Goal: Transaction & Acquisition: Purchase product/service

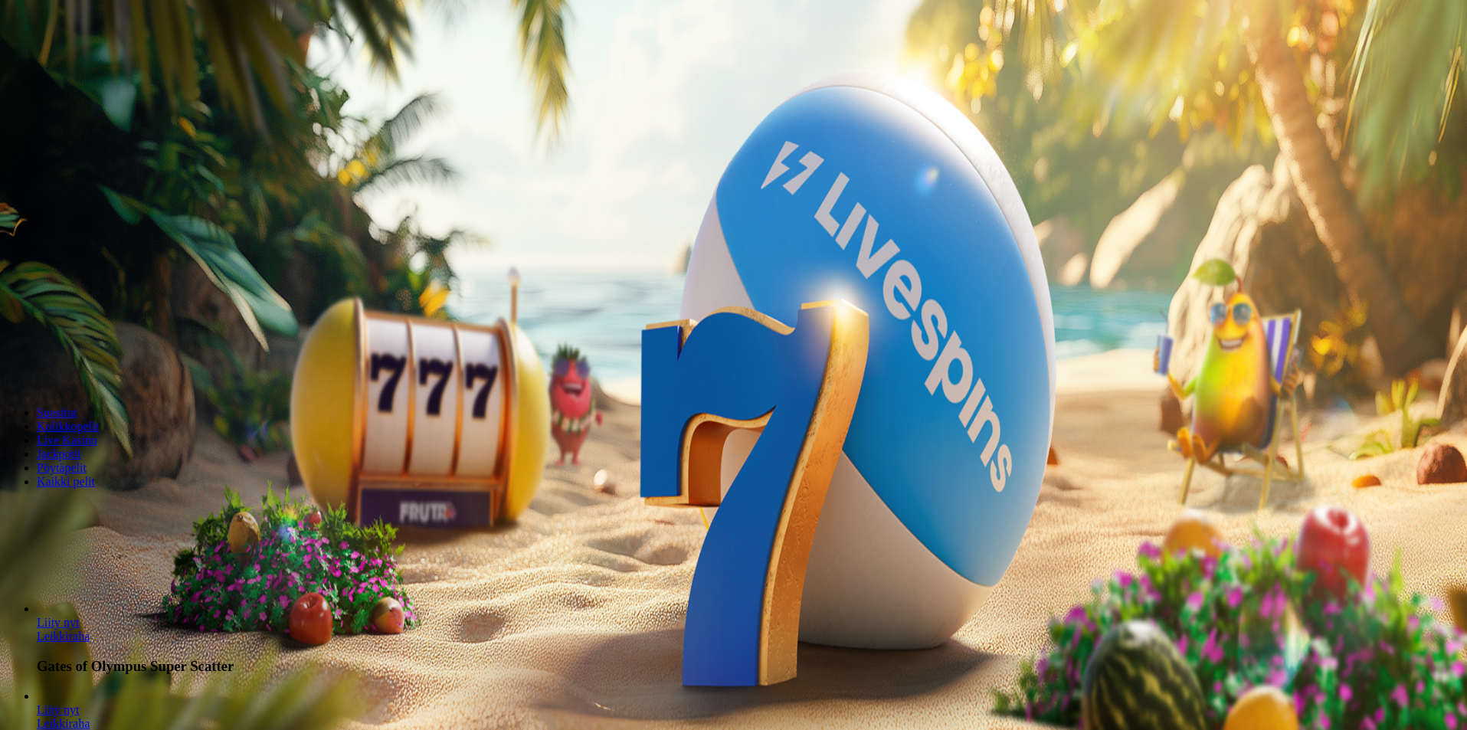
click at [106, 64] on button "Kirjaudu" at bounding box center [106, 55] width 50 height 16
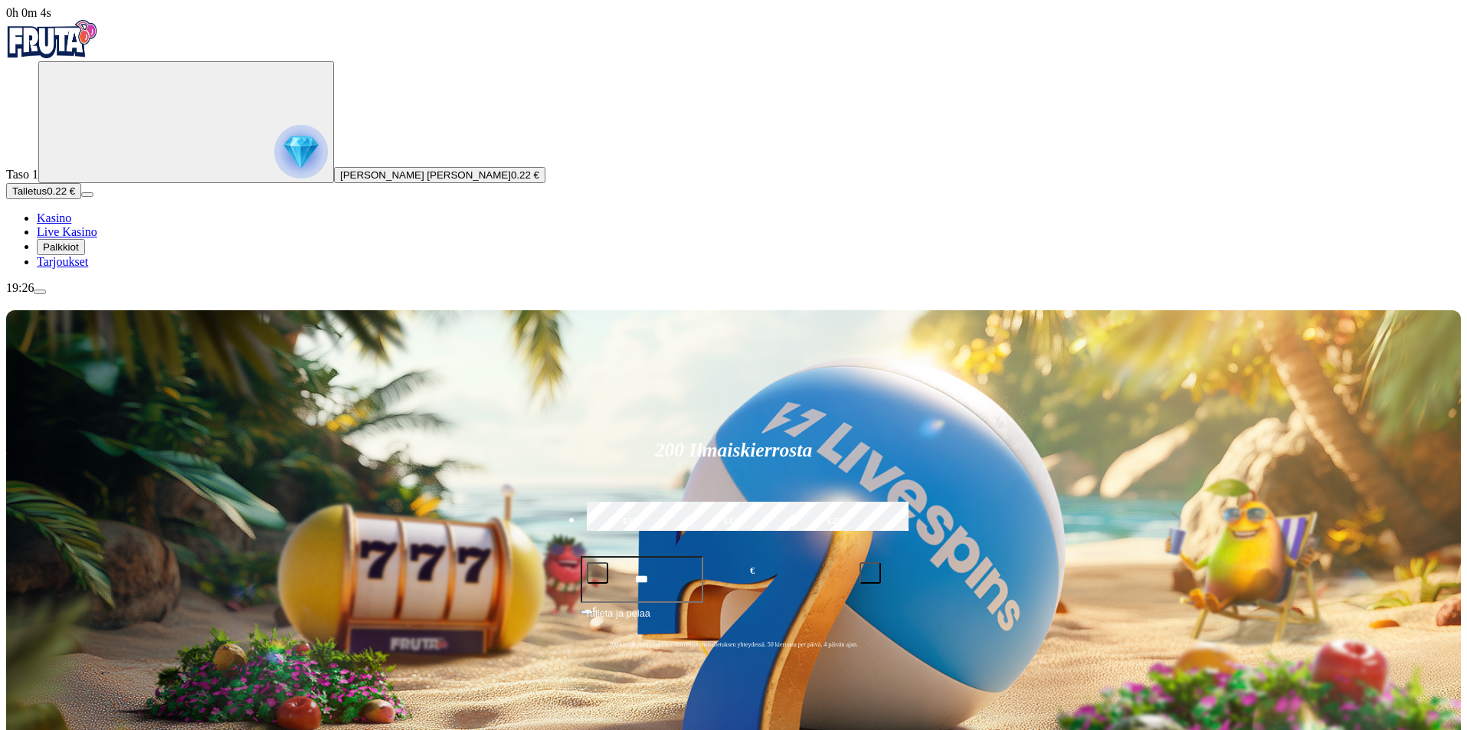
click at [47, 197] on span "Talletus" at bounding box center [29, 190] width 34 height 11
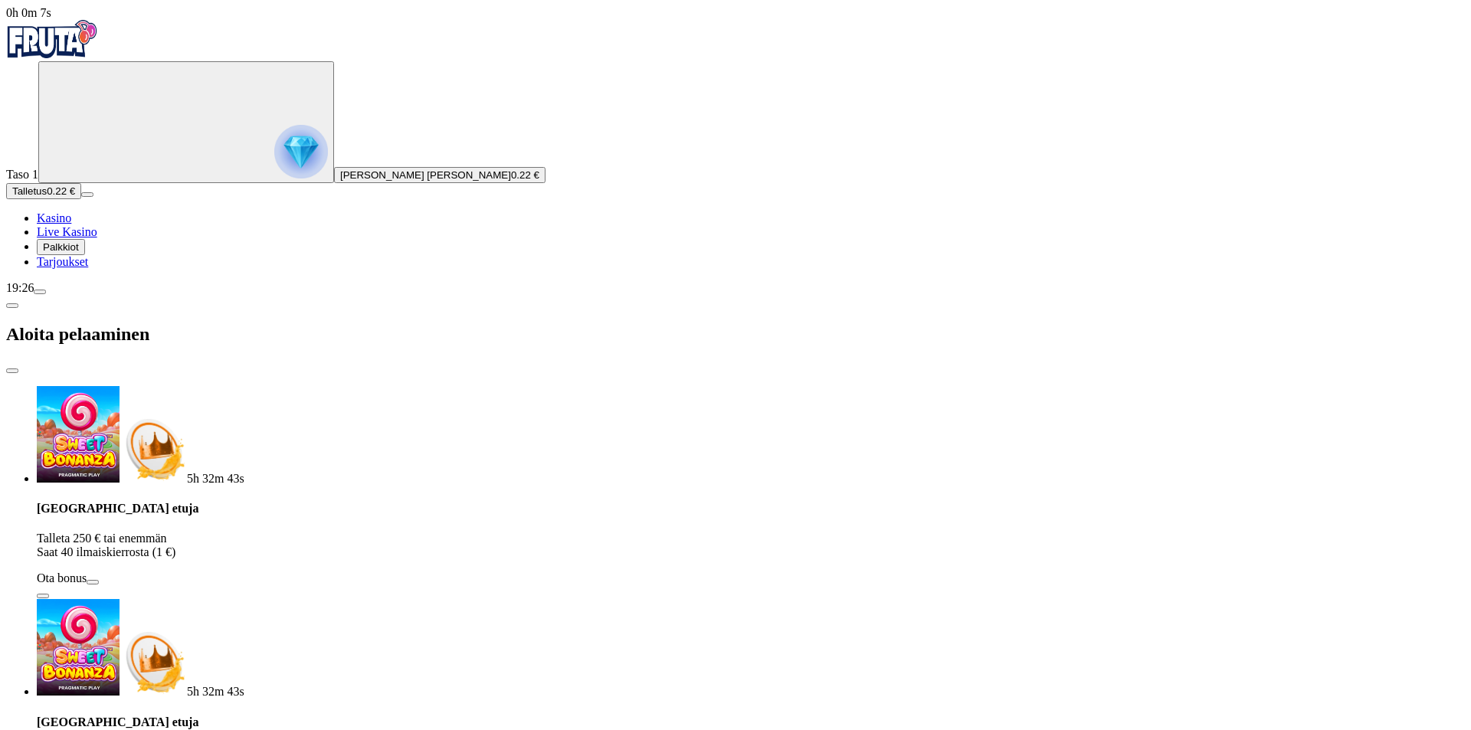
type input "*"
type input "***"
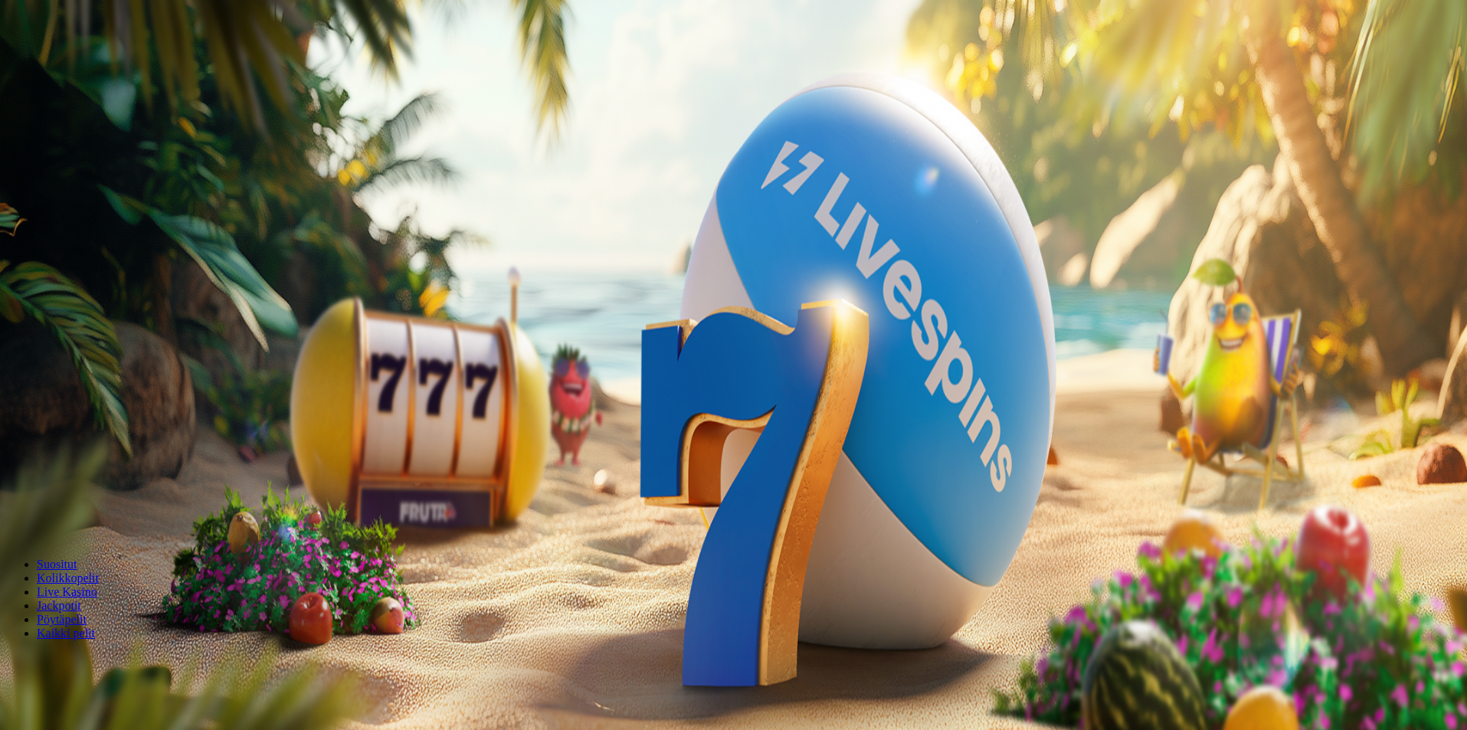
click at [1131, 653] on div "Lobby" at bounding box center [733, 661] width 1455 height 16
click at [115, 653] on input "Search" at bounding box center [60, 660] width 109 height 15
type input "****"
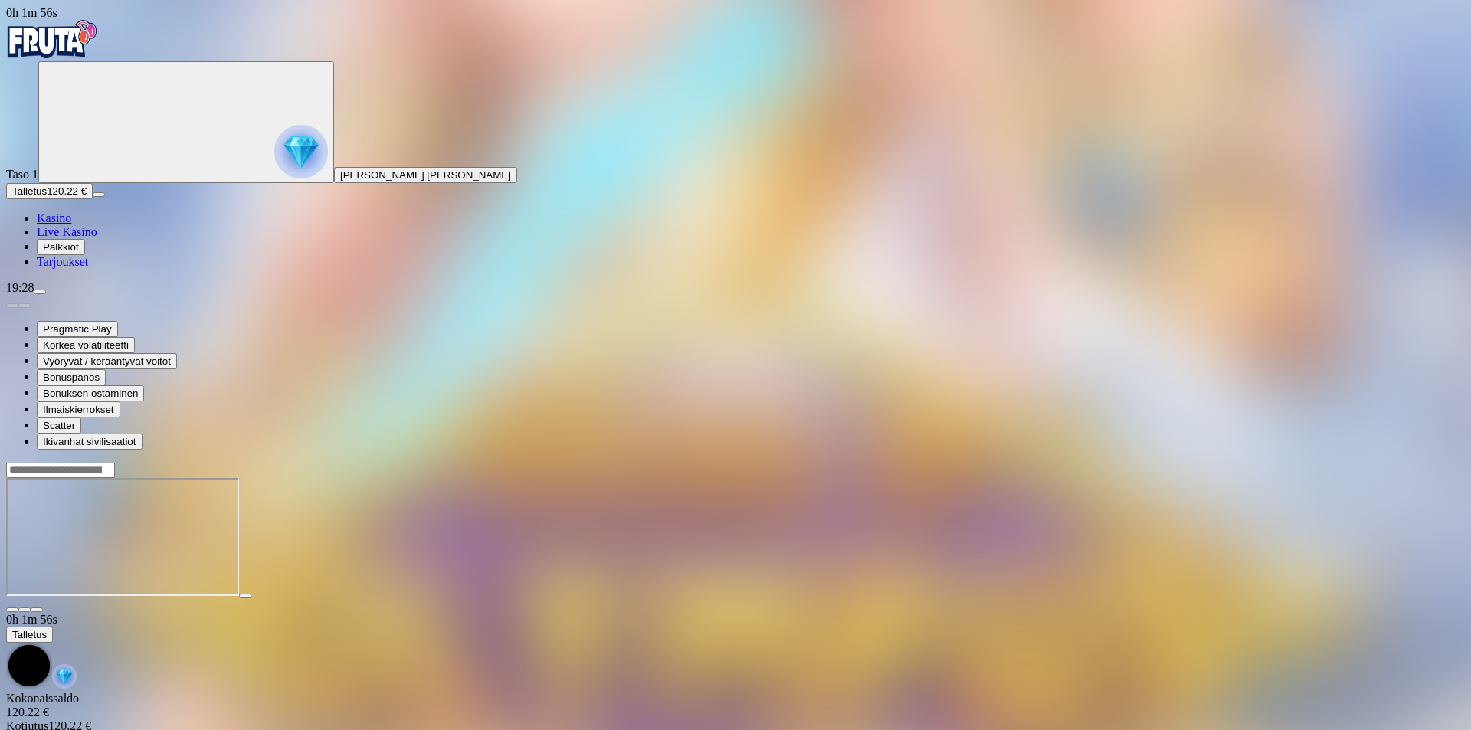
click at [82, 43] on img "Primary" at bounding box center [52, 39] width 92 height 38
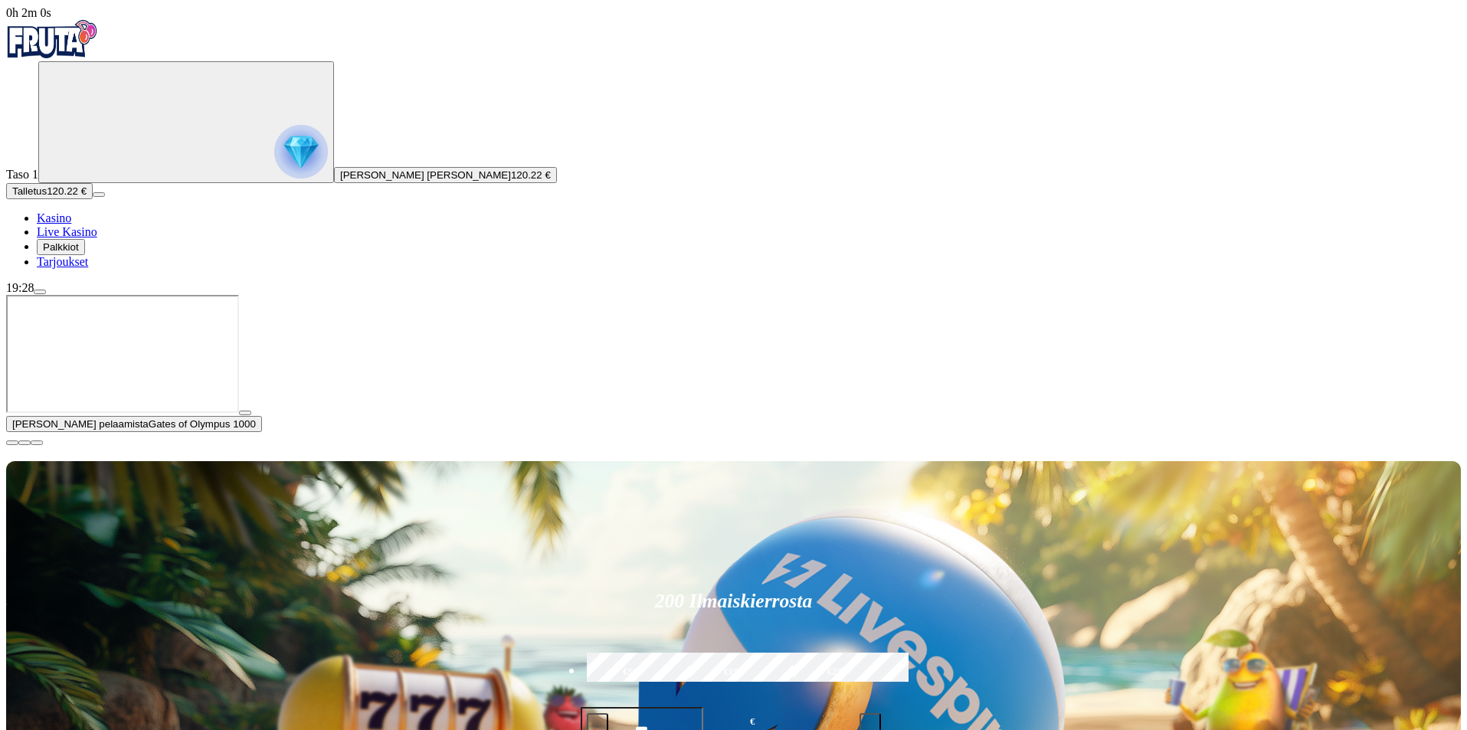
click at [12, 443] on span "close icon" at bounding box center [12, 443] width 0 height 0
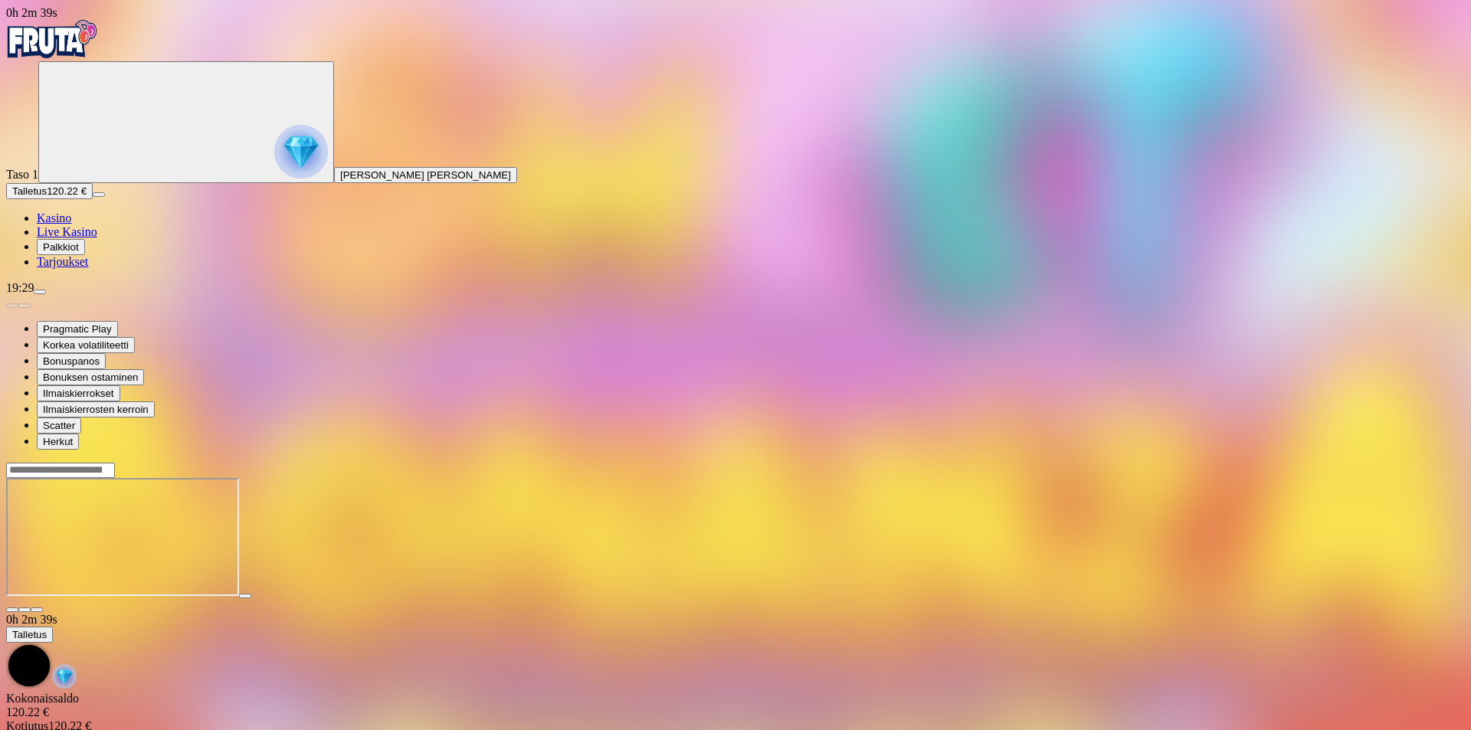
click at [71, 51] on img "Primary" at bounding box center [52, 39] width 92 height 38
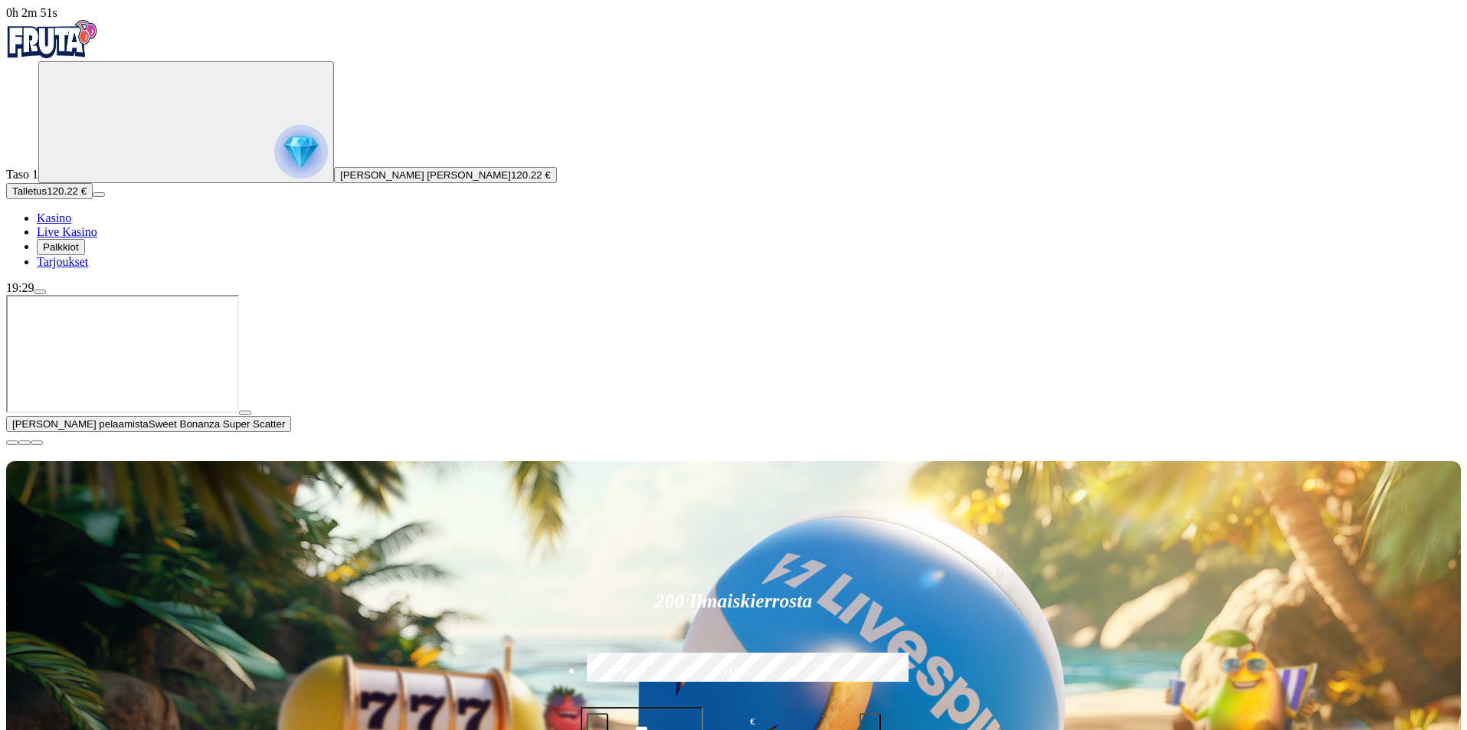
click at [12, 443] on span "close icon" at bounding box center [12, 443] width 0 height 0
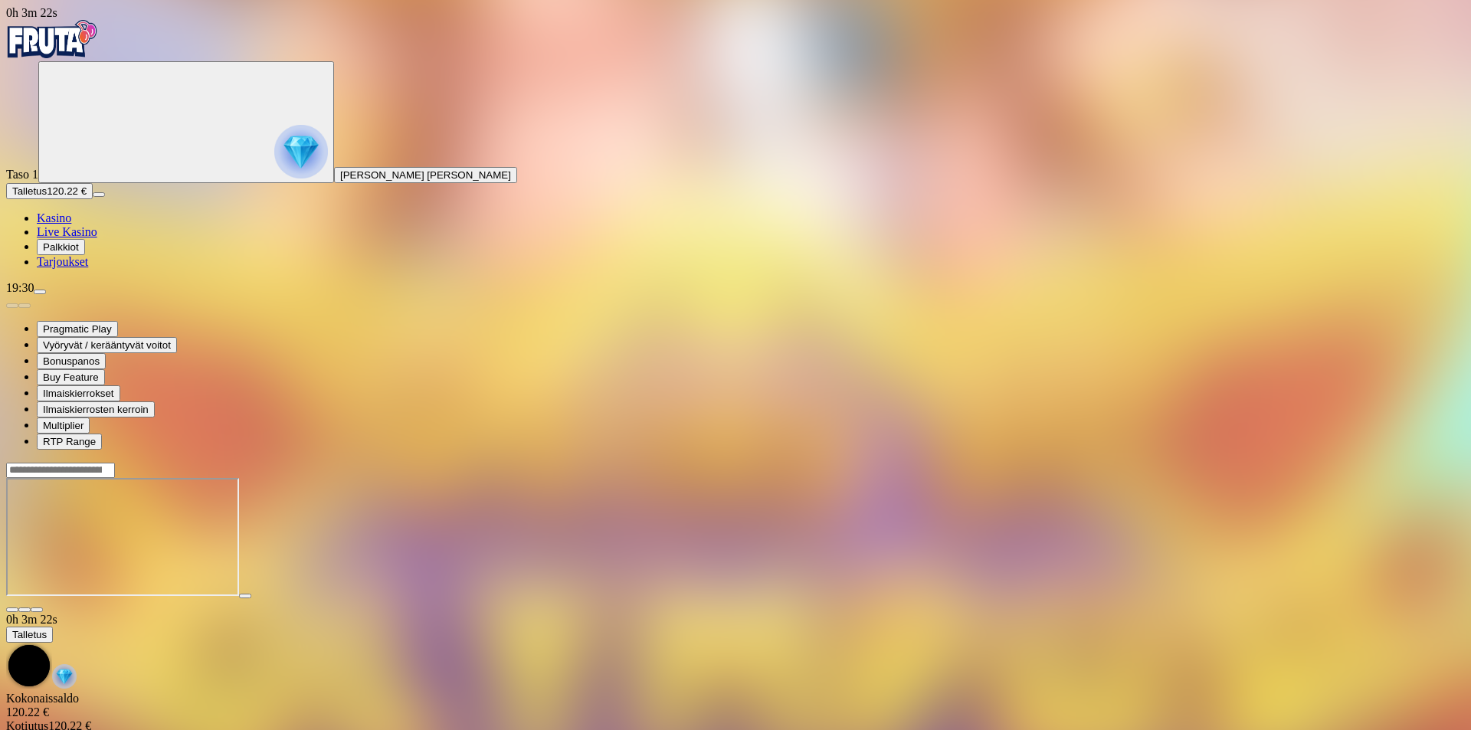
click at [67, 46] on img "Primary" at bounding box center [52, 39] width 92 height 38
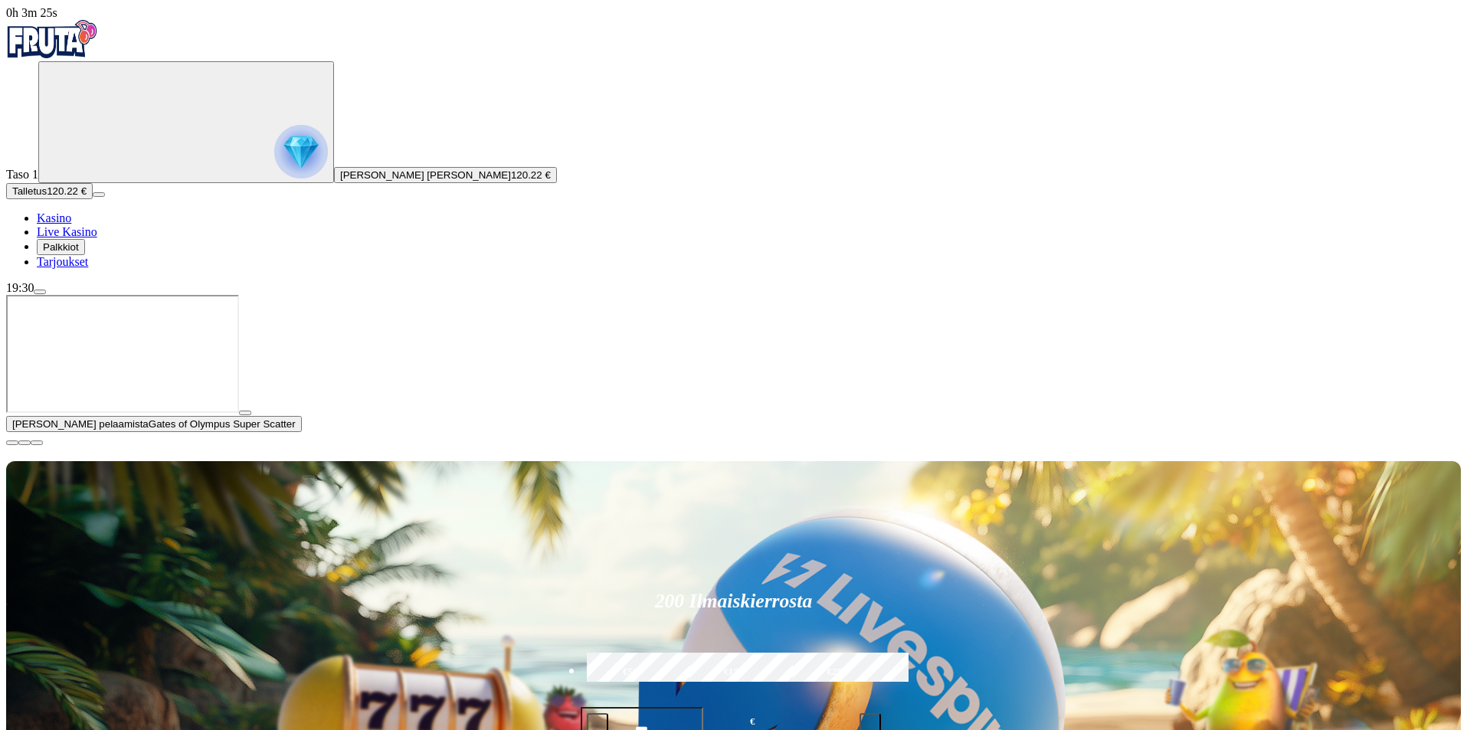
click at [12, 443] on span "close icon" at bounding box center [12, 443] width 0 height 0
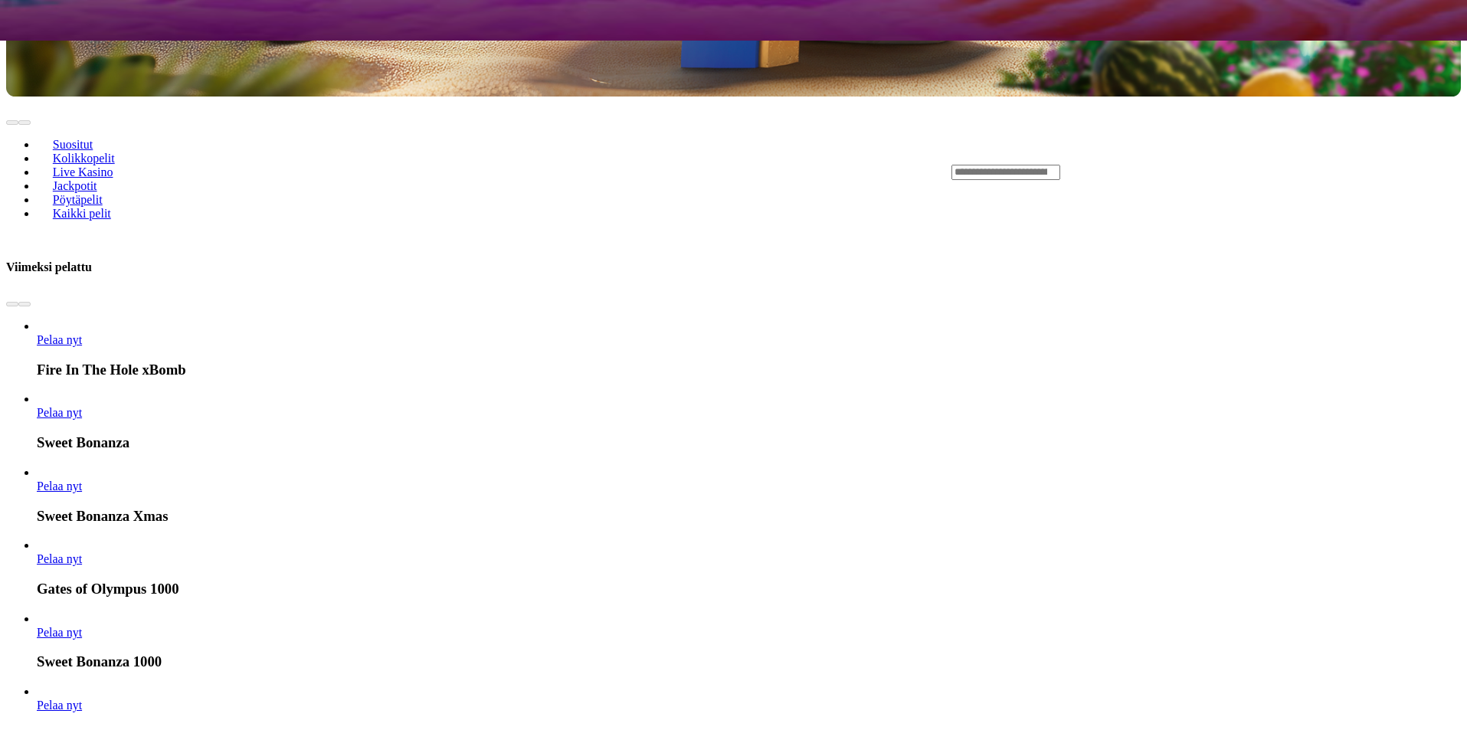
scroll to position [919, 0]
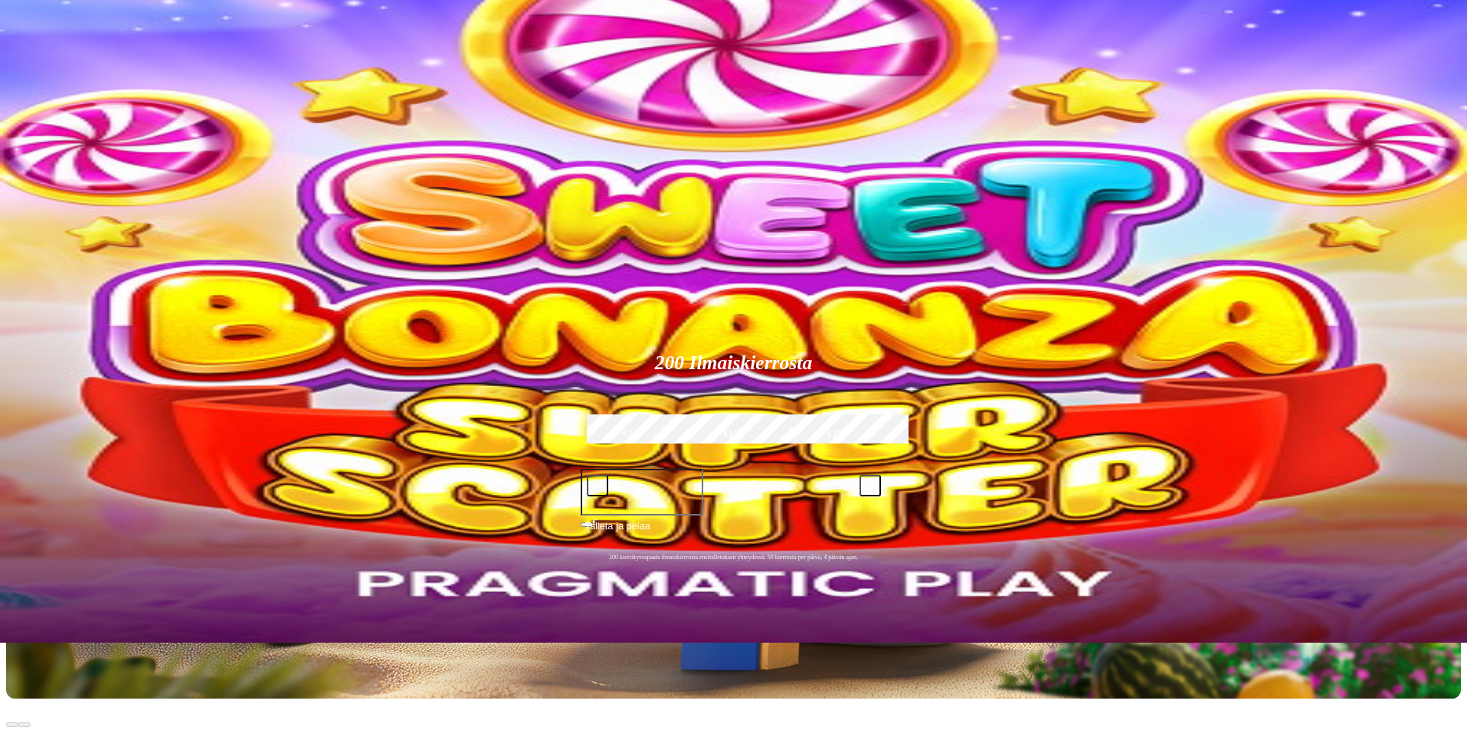
scroll to position [0, 0]
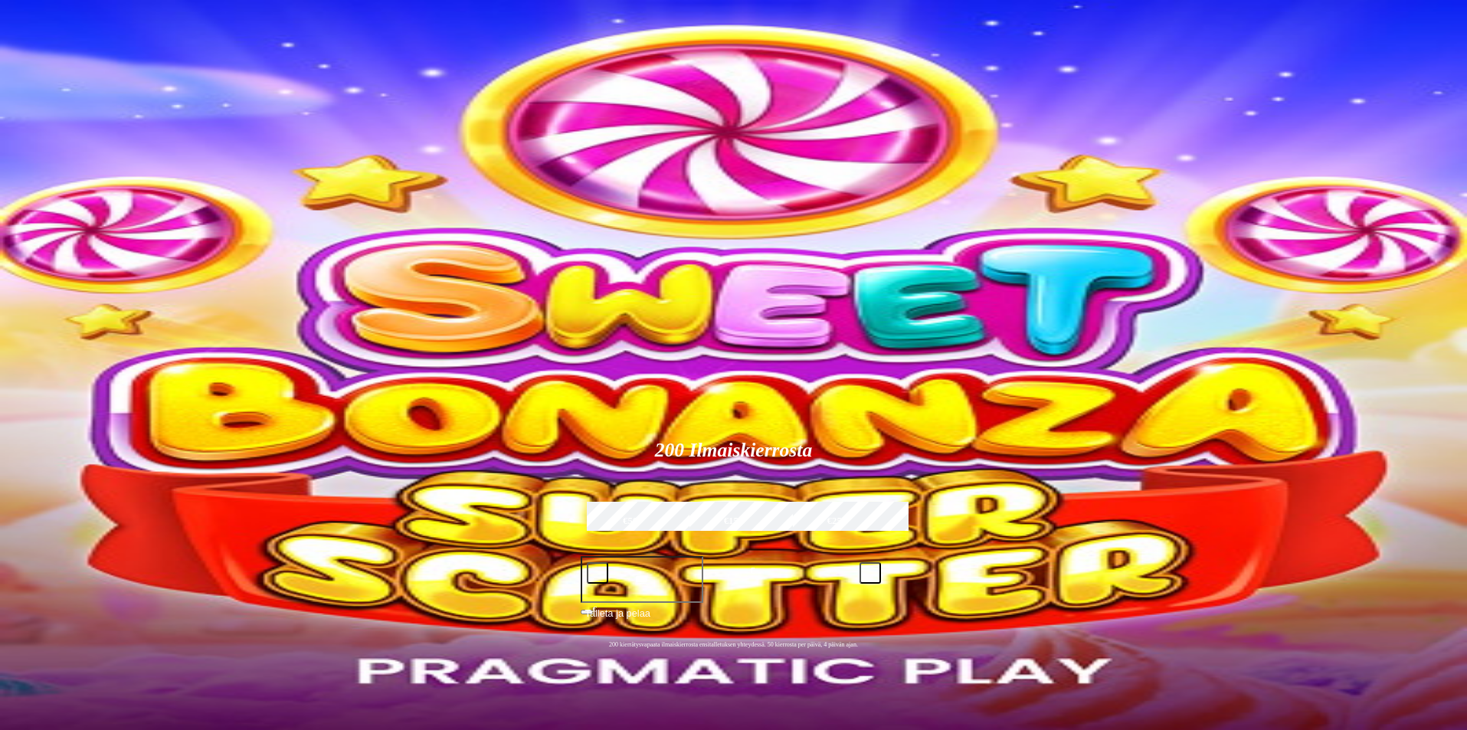
type input "*******"
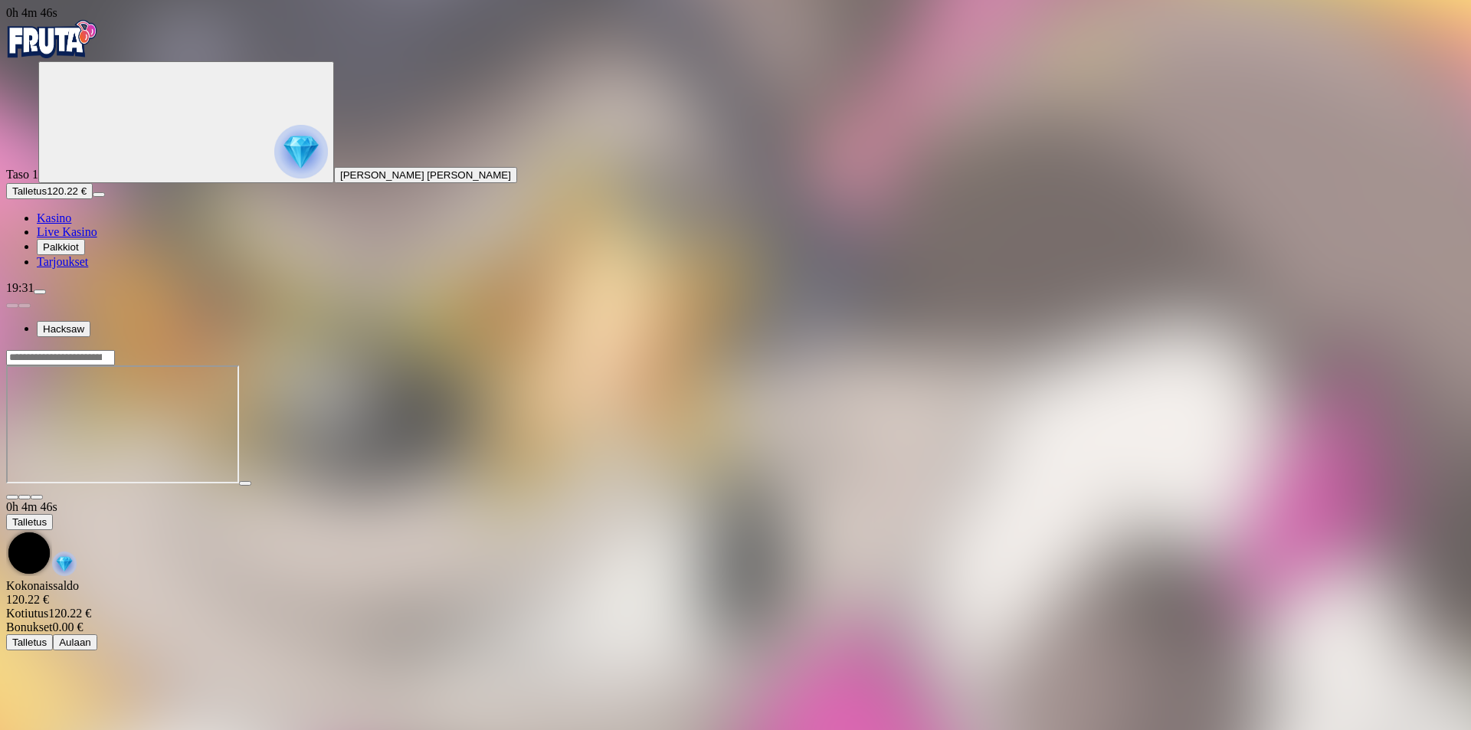
click at [98, 41] on img "Primary" at bounding box center [52, 39] width 92 height 38
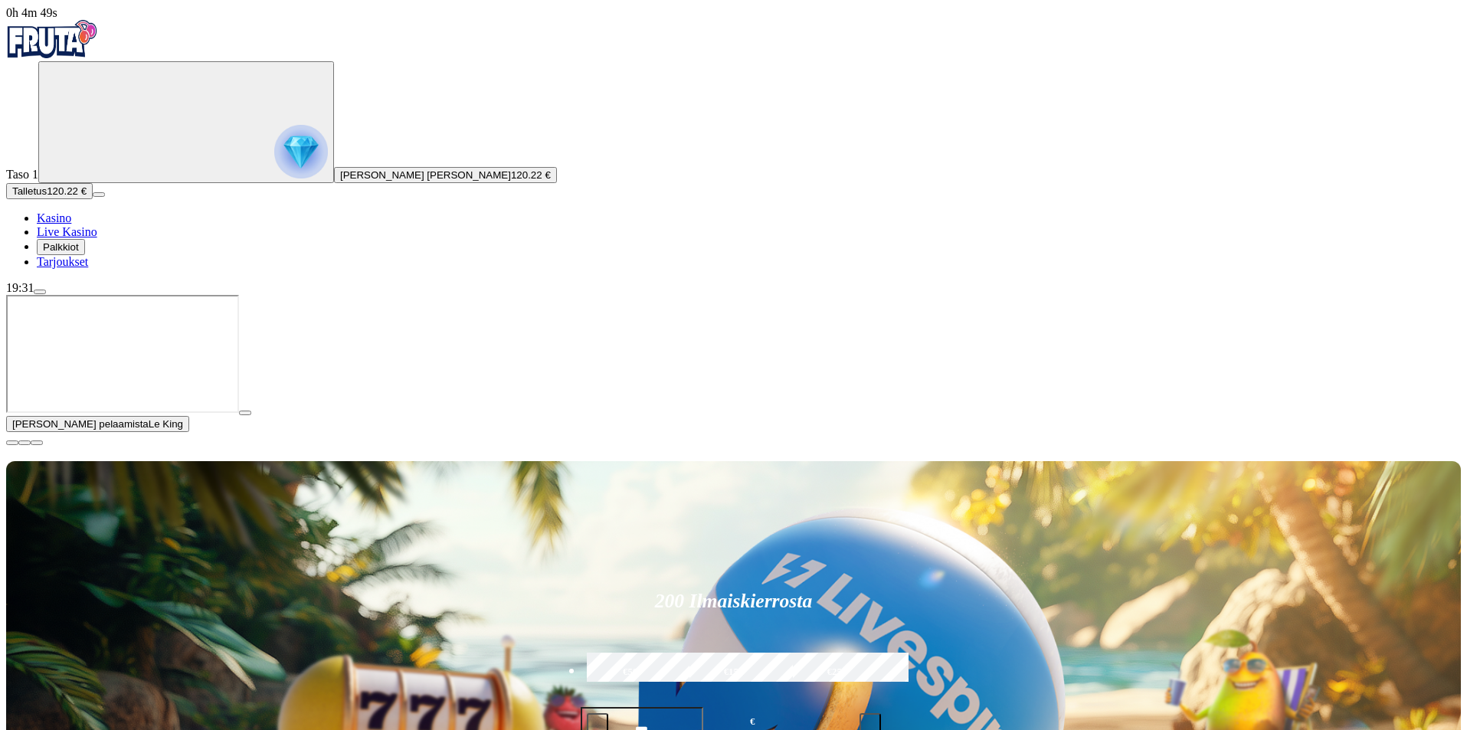
click at [12, 443] on span "close icon" at bounding box center [12, 443] width 0 height 0
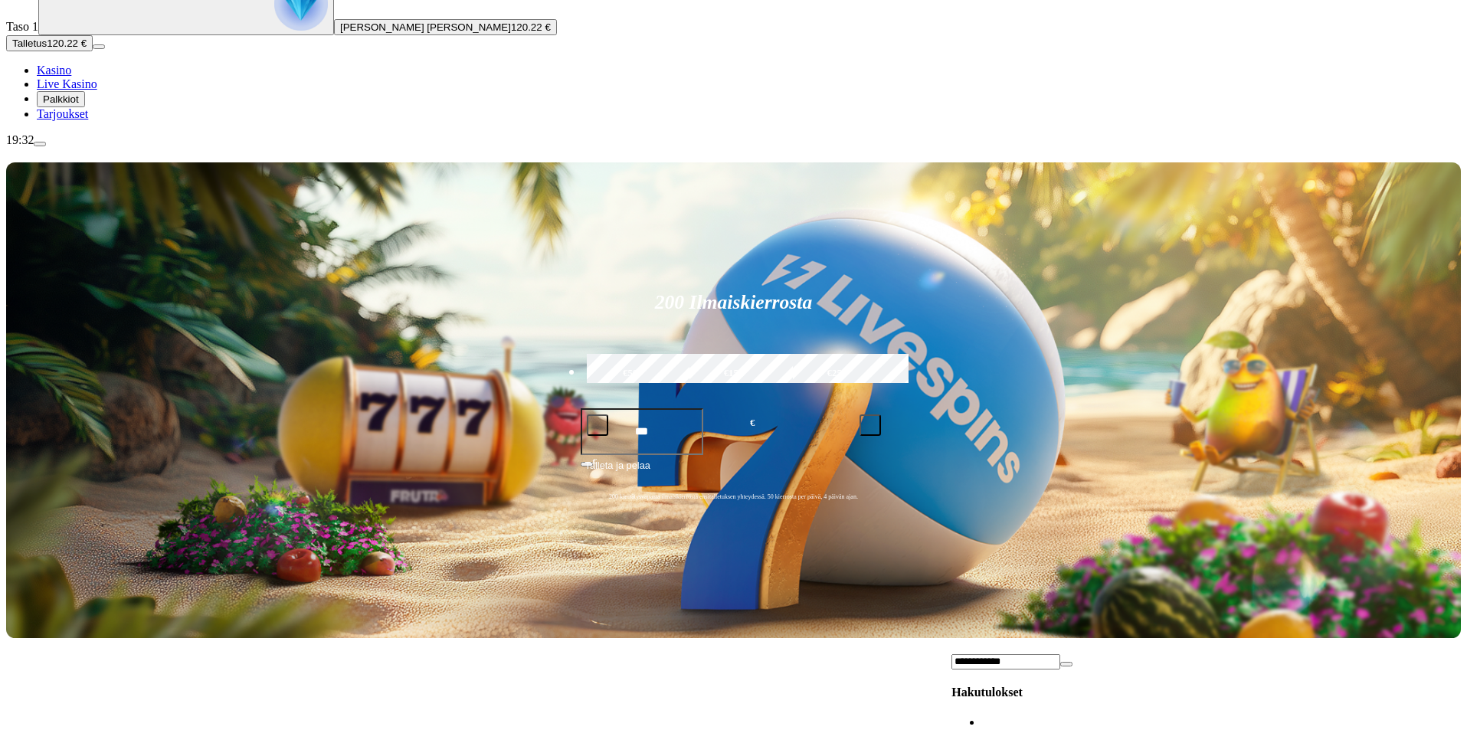
scroll to position [153, 0]
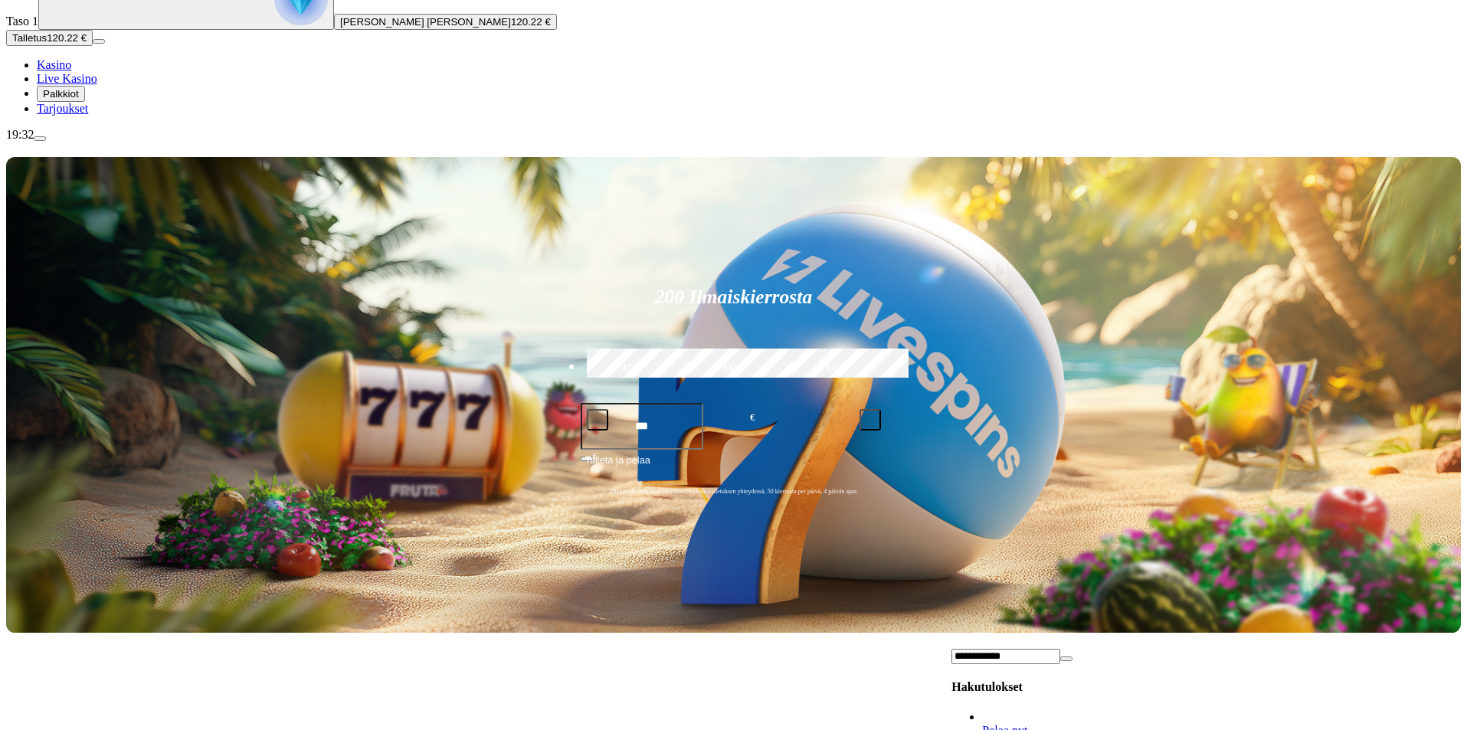
type input "**********"
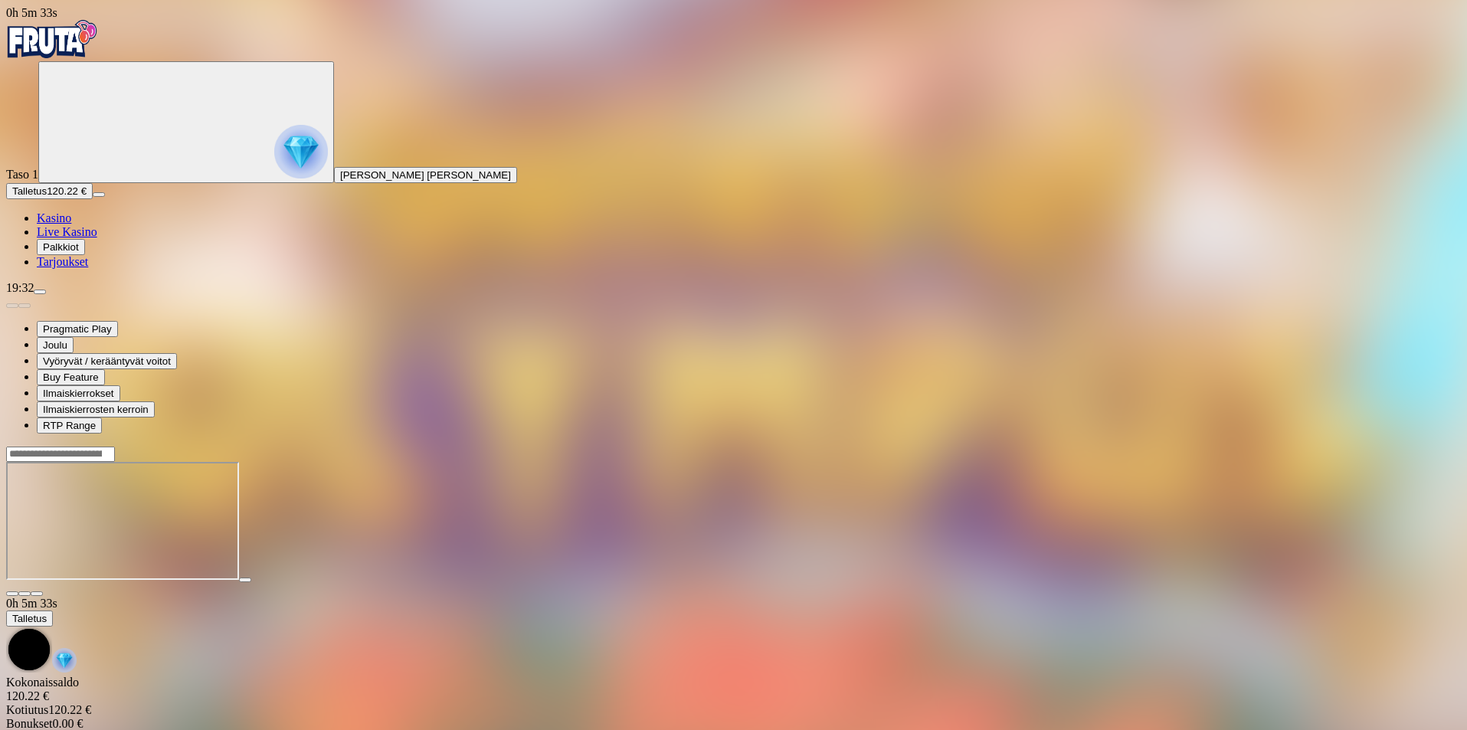
click at [66, 50] on img "Primary" at bounding box center [52, 39] width 92 height 38
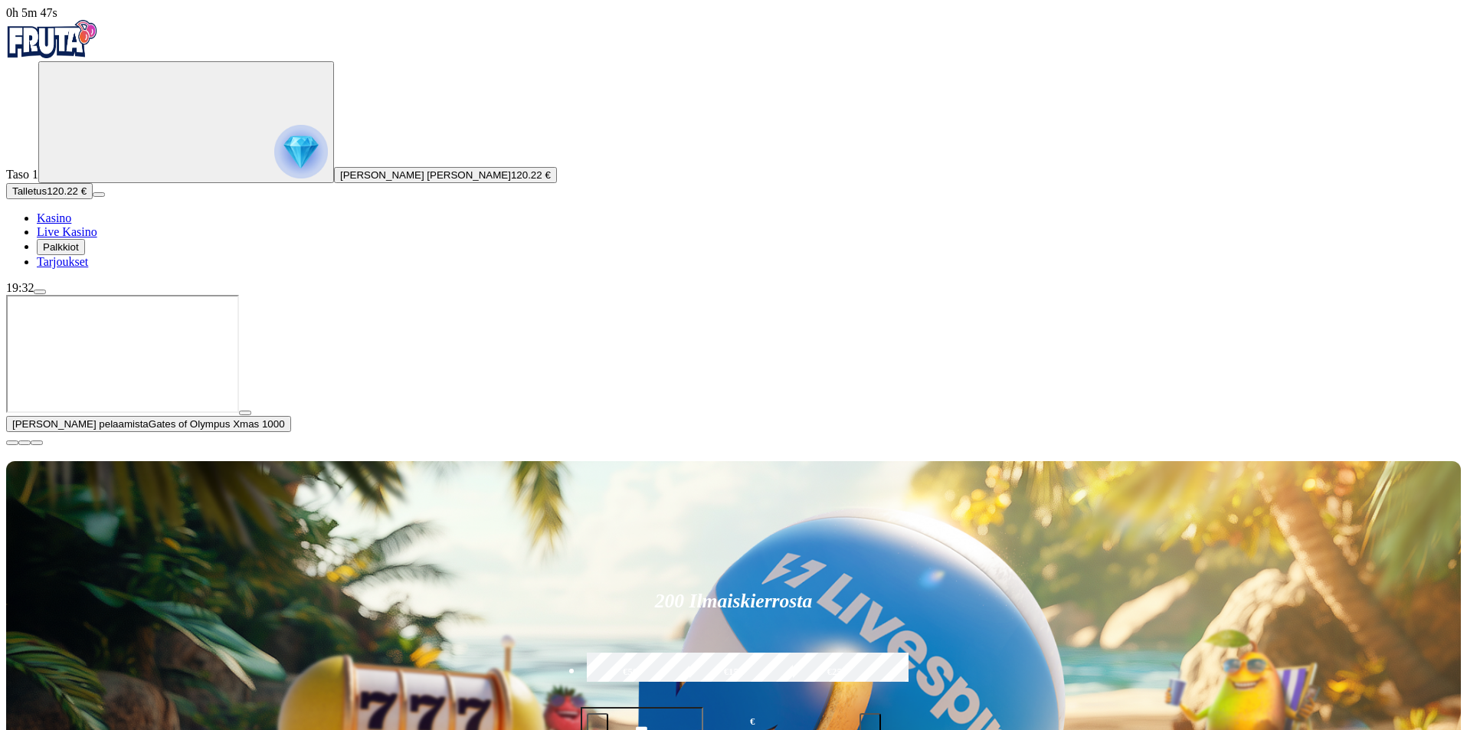
click at [12, 443] on span "close icon" at bounding box center [12, 443] width 0 height 0
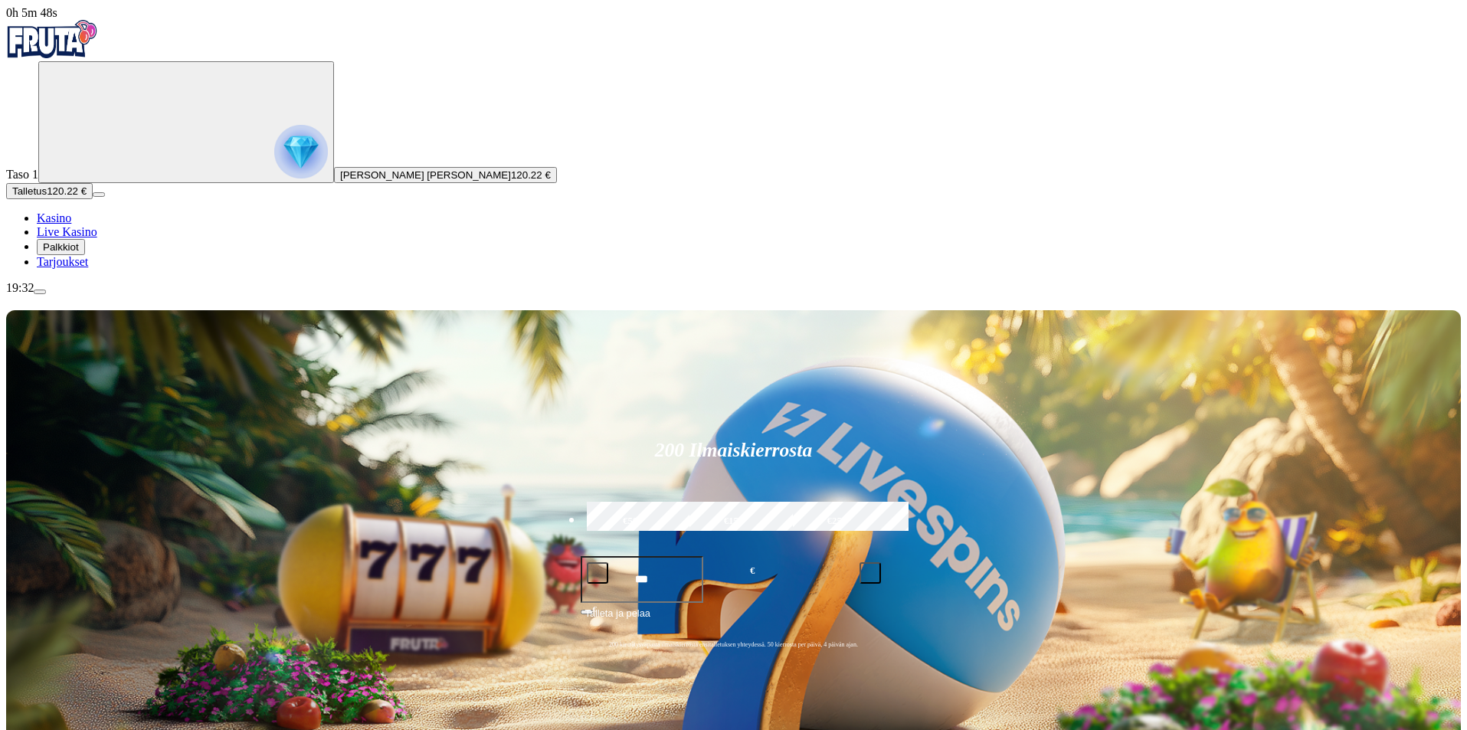
type input "*****"
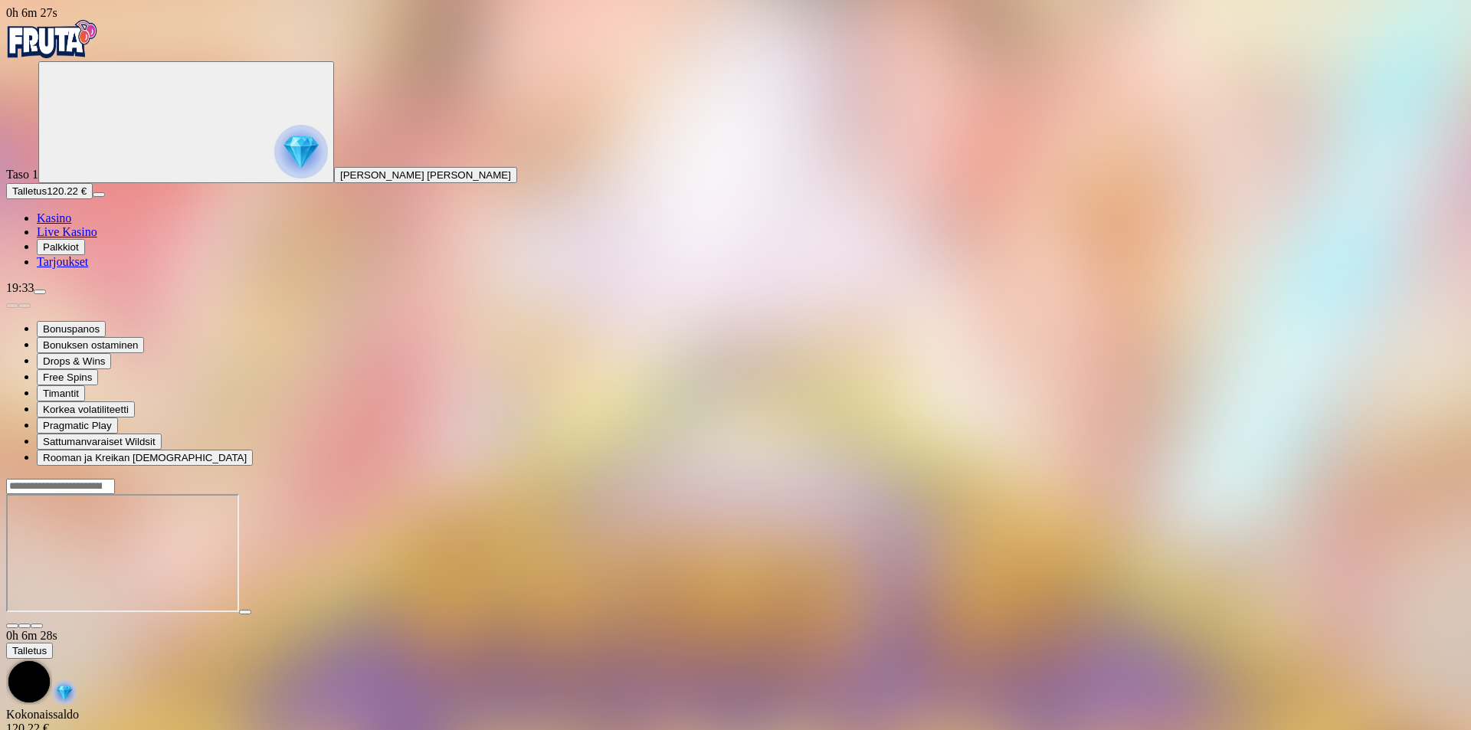
click at [74, 46] on img "Primary" at bounding box center [52, 39] width 92 height 38
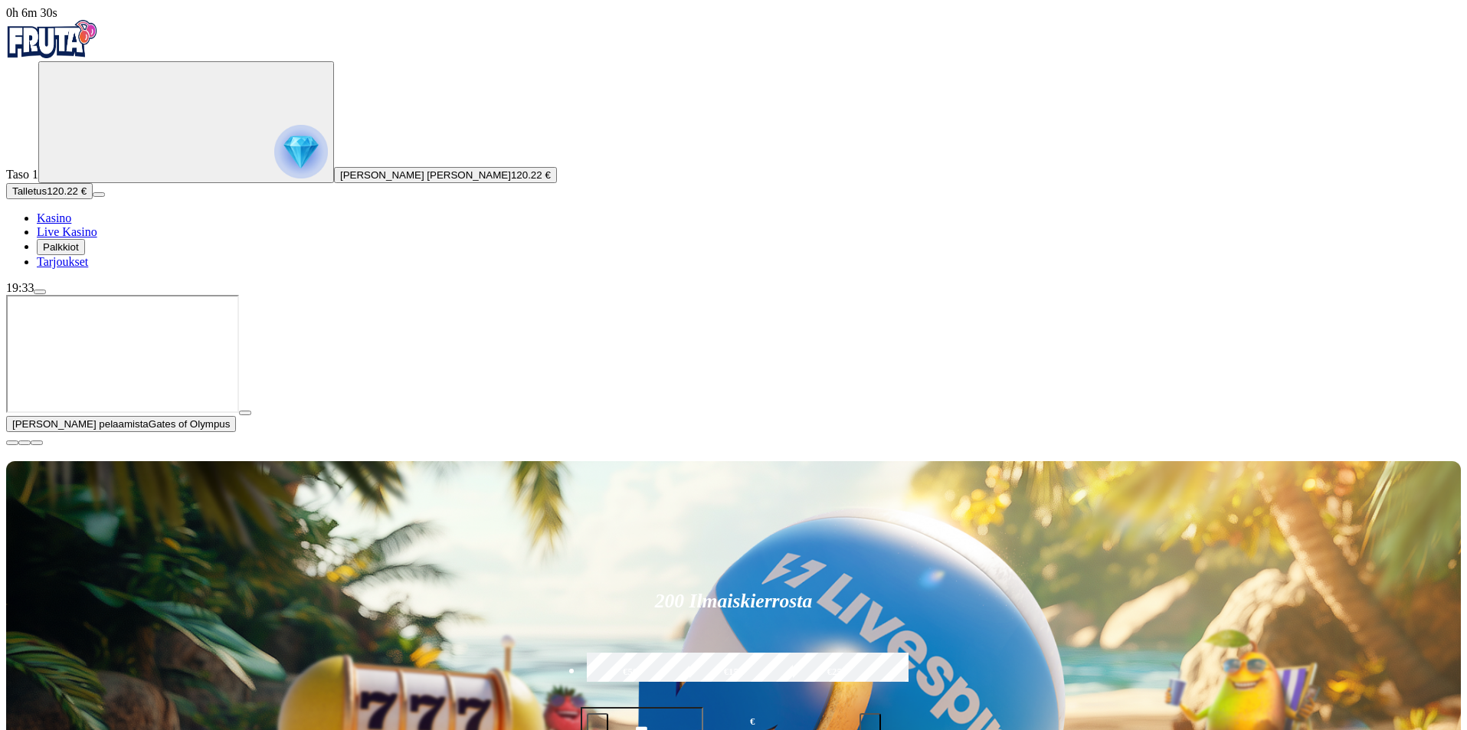
click at [12, 443] on span "close icon" at bounding box center [12, 443] width 0 height 0
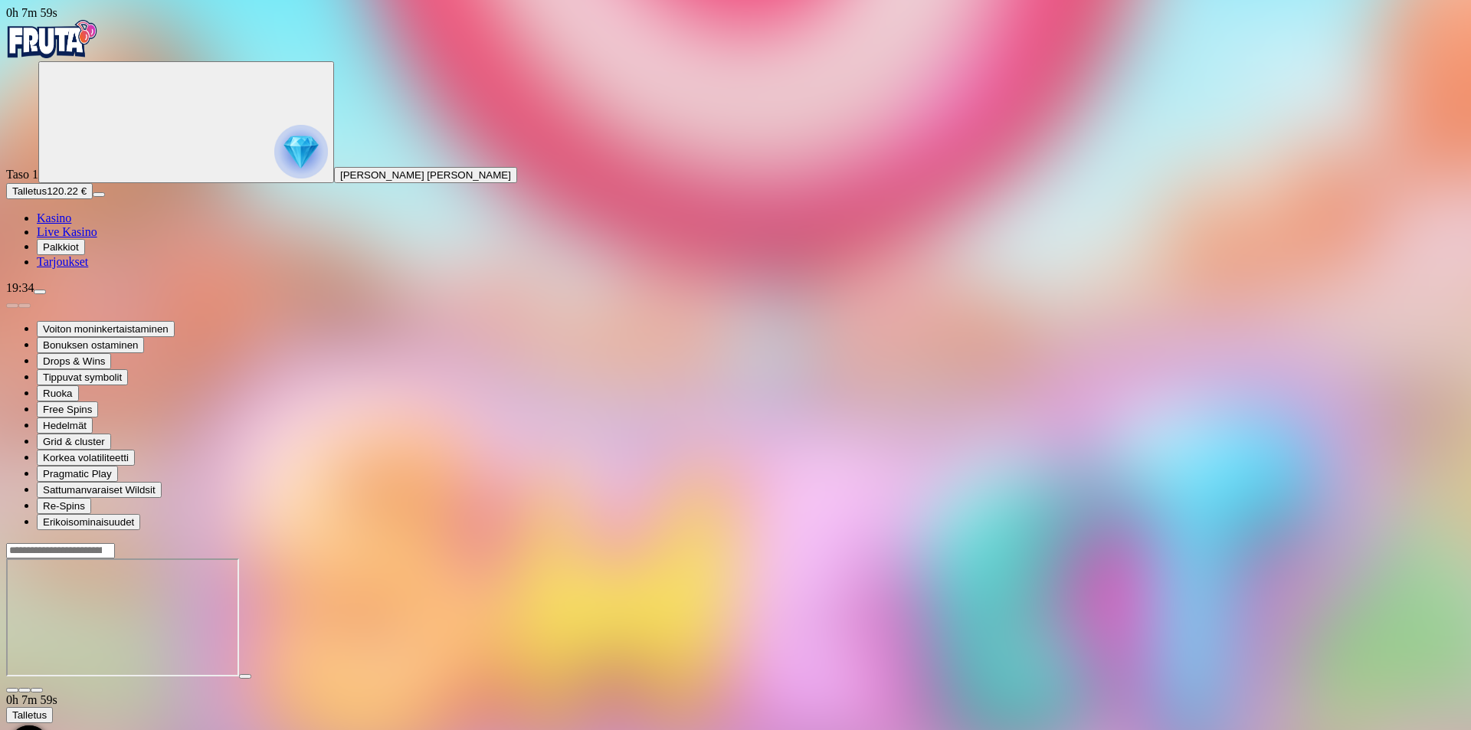
click at [98, 58] on img "Primary" at bounding box center [52, 39] width 92 height 38
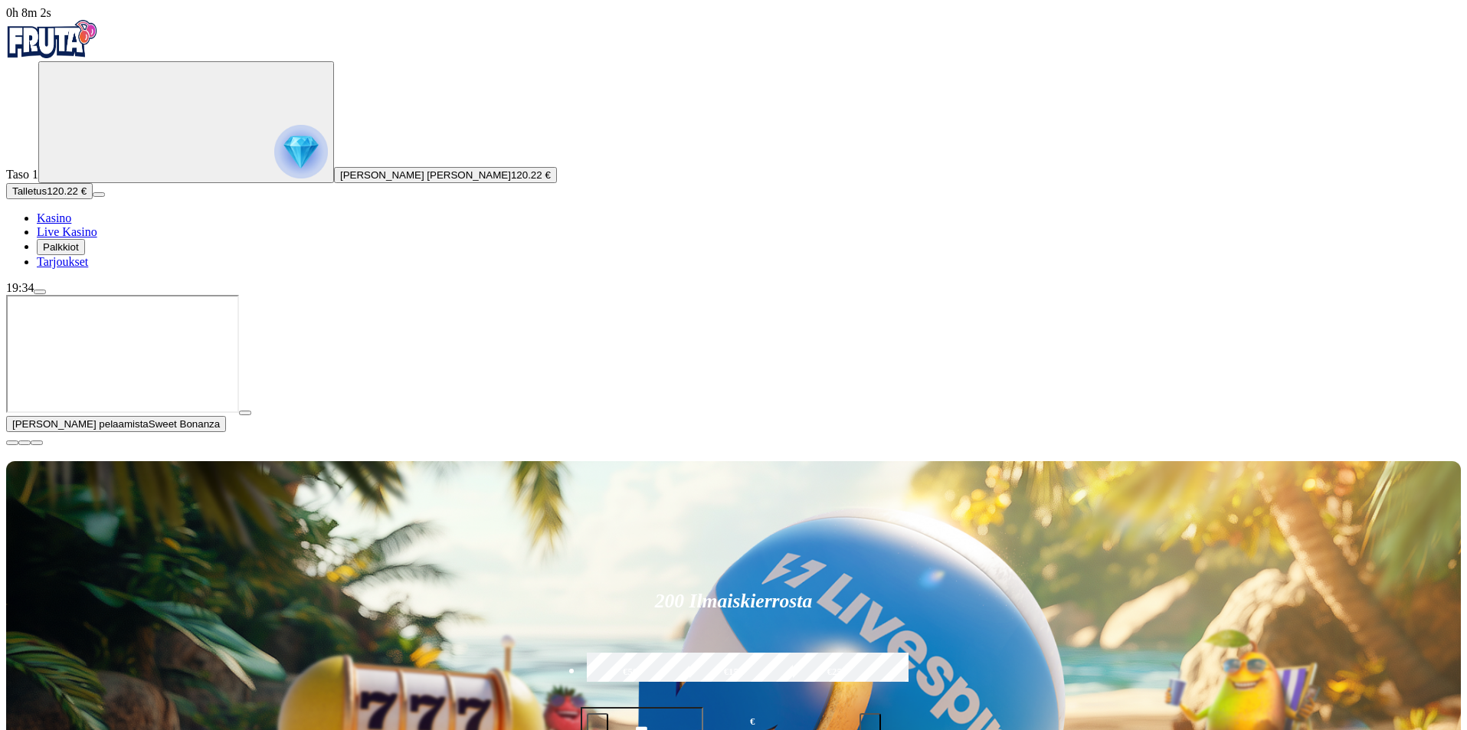
click at [12, 443] on span "close icon" at bounding box center [12, 443] width 0 height 0
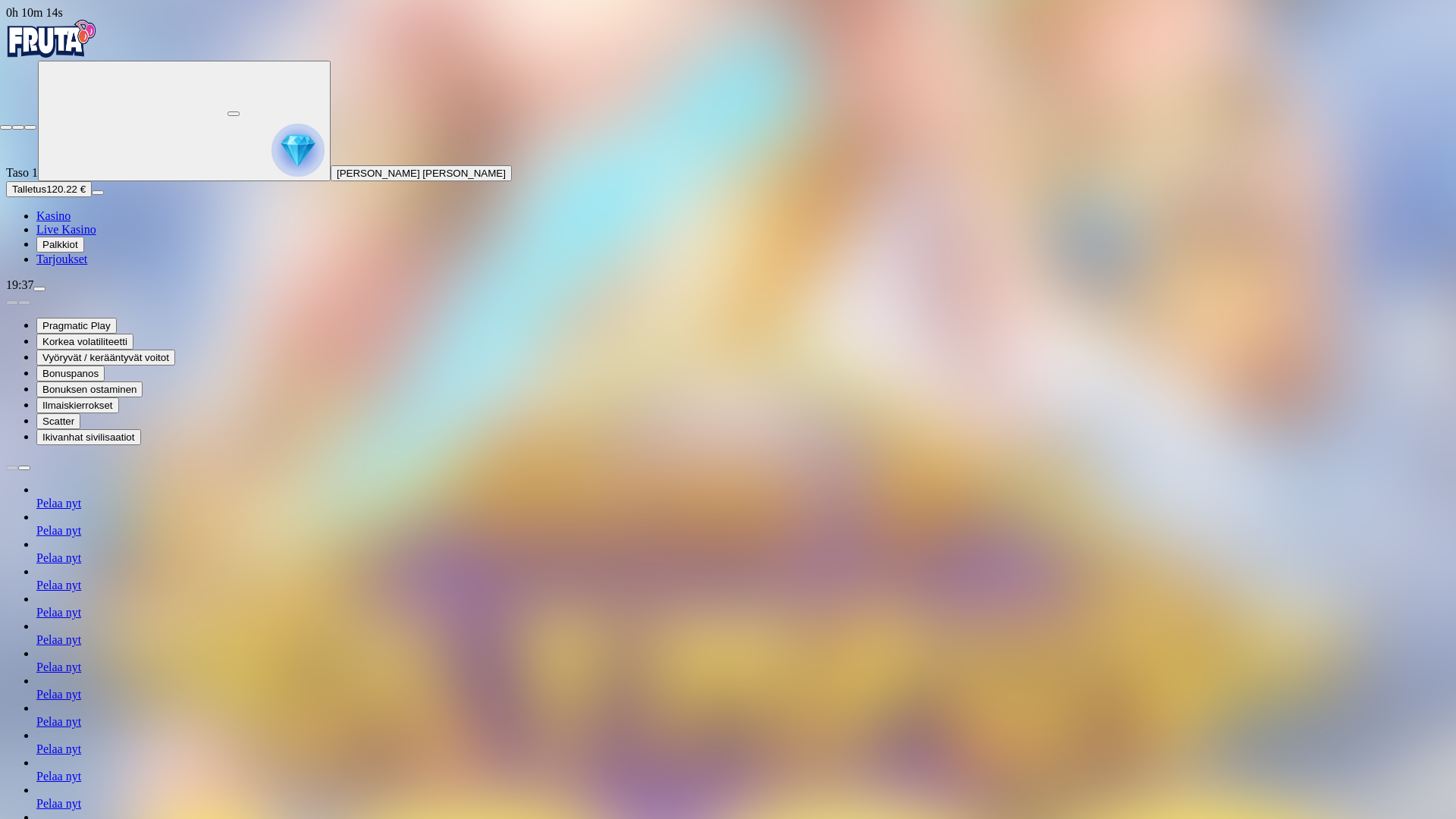
click at [31, 128] on span "fullscreen-exit icon" at bounding box center [31, 128] width 0 height 0
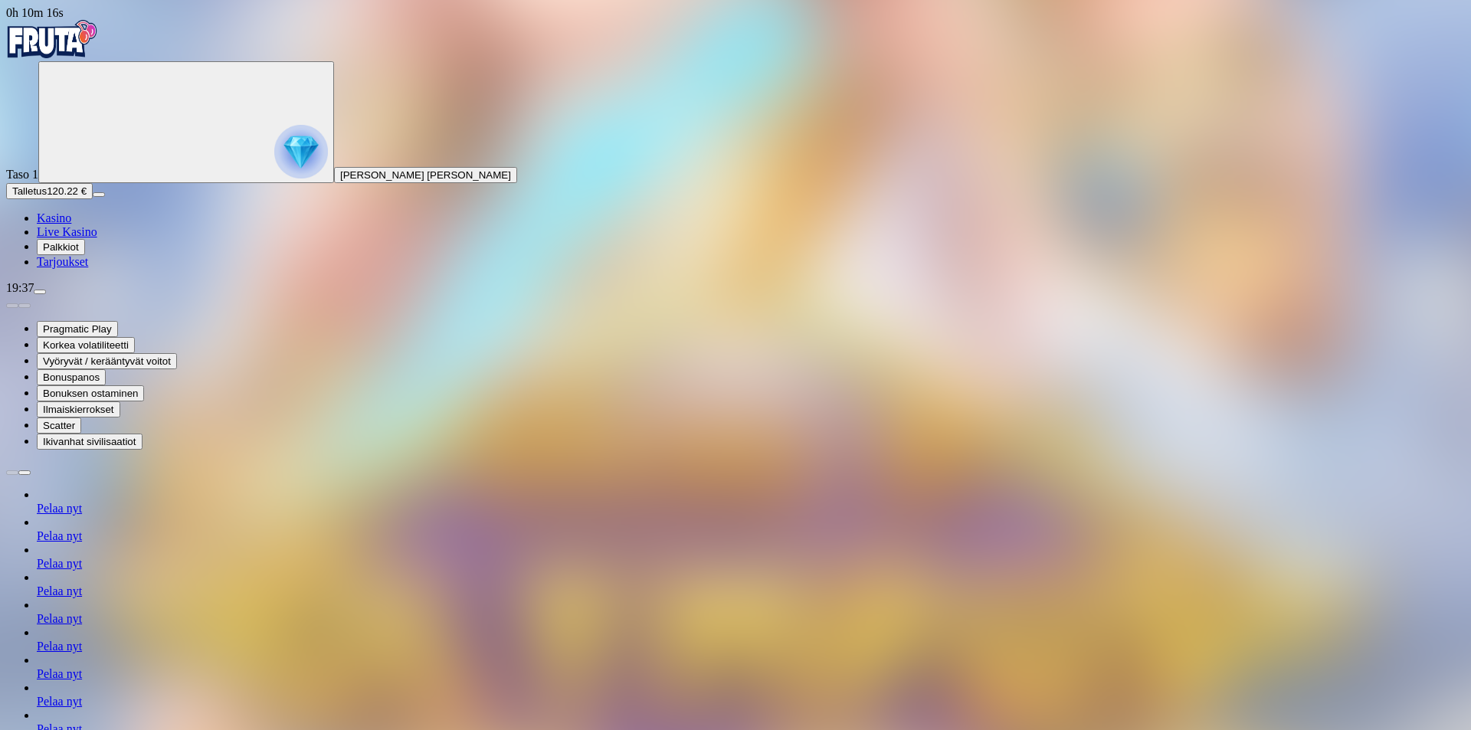
click at [61, 45] on img "Primary" at bounding box center [52, 39] width 92 height 38
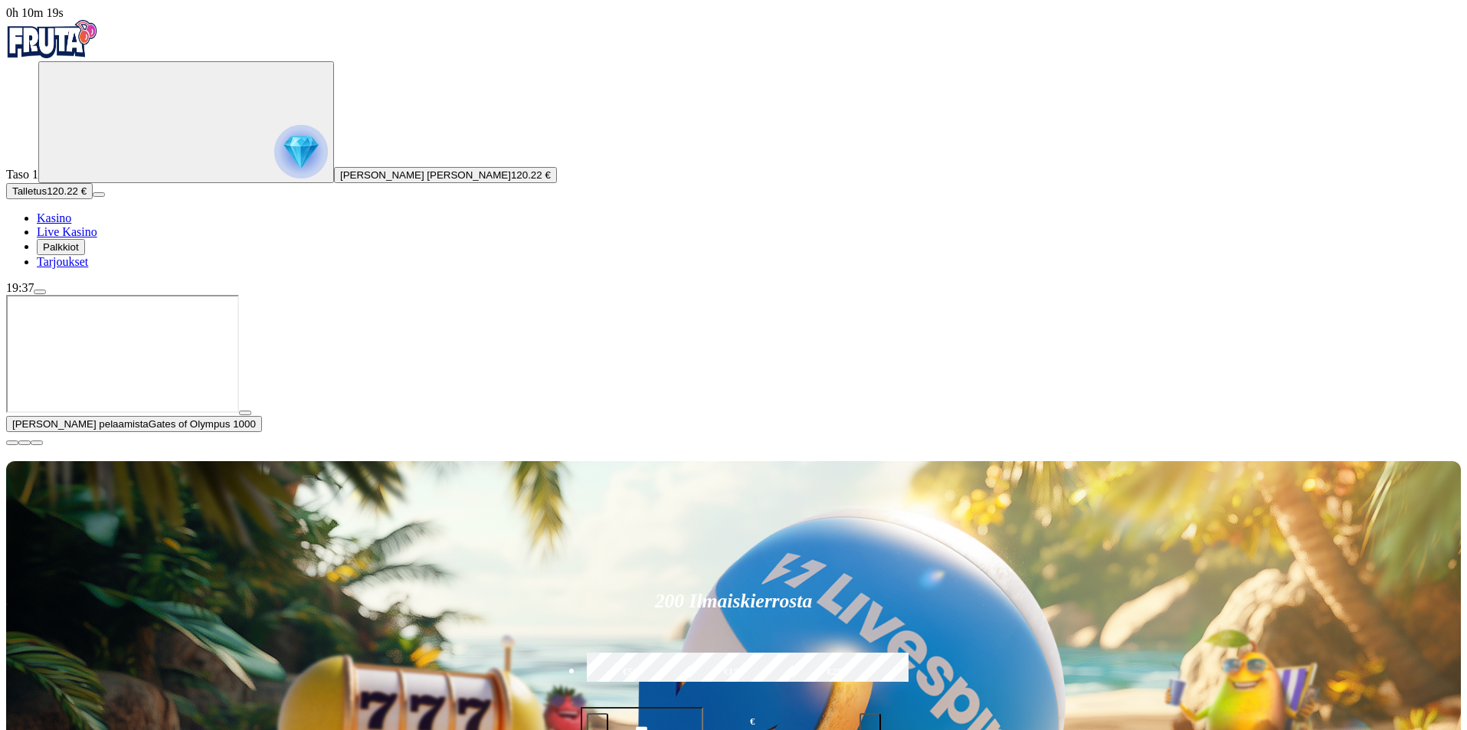
click at [12, 443] on span "close icon" at bounding box center [12, 443] width 0 height 0
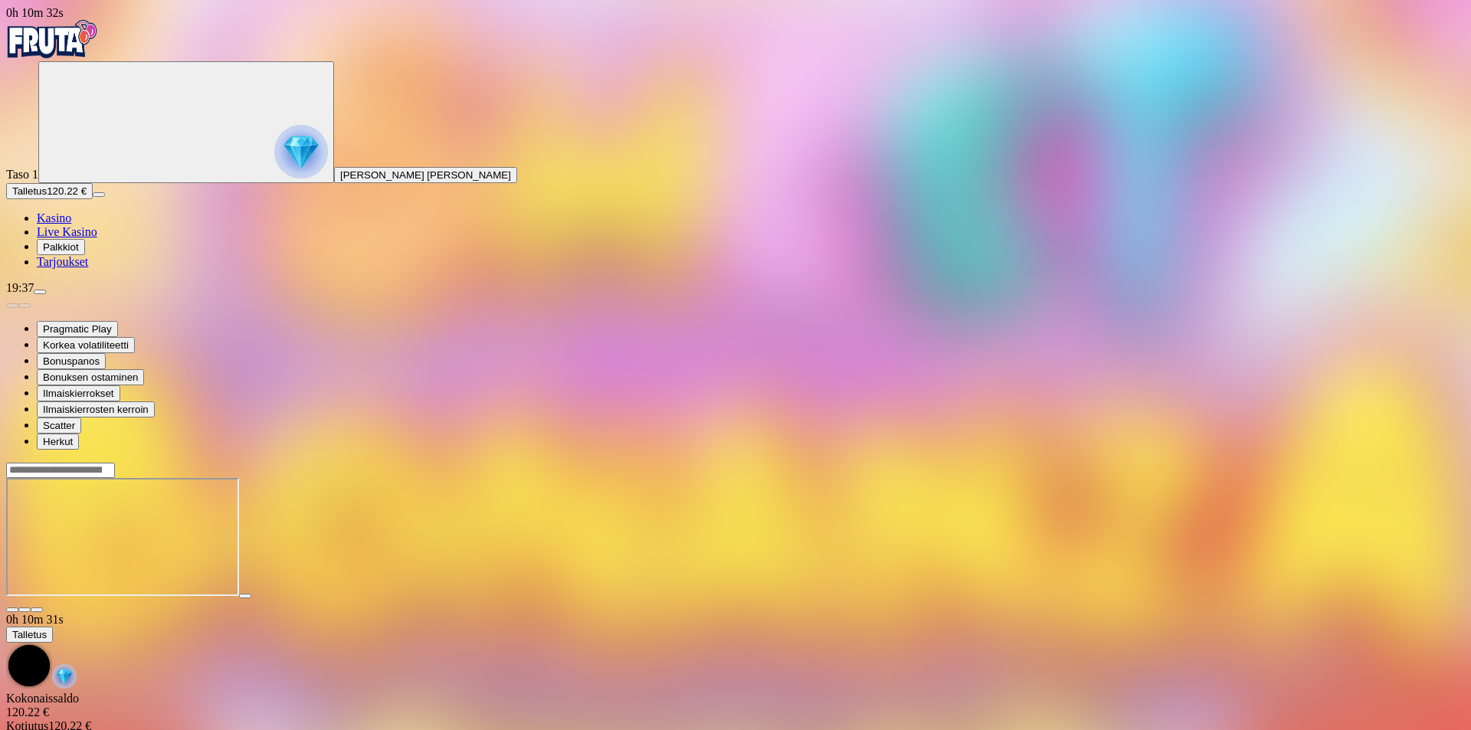
click at [37, 610] on span "fullscreen icon" at bounding box center [37, 610] width 0 height 0
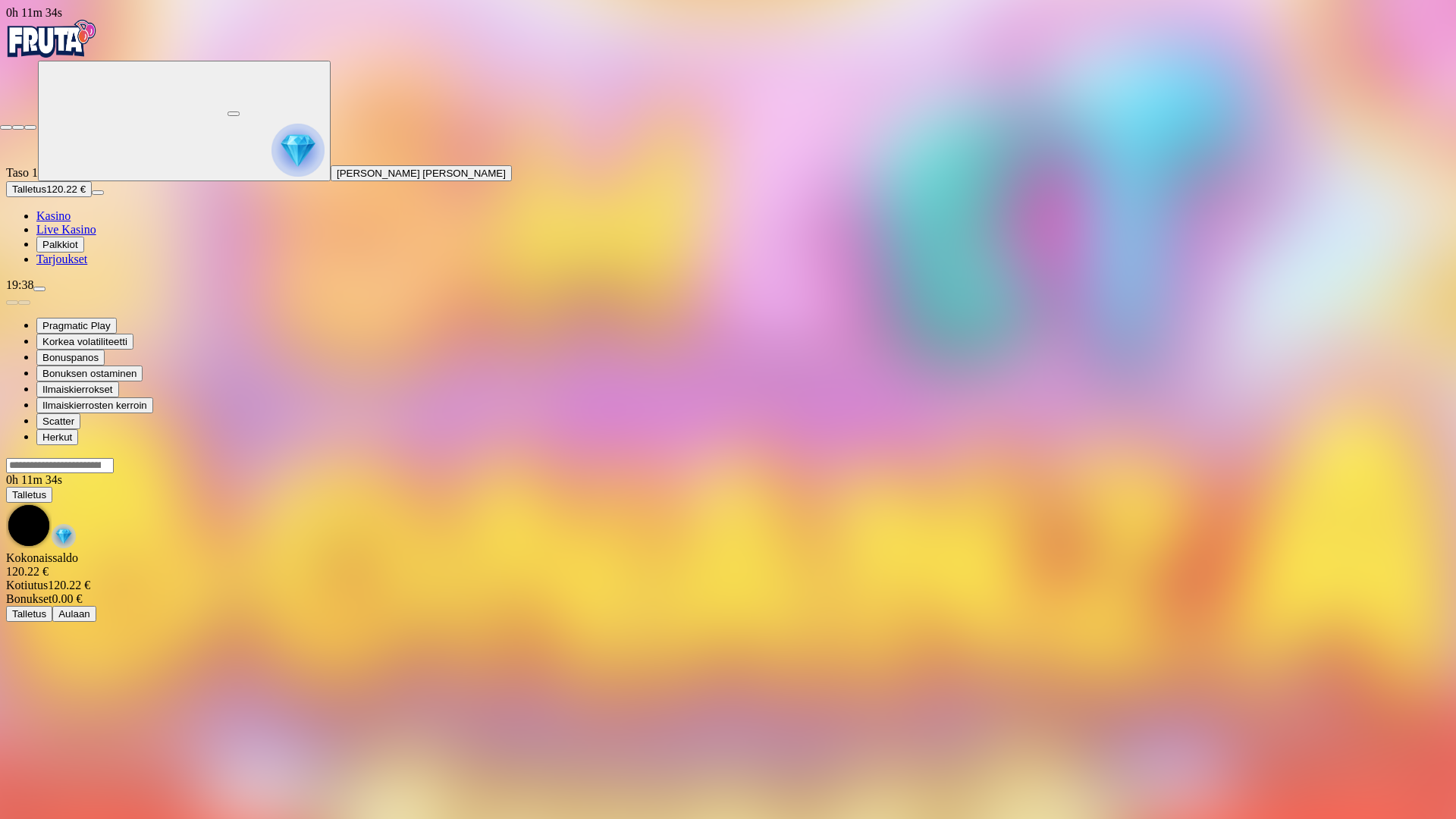
click at [6, 128] on span "close icon" at bounding box center [6, 128] width 0 height 0
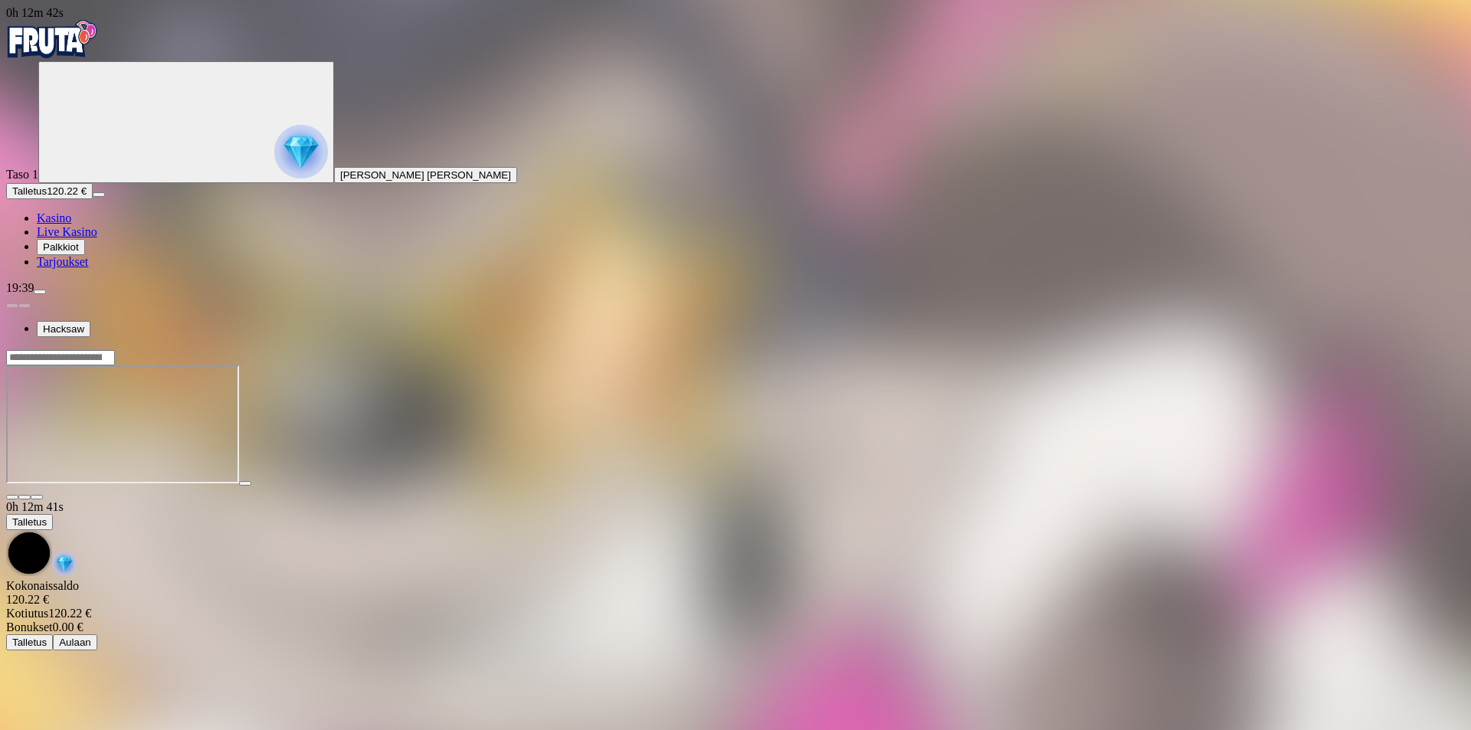
click at [12, 497] on span "close icon" at bounding box center [12, 497] width 0 height 0
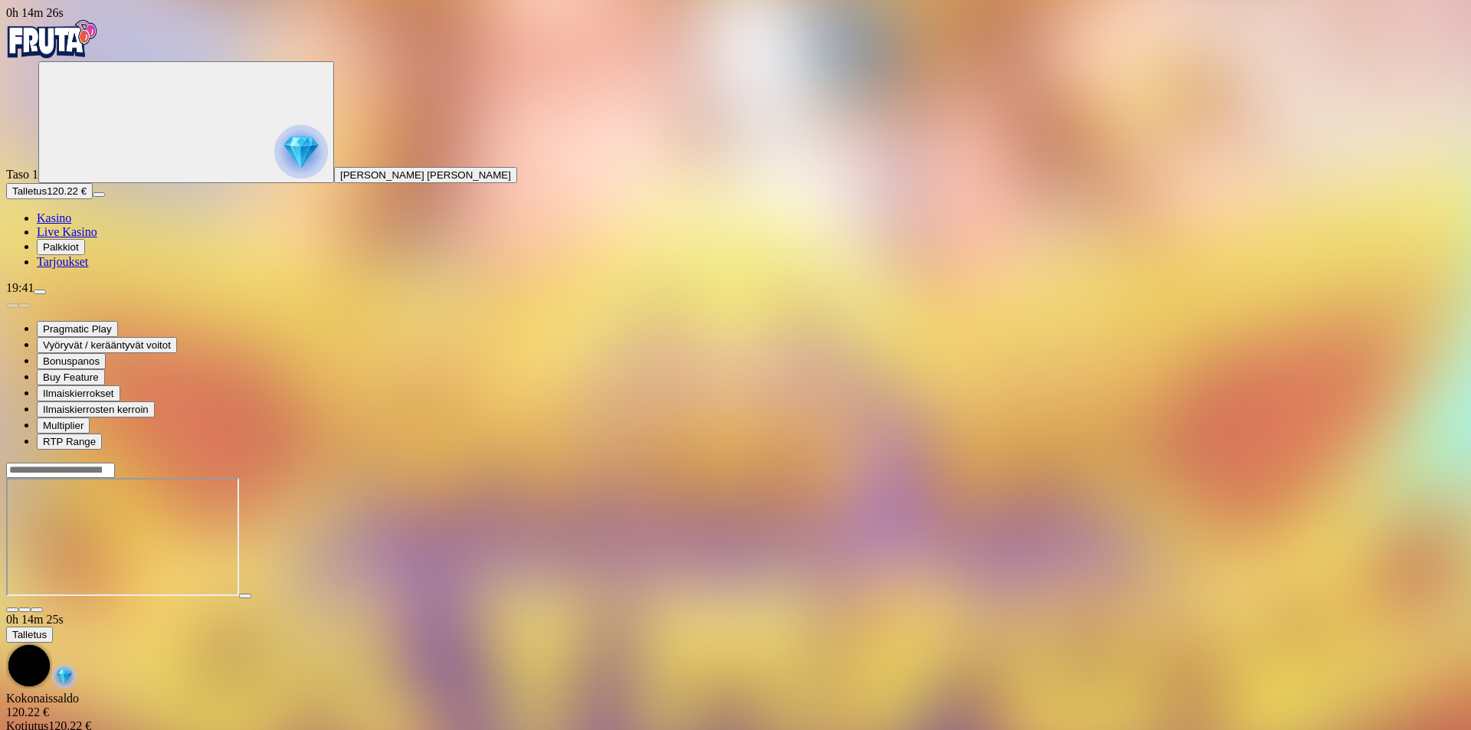
click at [57, 51] on img "Primary" at bounding box center [52, 39] width 92 height 38
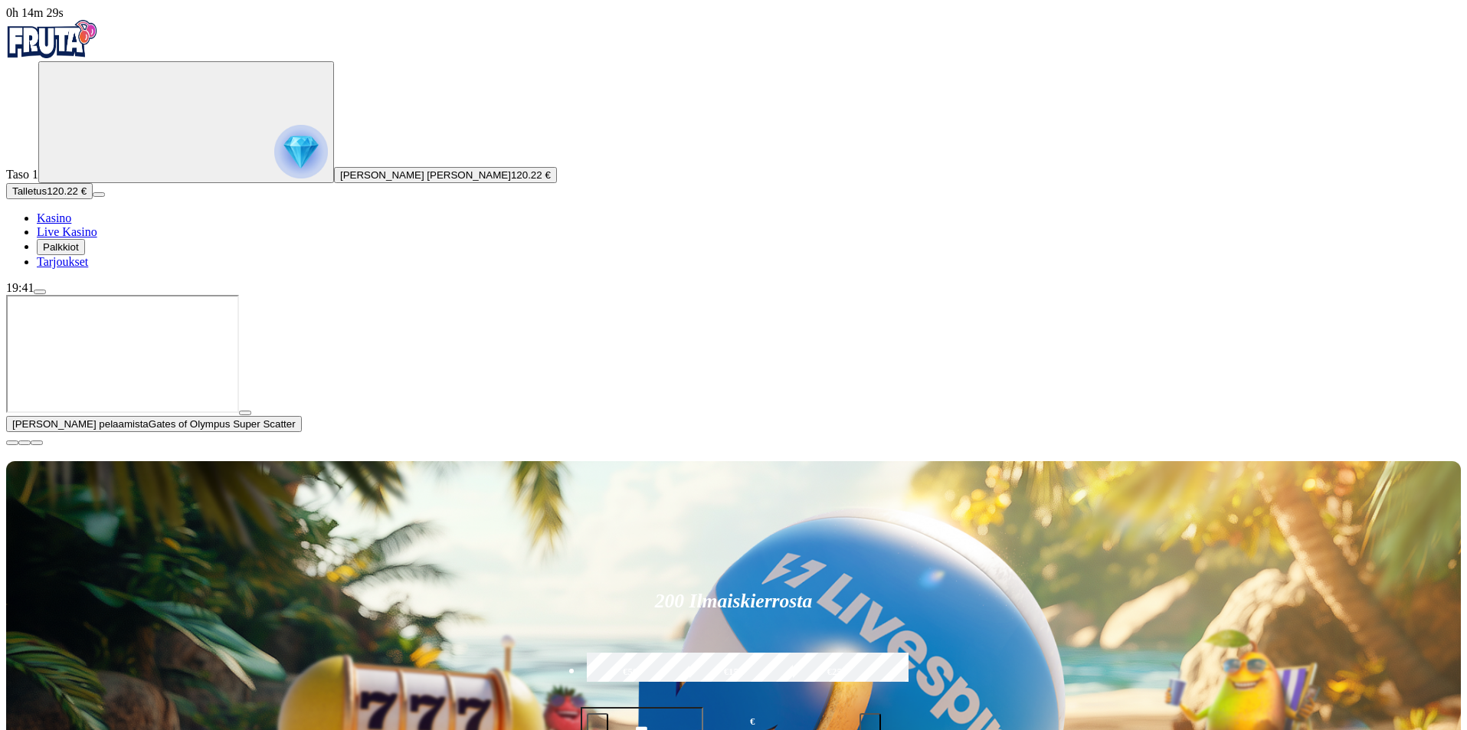
click at [12, 443] on span "close icon" at bounding box center [12, 443] width 0 height 0
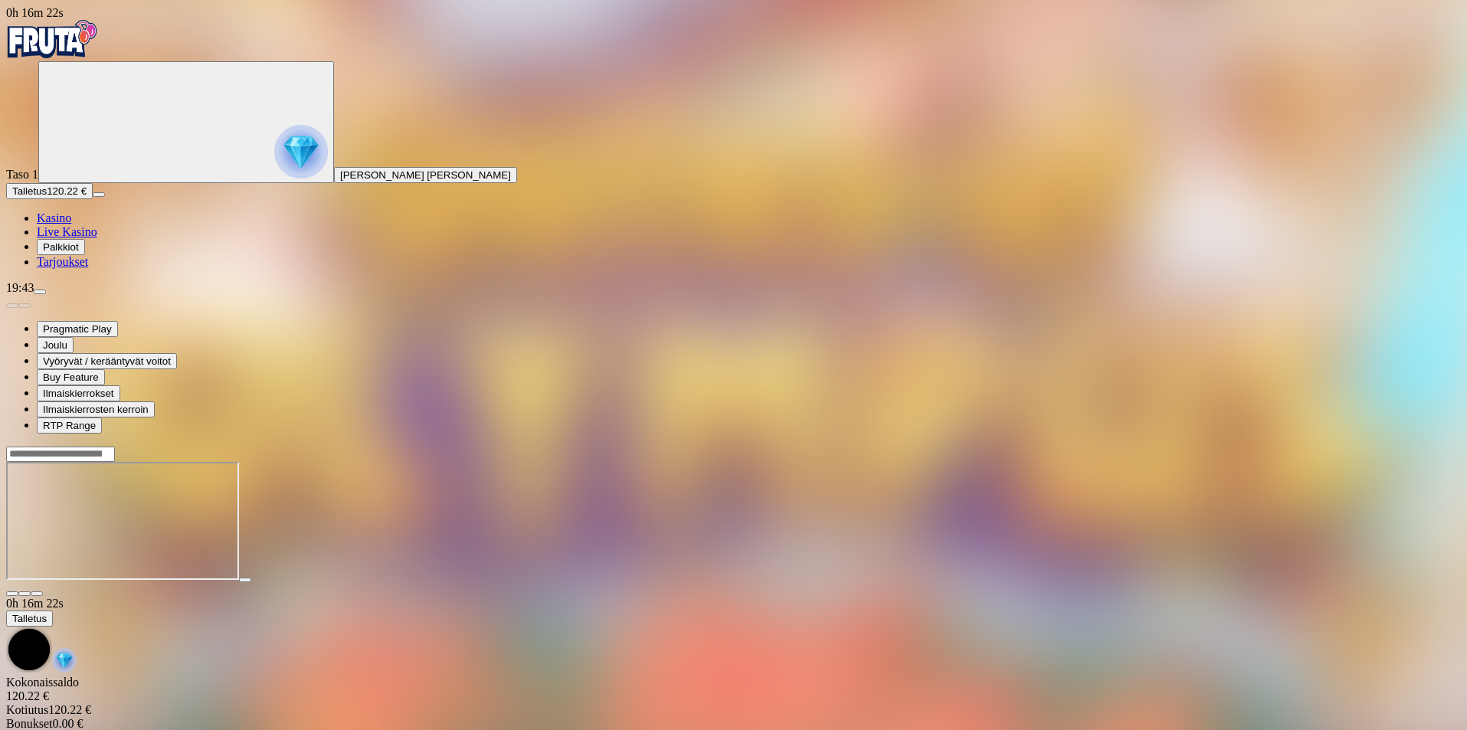
click at [97, 55] on img "Primary" at bounding box center [52, 39] width 92 height 38
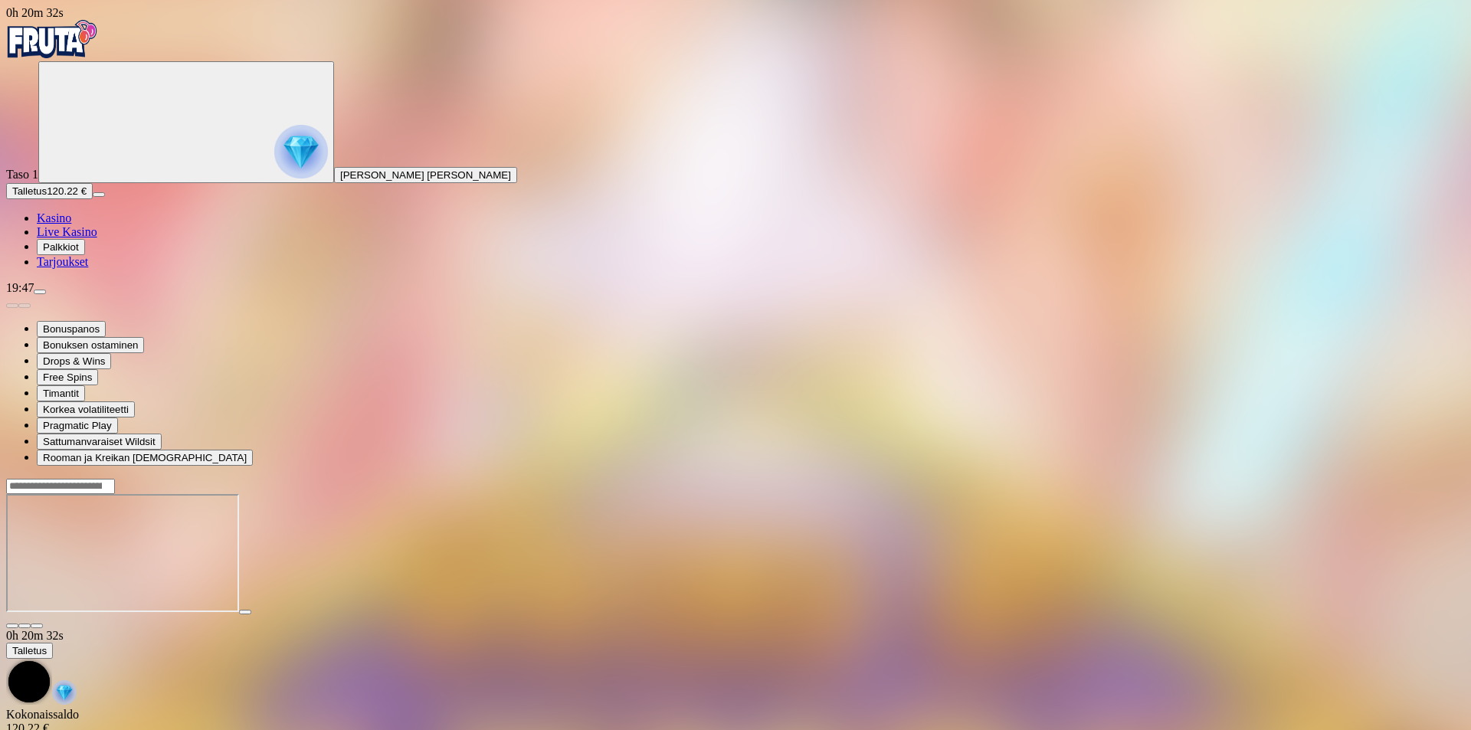
click at [50, 47] on img "Primary" at bounding box center [52, 39] width 92 height 38
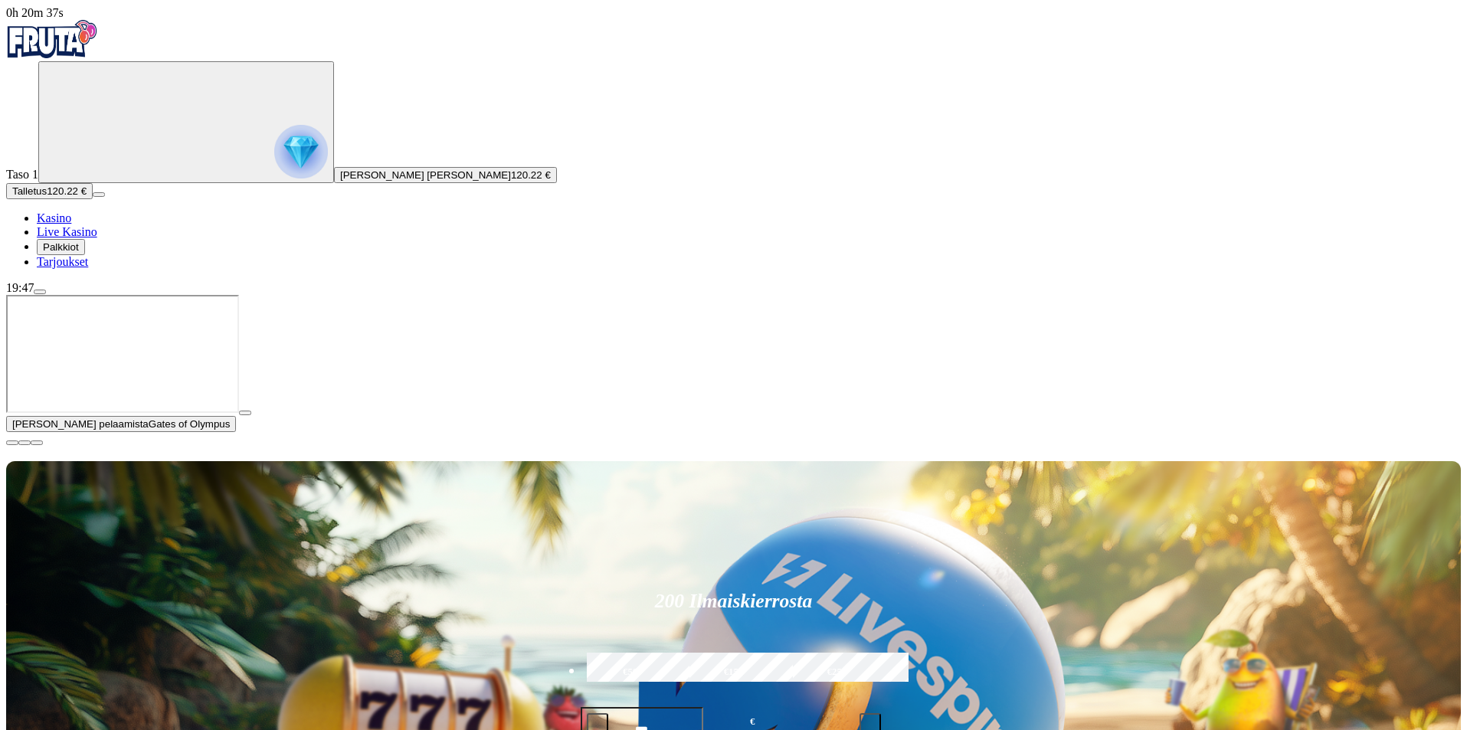
click at [12, 443] on span "close icon" at bounding box center [12, 443] width 0 height 0
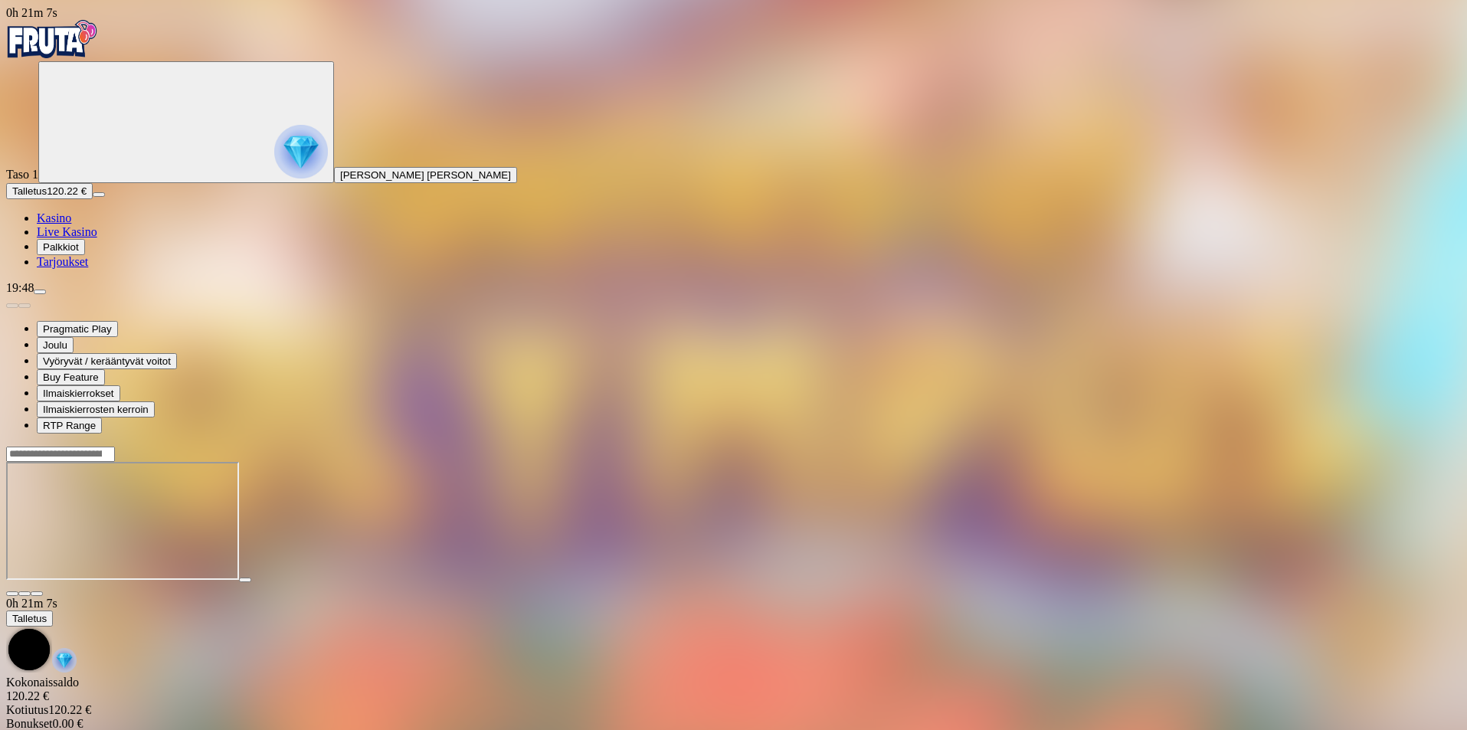
click at [98, 44] on img "Primary" at bounding box center [52, 39] width 92 height 38
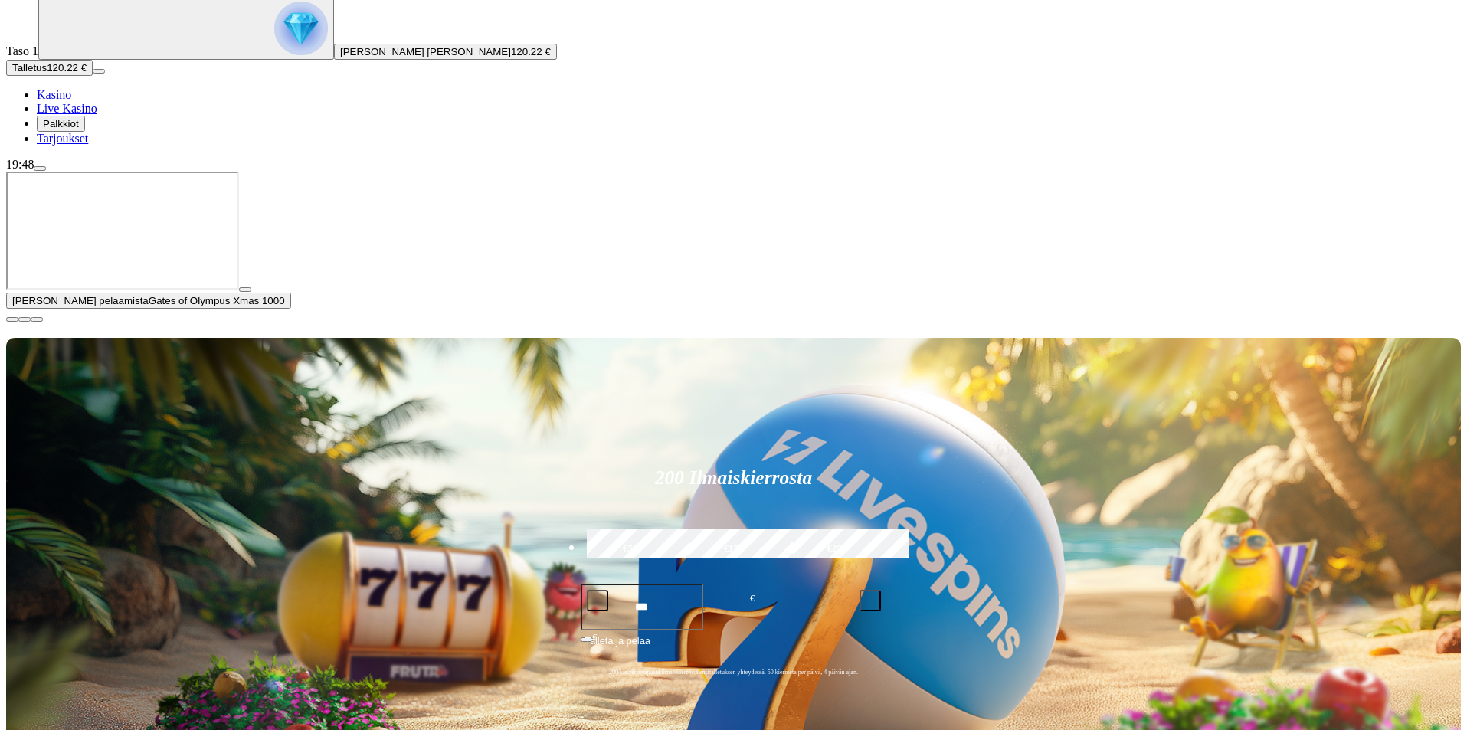
scroll to position [153, 0]
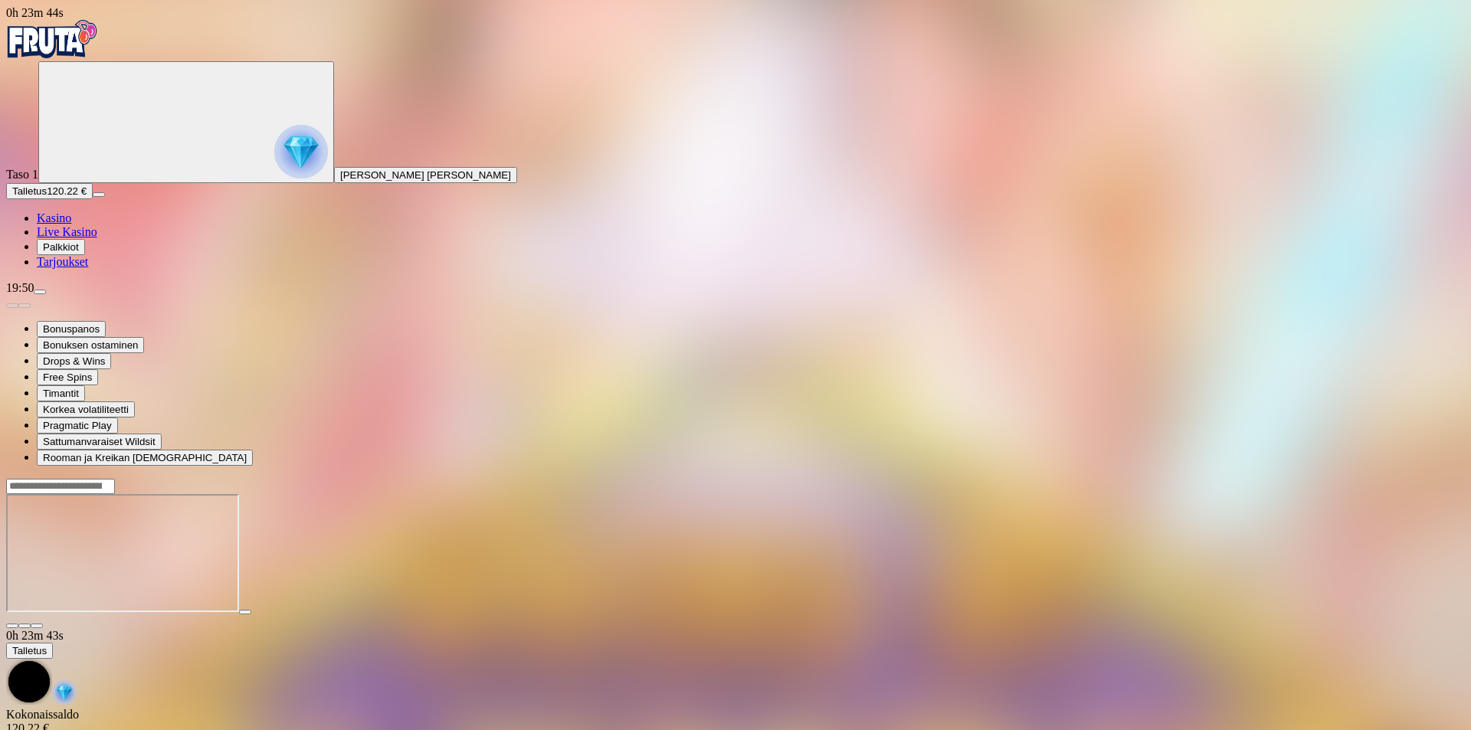
click at [98, 51] on img "Primary" at bounding box center [52, 39] width 92 height 38
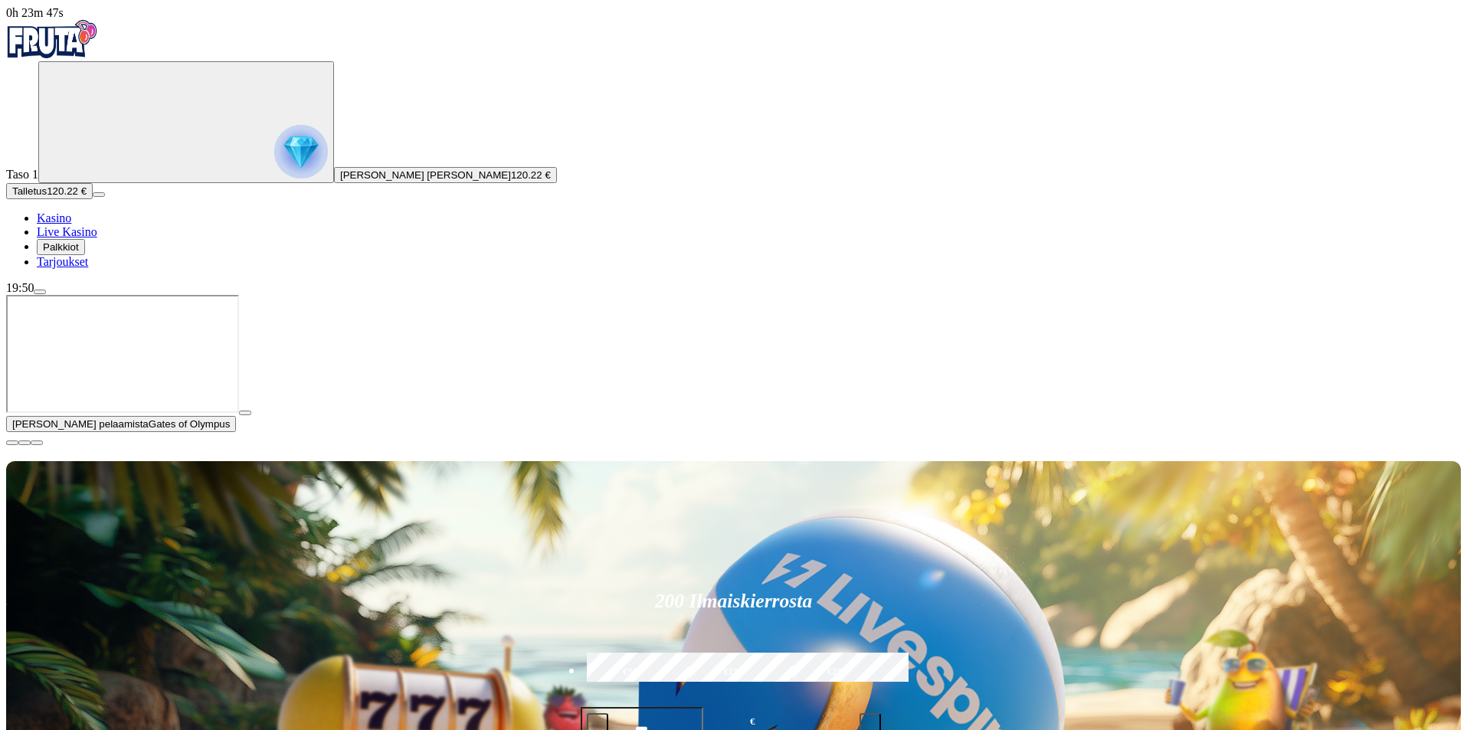
click at [340, 181] on span "[PERSON_NAME] [PERSON_NAME]" at bounding box center [425, 174] width 171 height 11
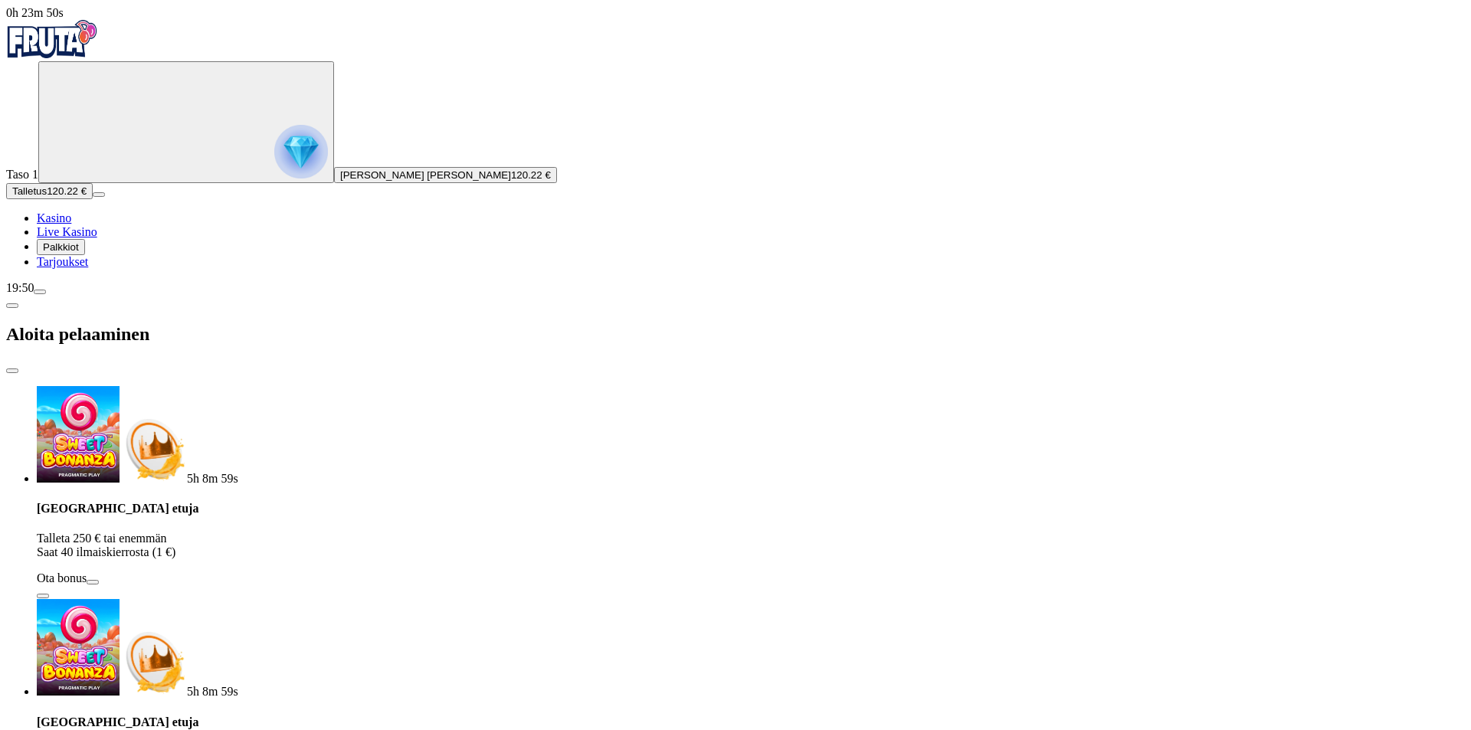
click at [12, 371] on span "close icon" at bounding box center [12, 371] width 0 height 0
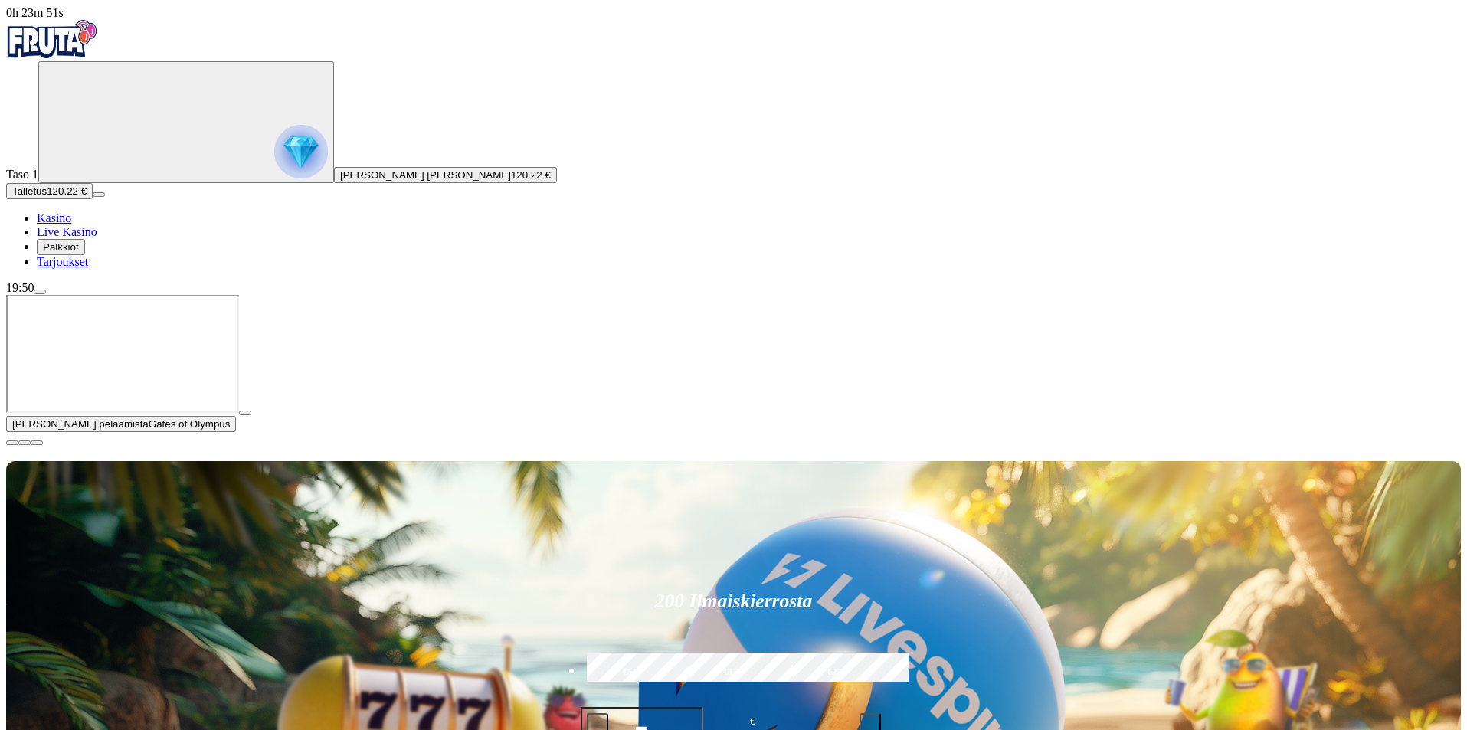
click at [40, 292] on span "menu icon" at bounding box center [40, 292] width 0 height 0
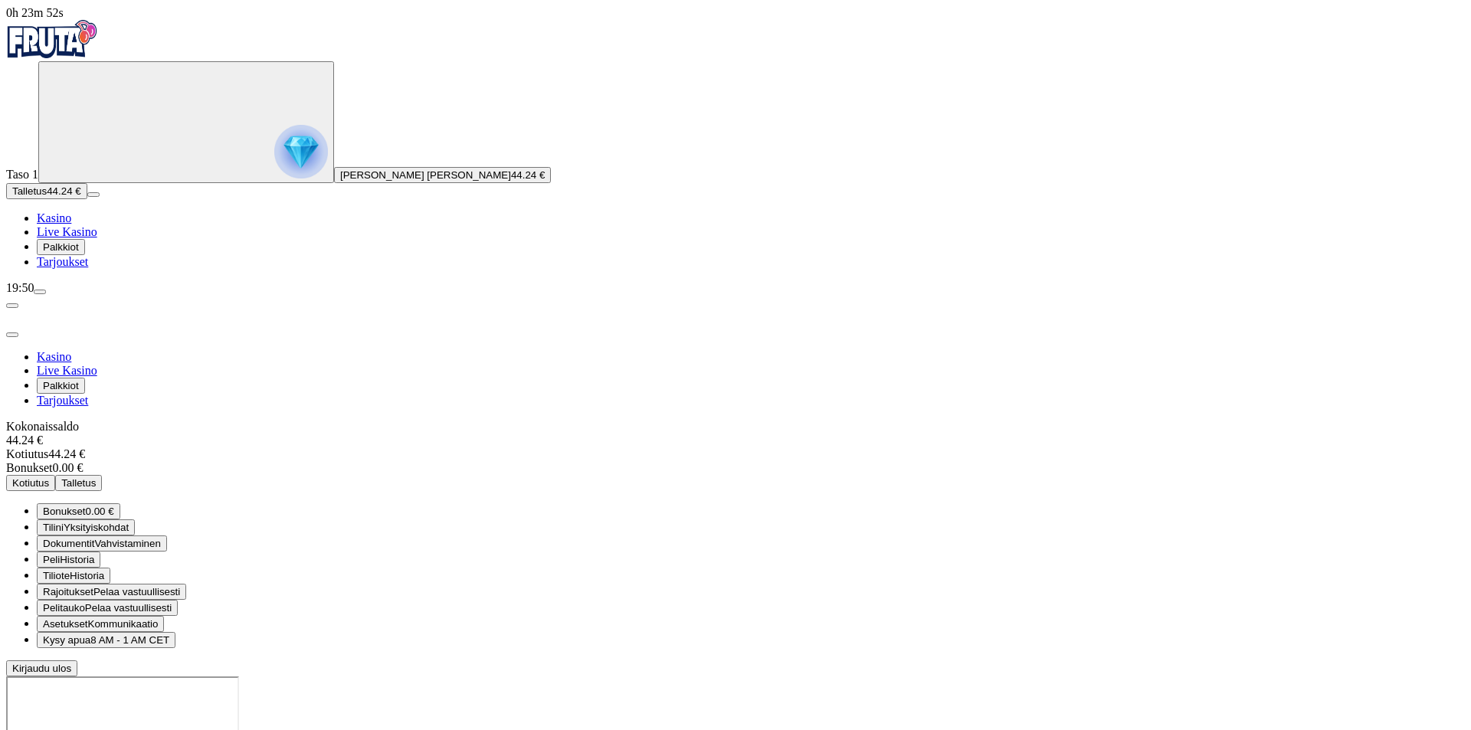
click at [49, 477] on span "Kotiutus" at bounding box center [30, 482] width 37 height 11
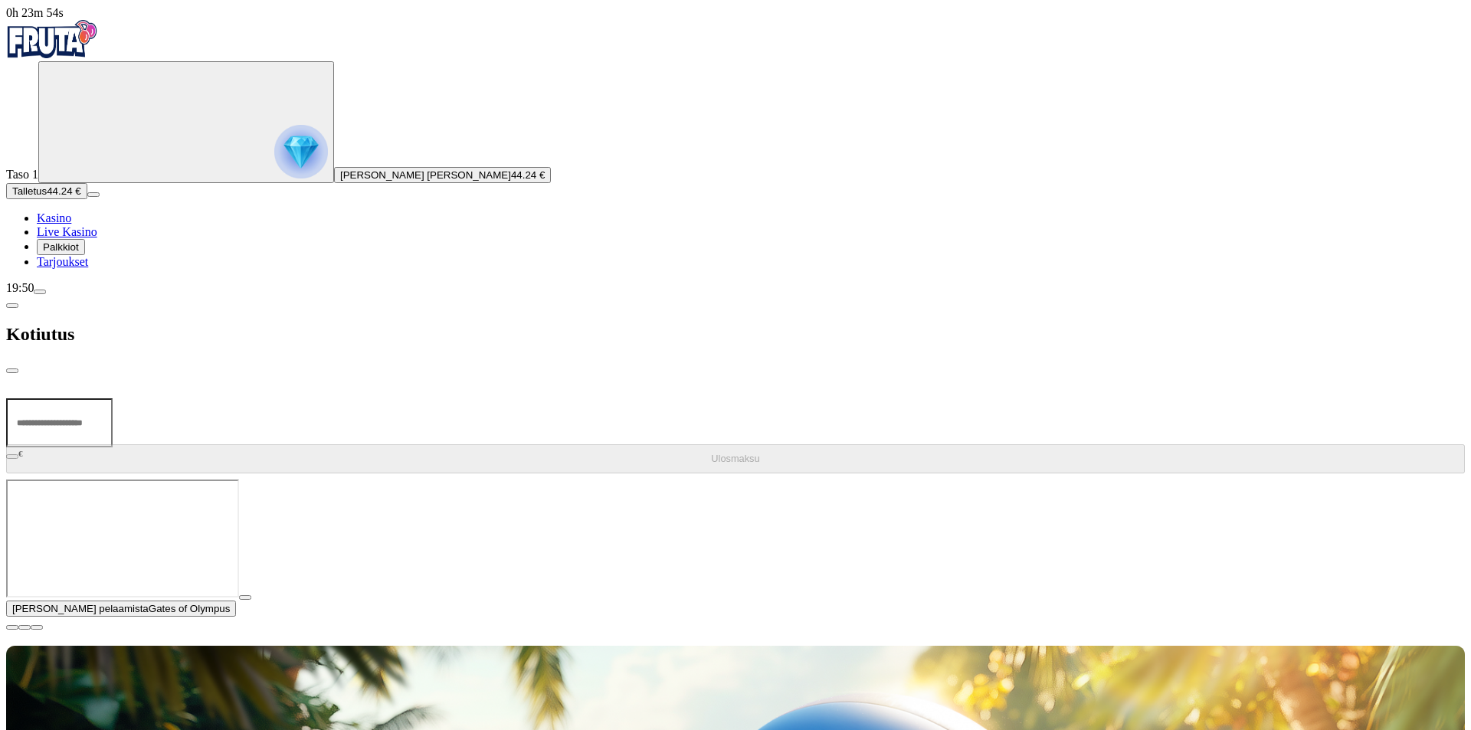
click at [113, 398] on input "number" at bounding box center [59, 422] width 106 height 49
type input "**"
type input "*****"
click at [711, 453] on span "Ulosmaksu" at bounding box center [735, 458] width 48 height 11
drag, startPoint x: 817, startPoint y: 483, endPoint x: 835, endPoint y: 483, distance: 18.4
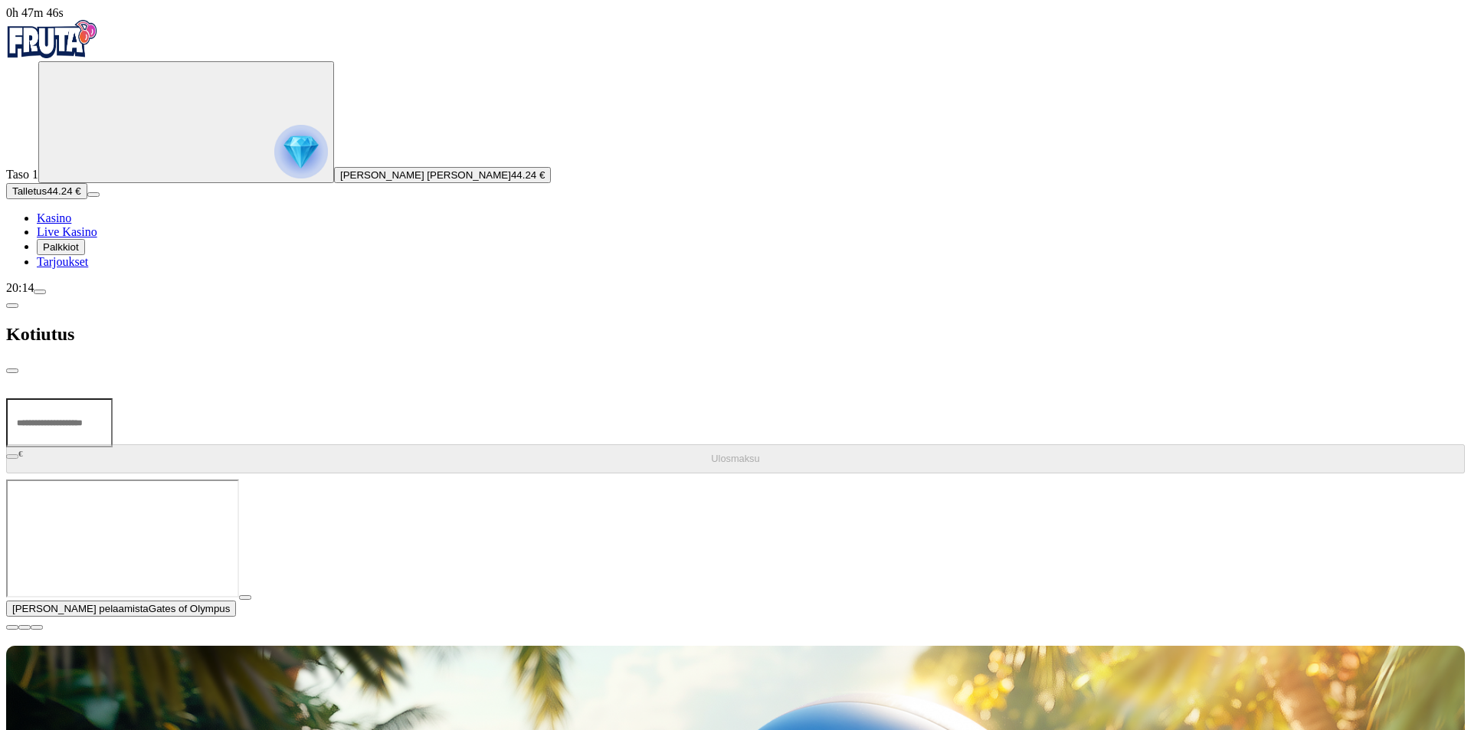
click at [821, 479] on div at bounding box center [735, 479] width 1458 height 0
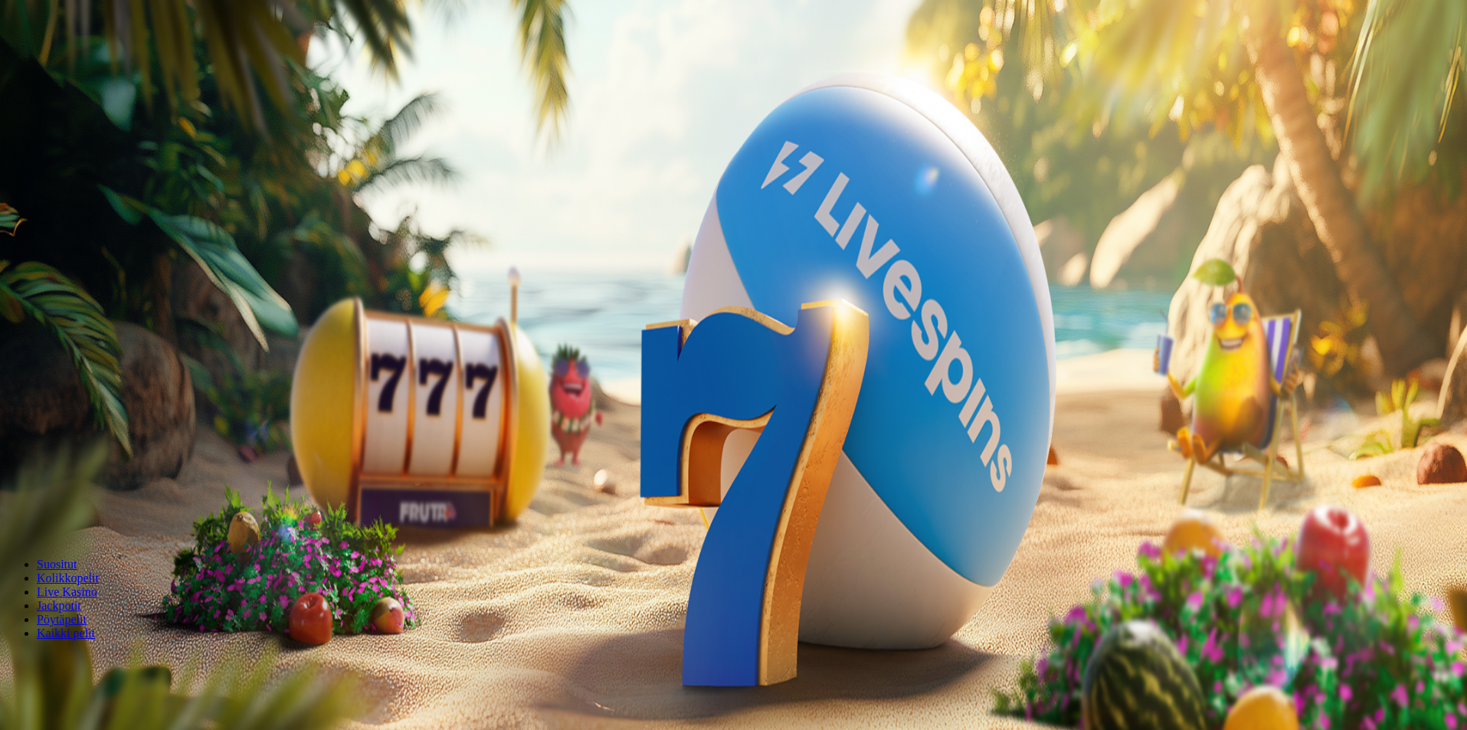
click at [31, 512] on span "plus icon" at bounding box center [31, 512] width 0 height 0
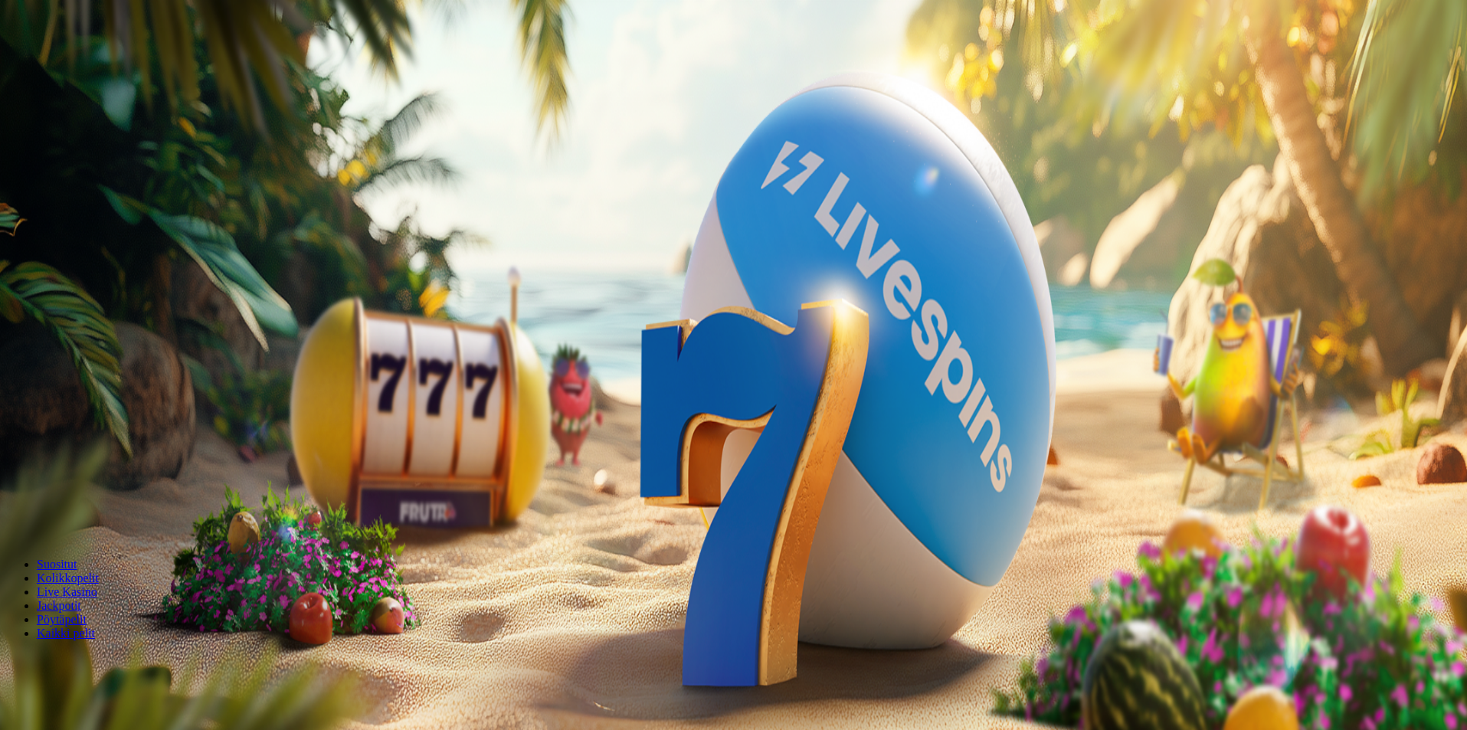
click at [115, 473] on input "***" at bounding box center [60, 480] width 109 height 15
type input "***"
click at [80, 518] on span "Talleta ja pelaa" at bounding box center [46, 523] width 68 height 11
click at [25, 725] on span "chevron-right icon" at bounding box center [25, 725] width 0 height 0
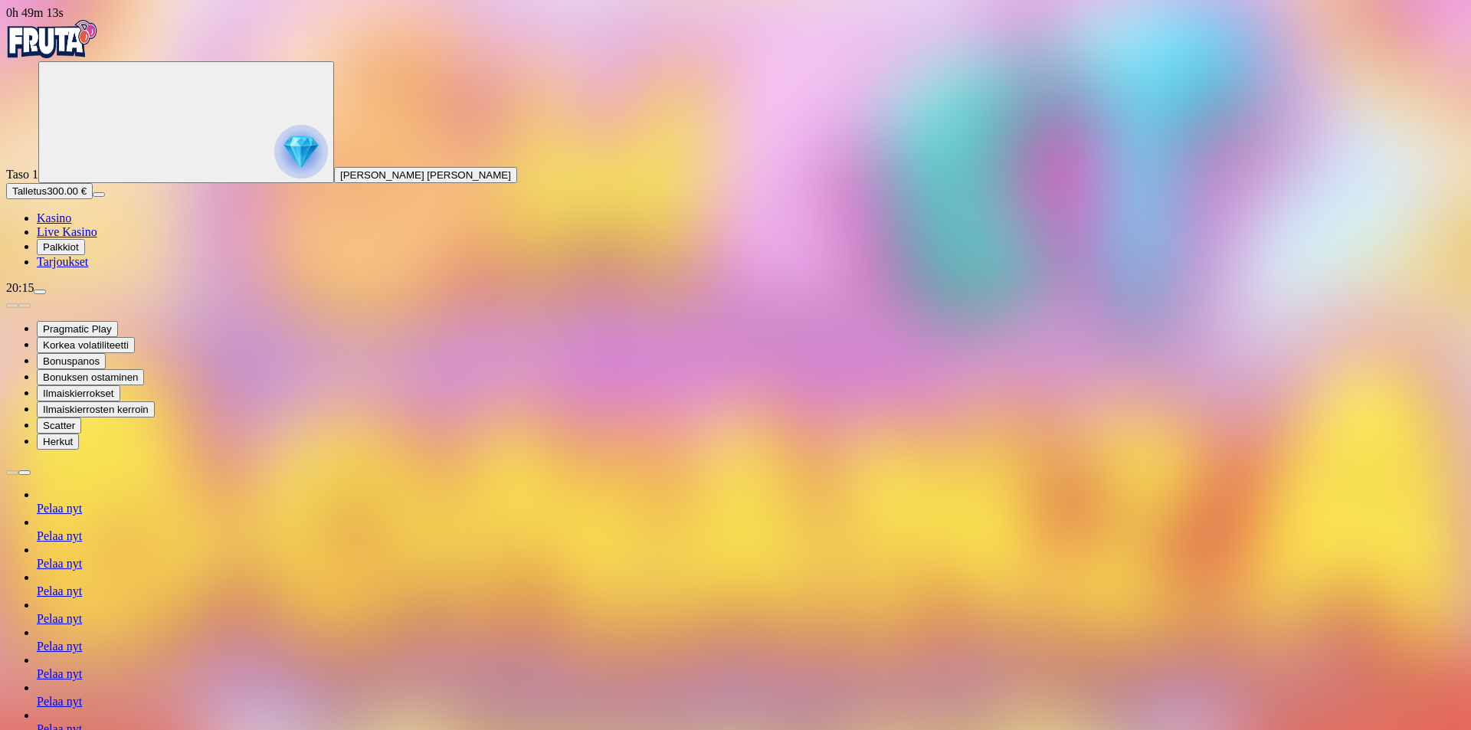
click at [68, 51] on img "Primary" at bounding box center [52, 39] width 92 height 38
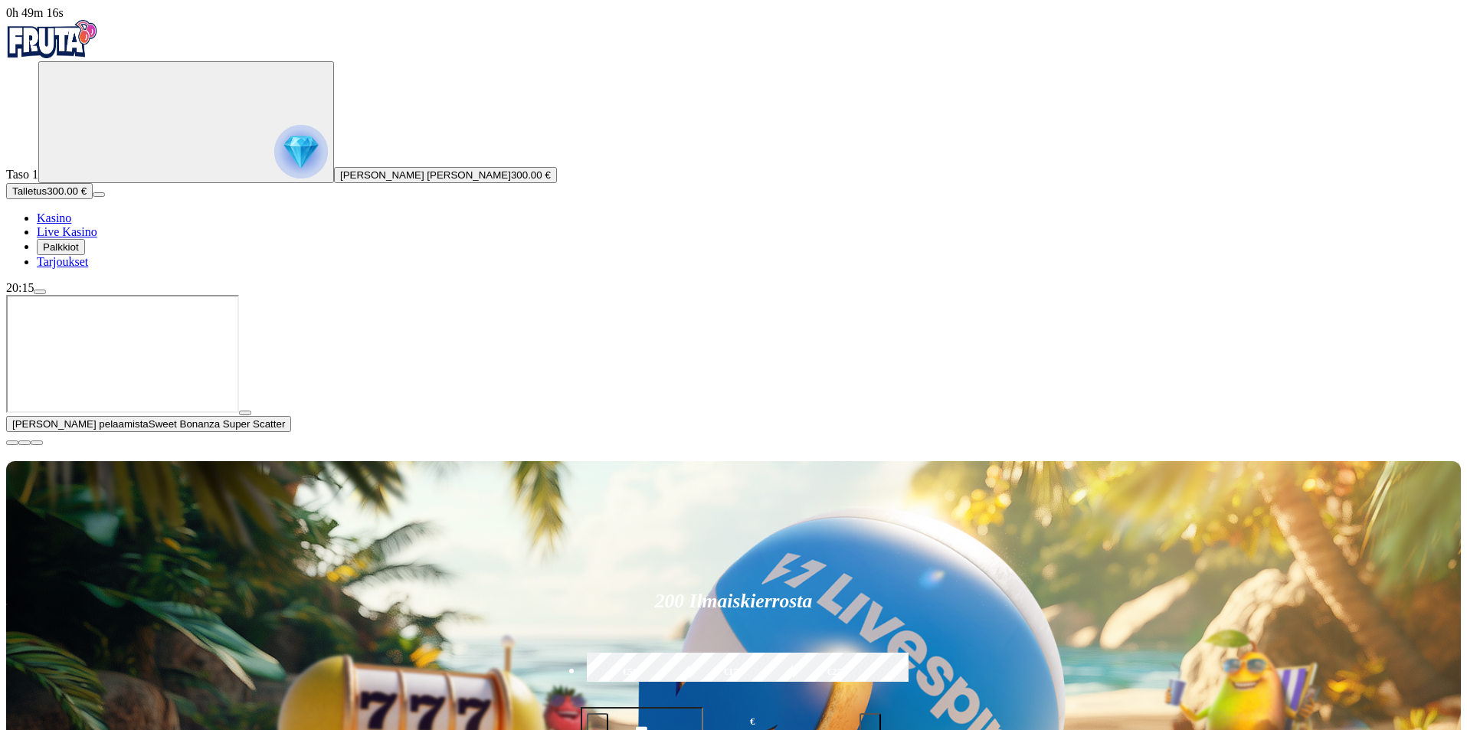
click at [18, 445] on button "button" at bounding box center [12, 442] width 12 height 5
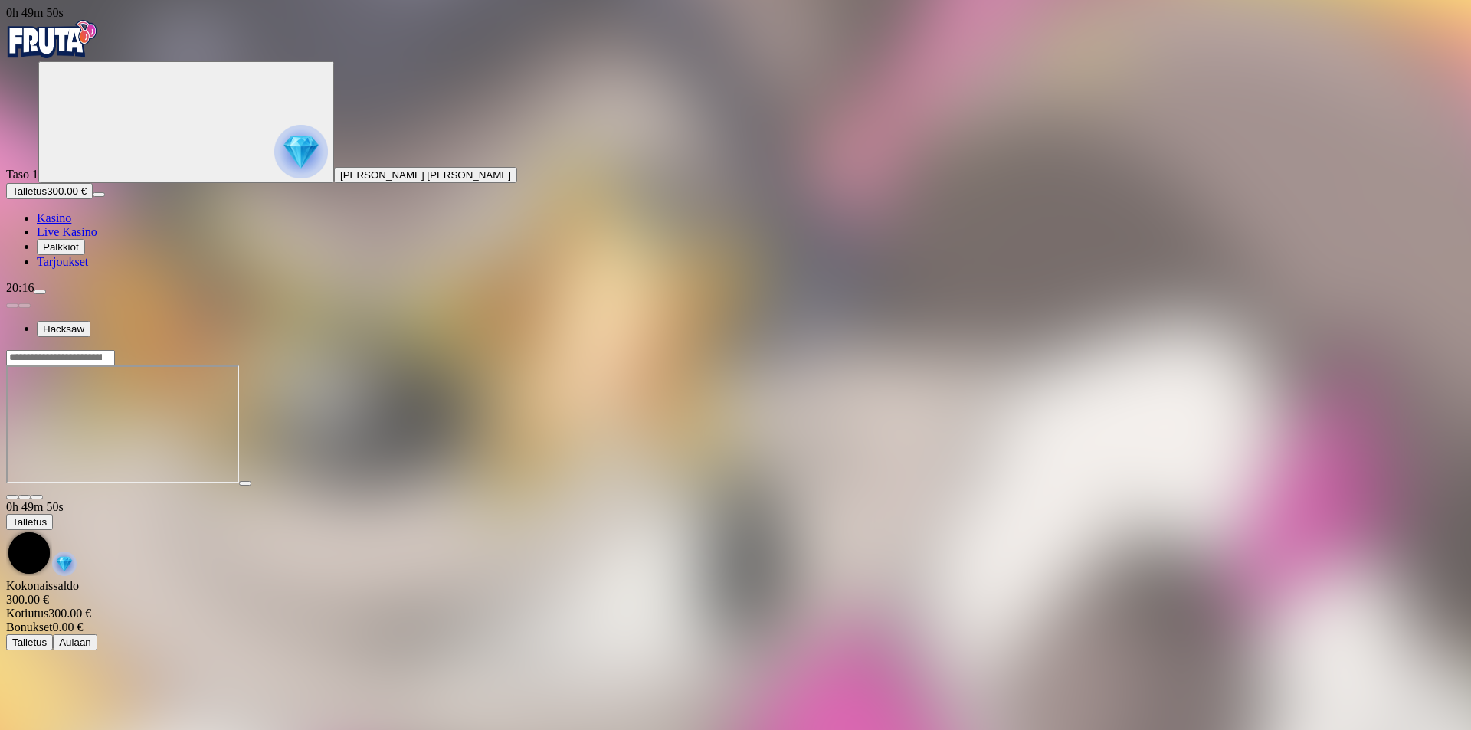
click at [98, 44] on img "Primary" at bounding box center [52, 39] width 92 height 38
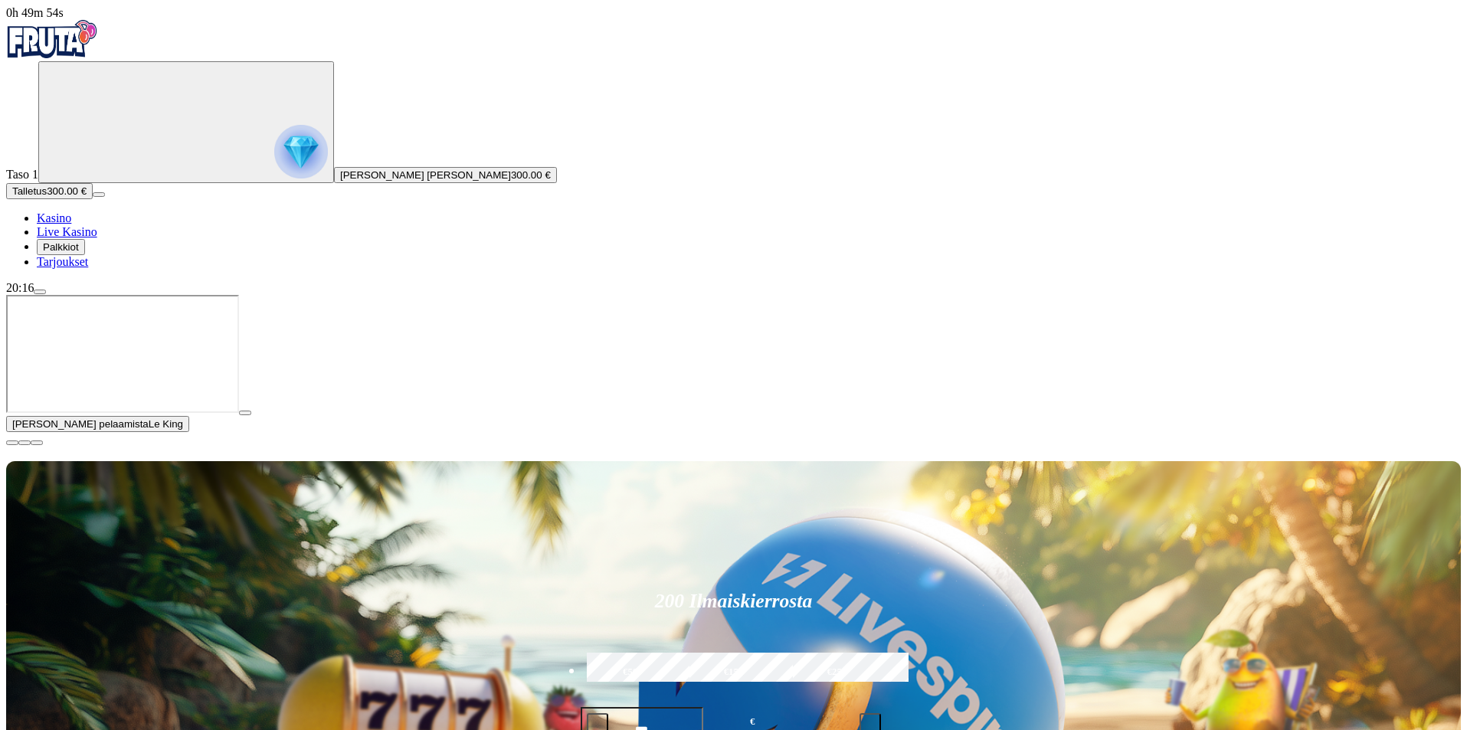
click at [12, 443] on span "close icon" at bounding box center [12, 443] width 0 height 0
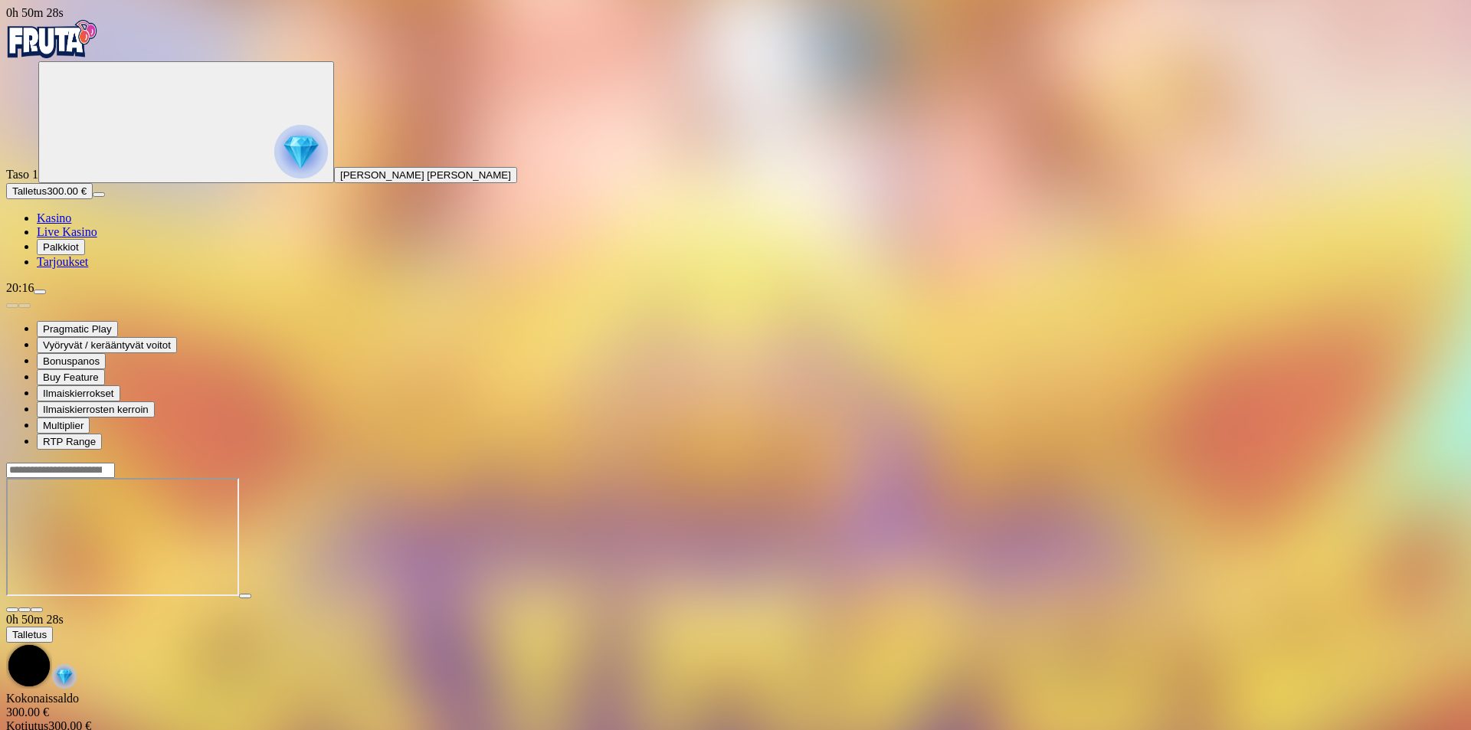
click at [98, 34] on img "Primary" at bounding box center [52, 39] width 92 height 38
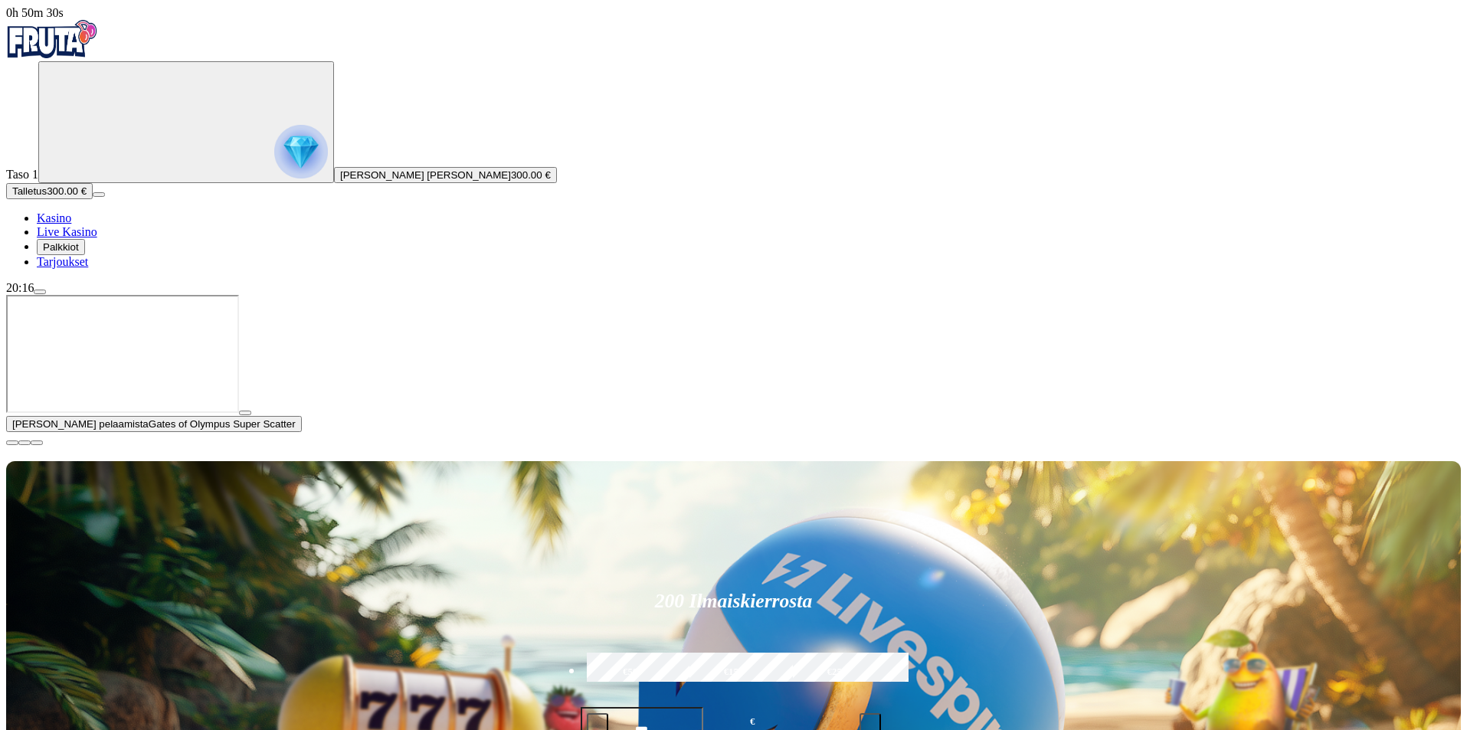
click at [12, 443] on span "close icon" at bounding box center [12, 443] width 0 height 0
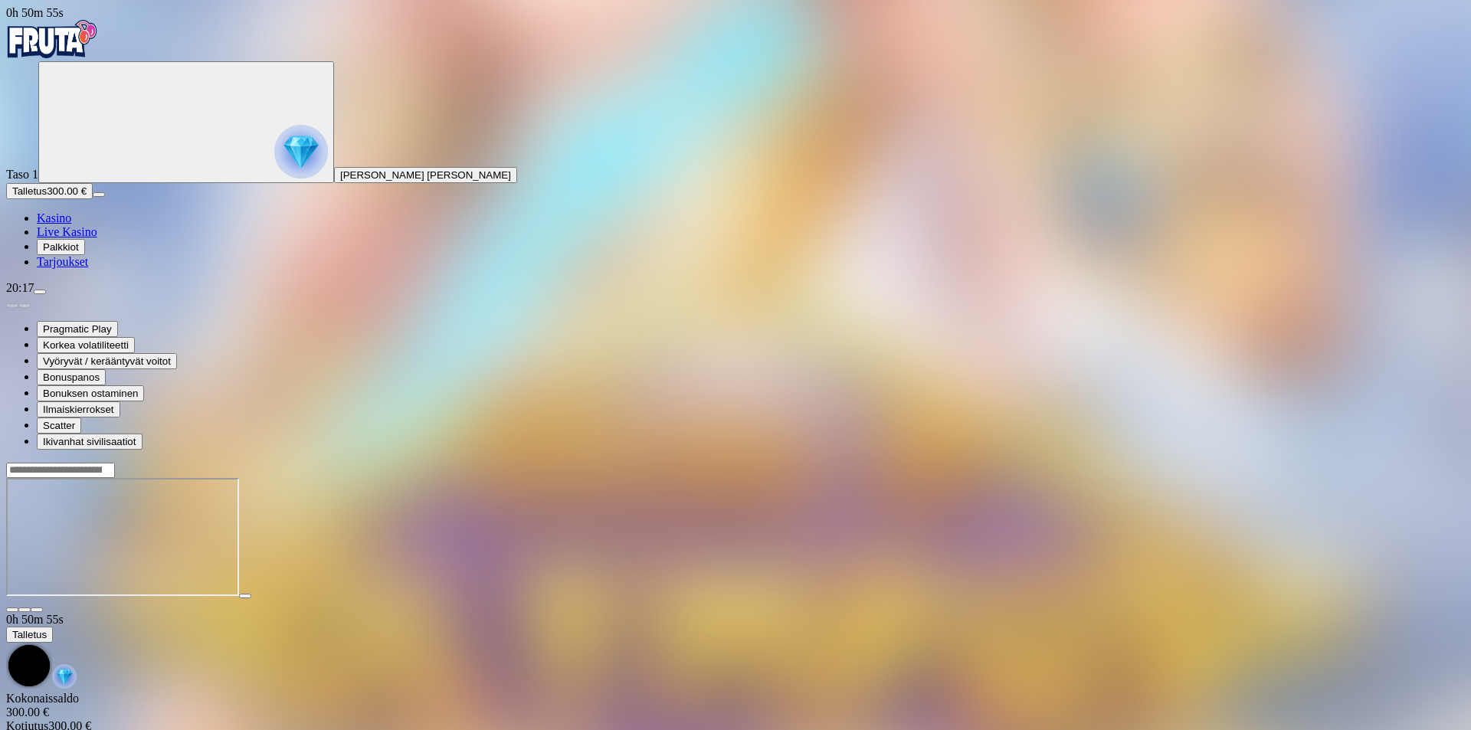
click at [98, 54] on img "Primary" at bounding box center [52, 39] width 92 height 38
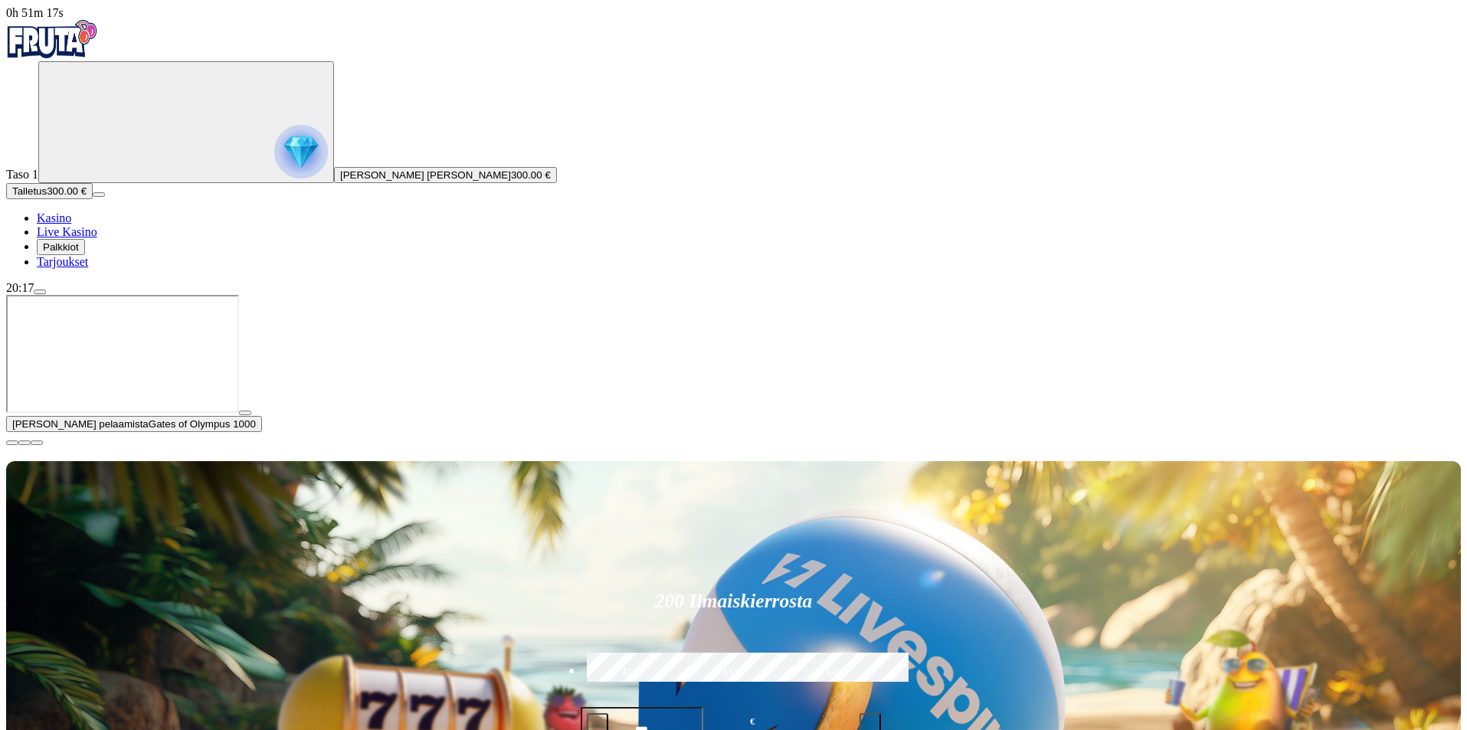
click at [12, 443] on span "close icon" at bounding box center [12, 443] width 0 height 0
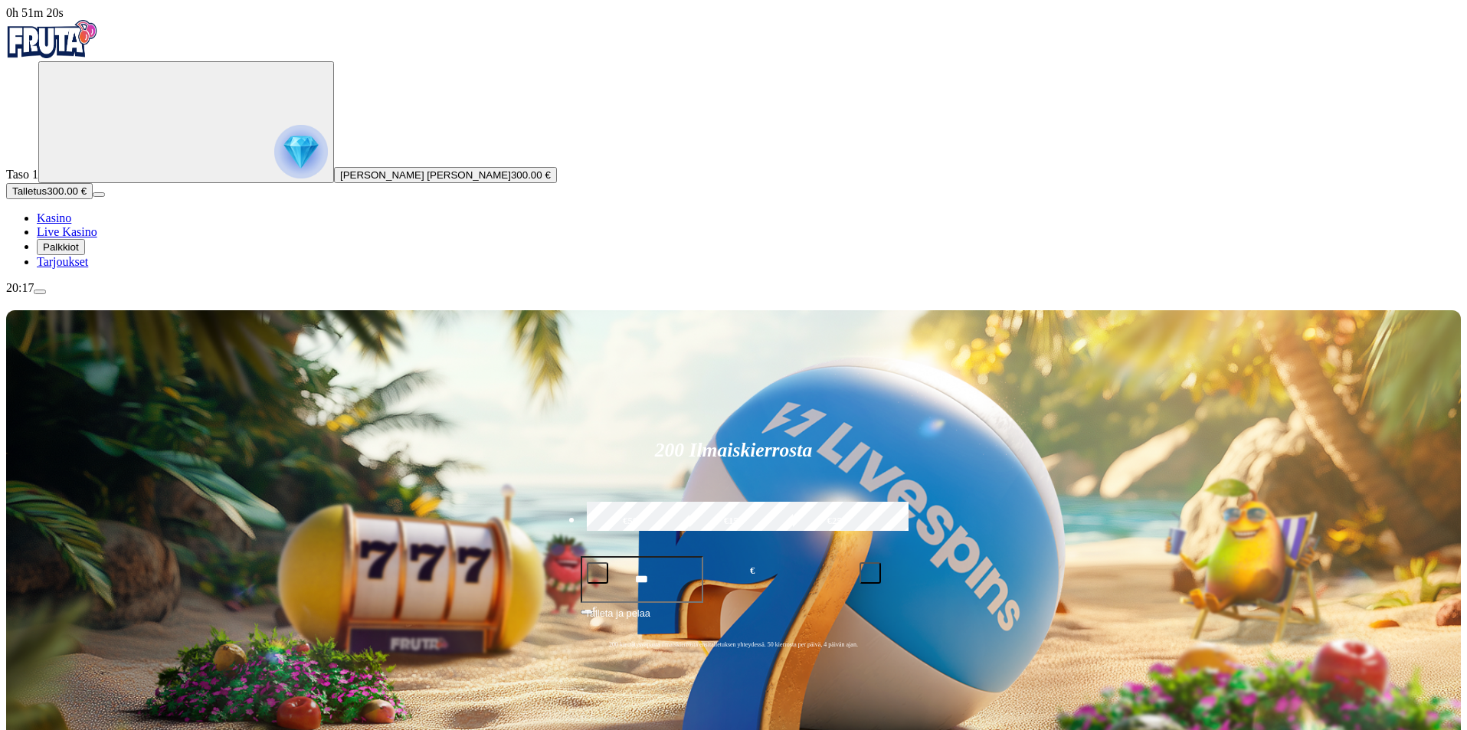
type input "******"
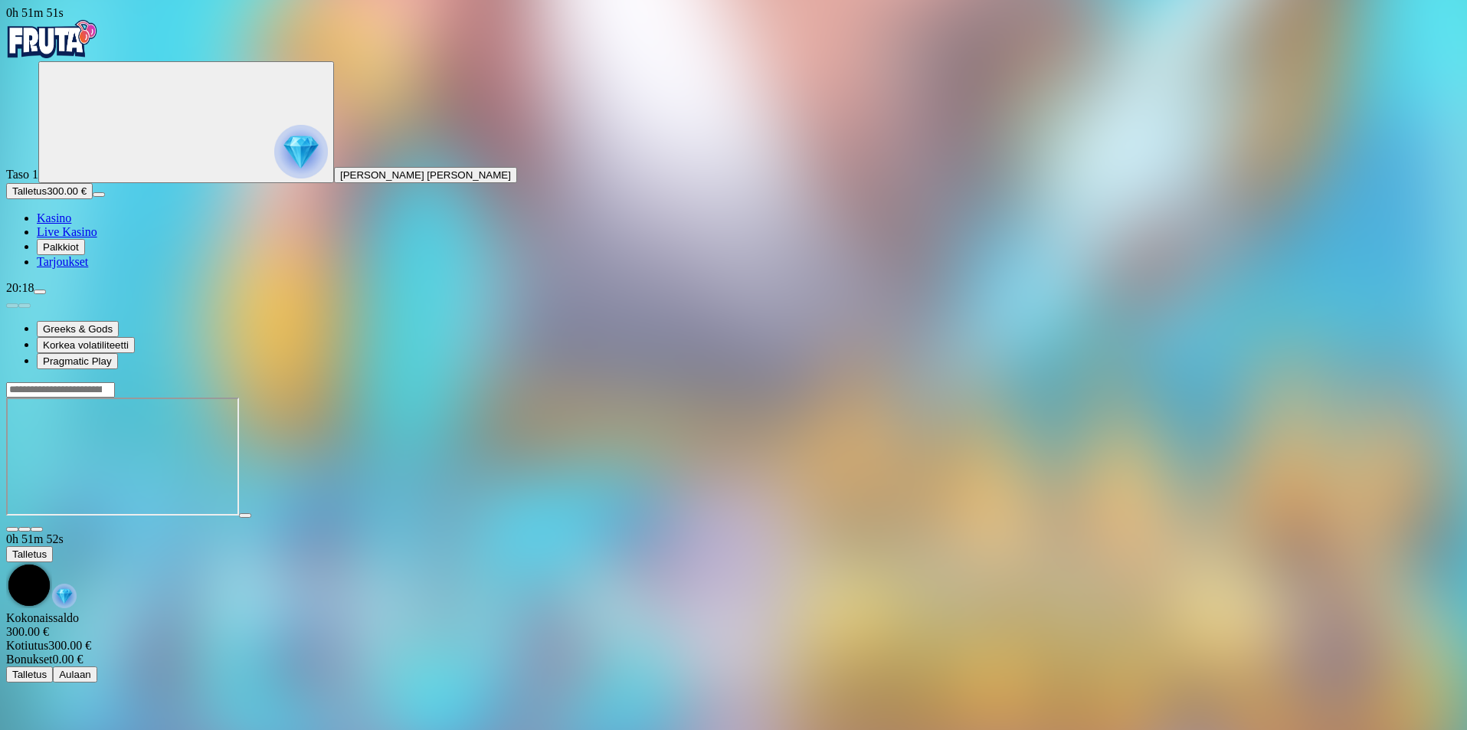
click at [43, 527] on button "button" at bounding box center [37, 529] width 12 height 5
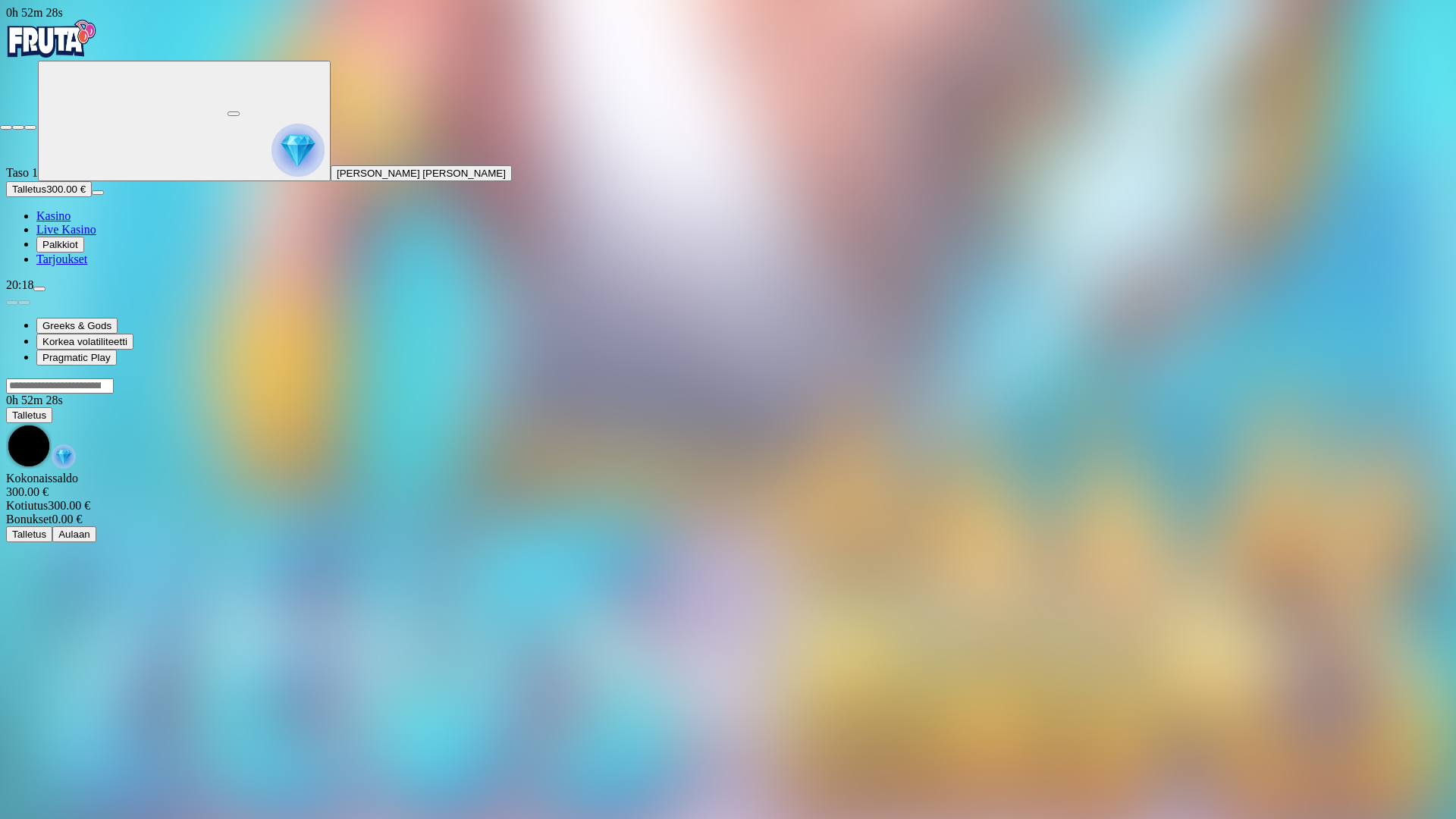
click at [6, 128] on span "close icon" at bounding box center [6, 128] width 0 height 0
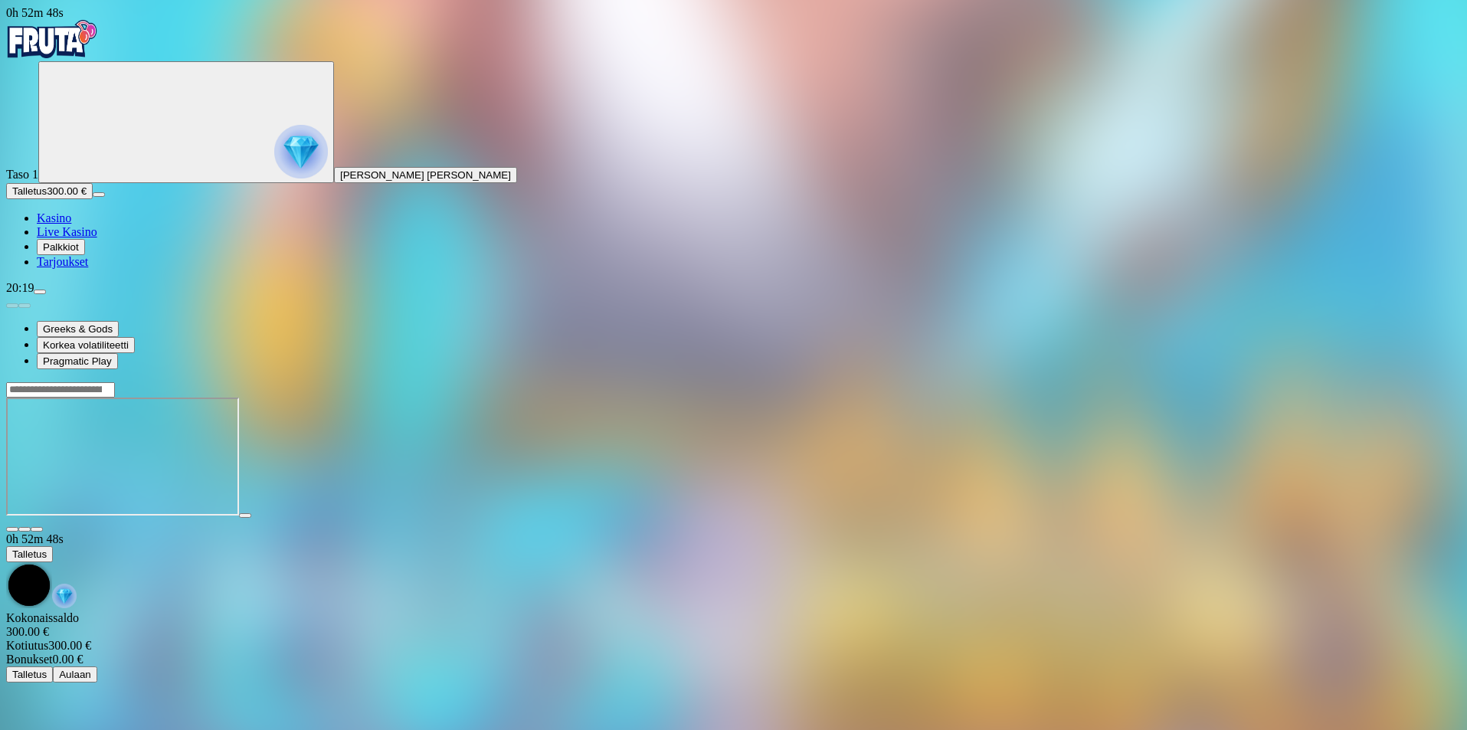
click at [37, 529] on span "fullscreen icon" at bounding box center [37, 529] width 0 height 0
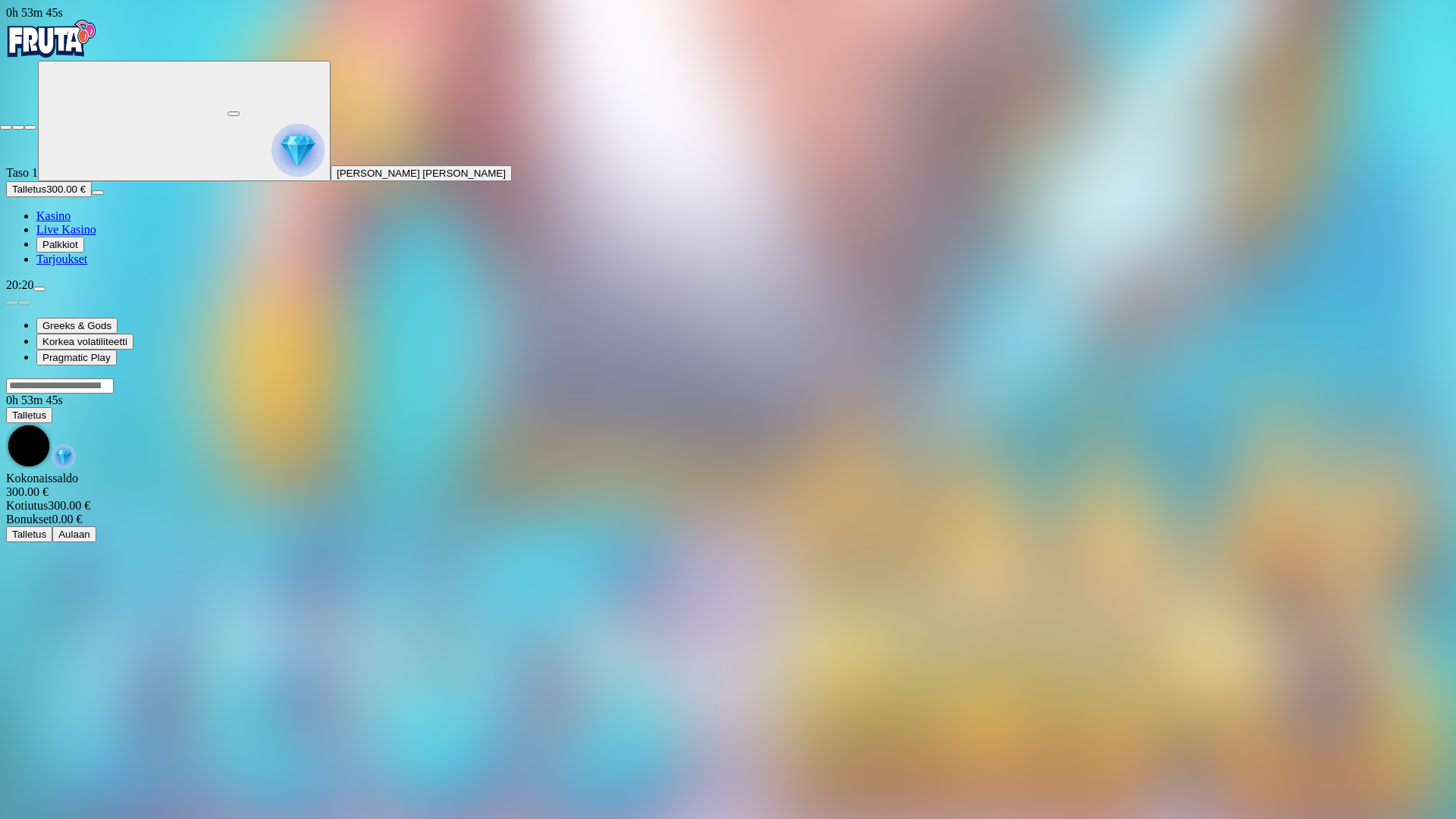
click at [6, 128] on span "close icon" at bounding box center [6, 128] width 0 height 0
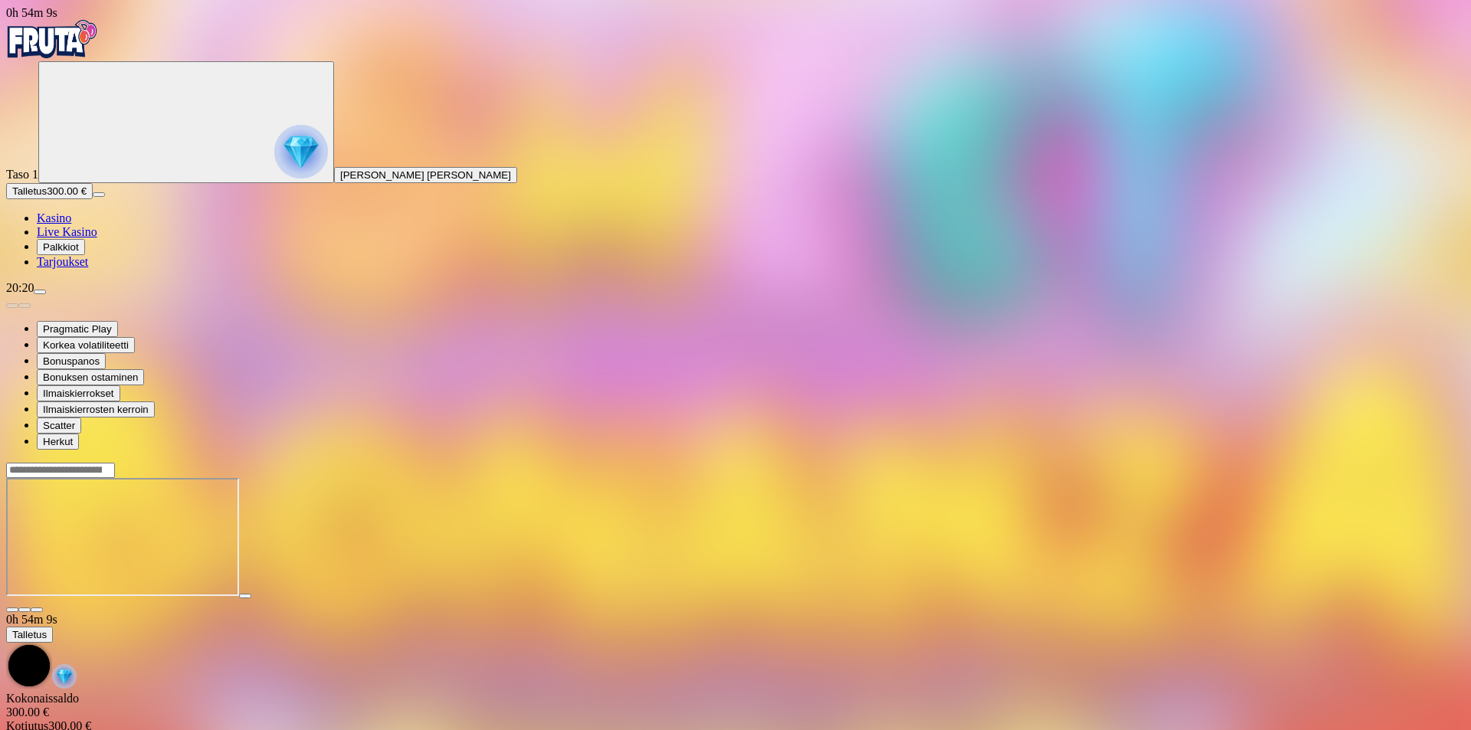
click at [1389, 599] on div at bounding box center [735, 606] width 1458 height 14
click at [43, 607] on button "button" at bounding box center [37, 609] width 12 height 5
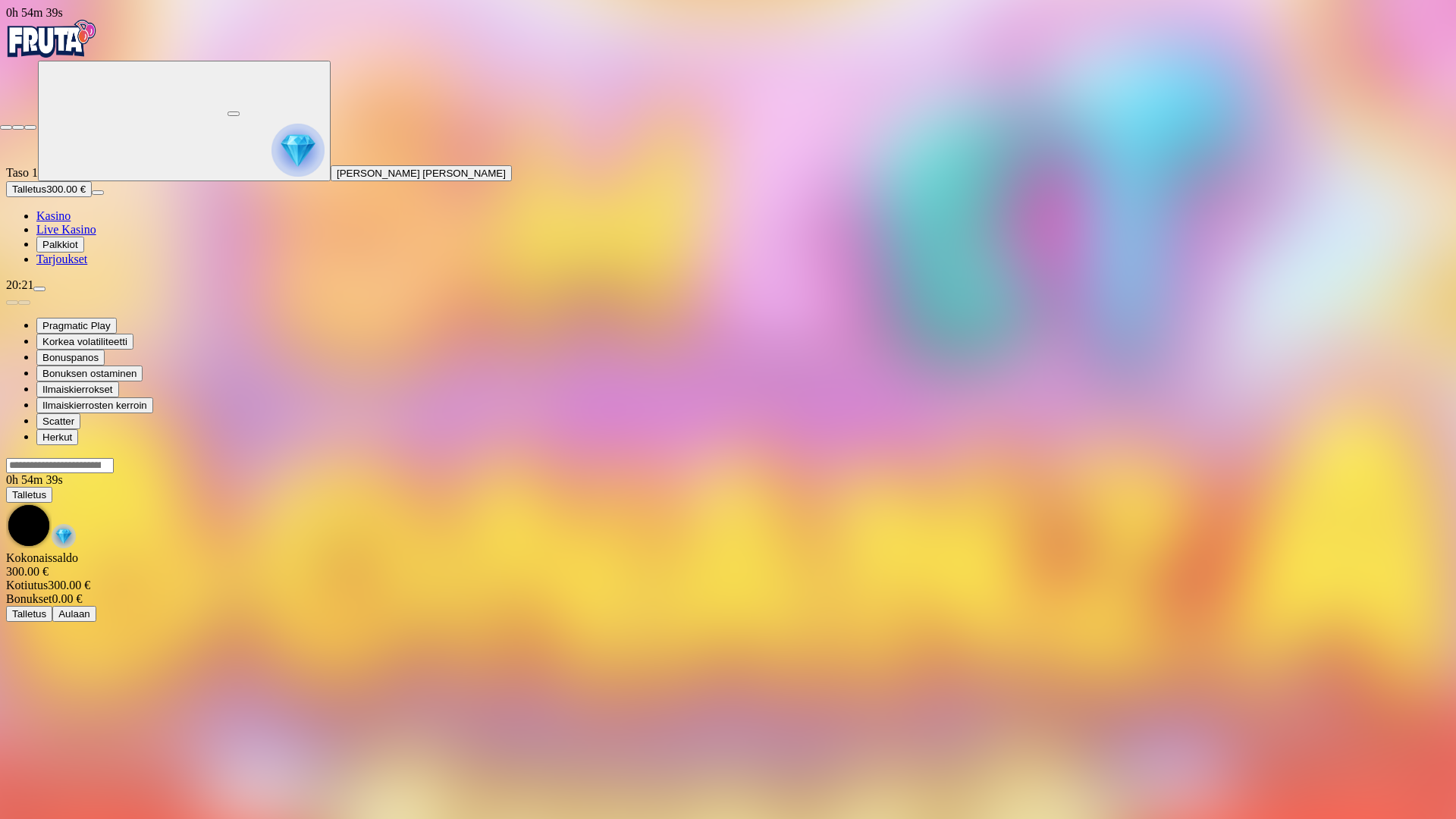
click at [6, 128] on span "close icon" at bounding box center [6, 128] width 0 height 0
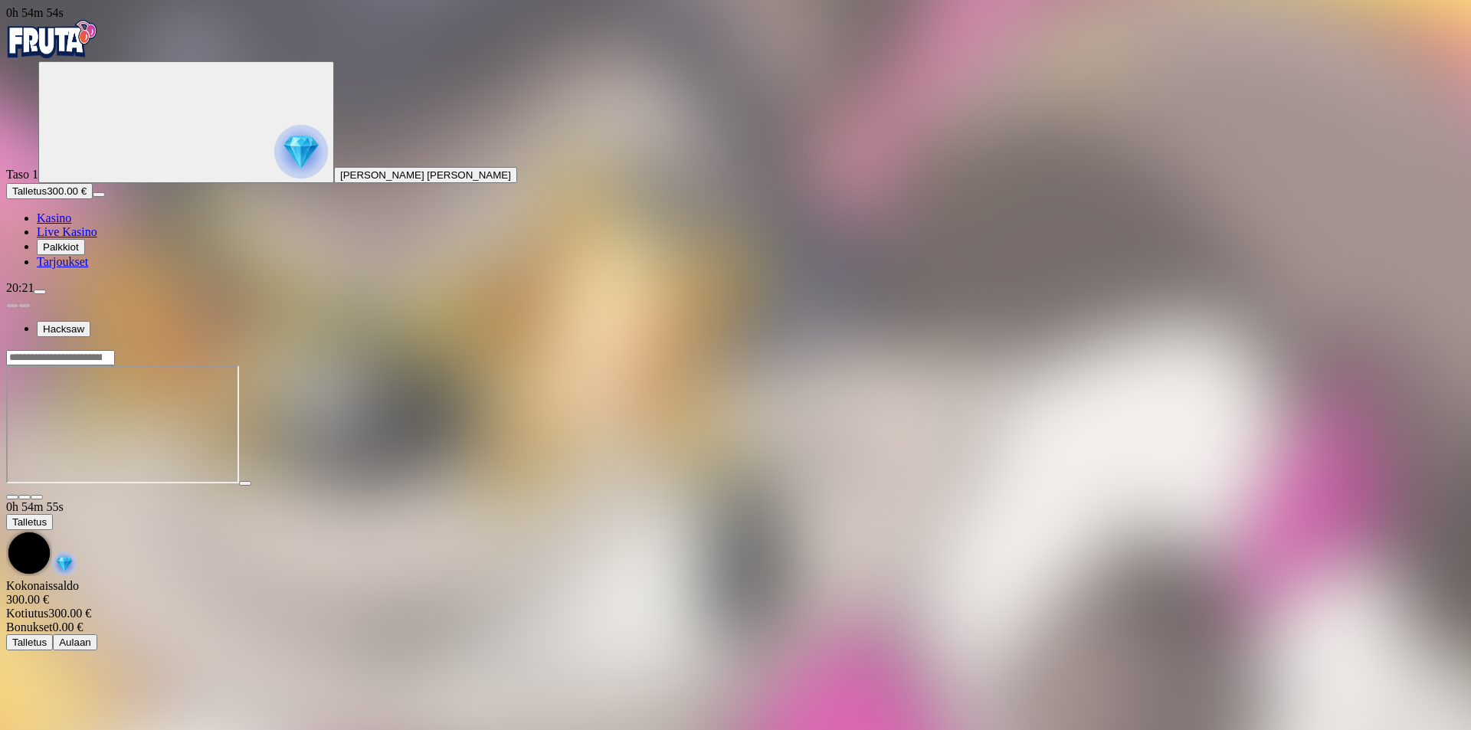
click at [43, 495] on button "button" at bounding box center [37, 497] width 12 height 5
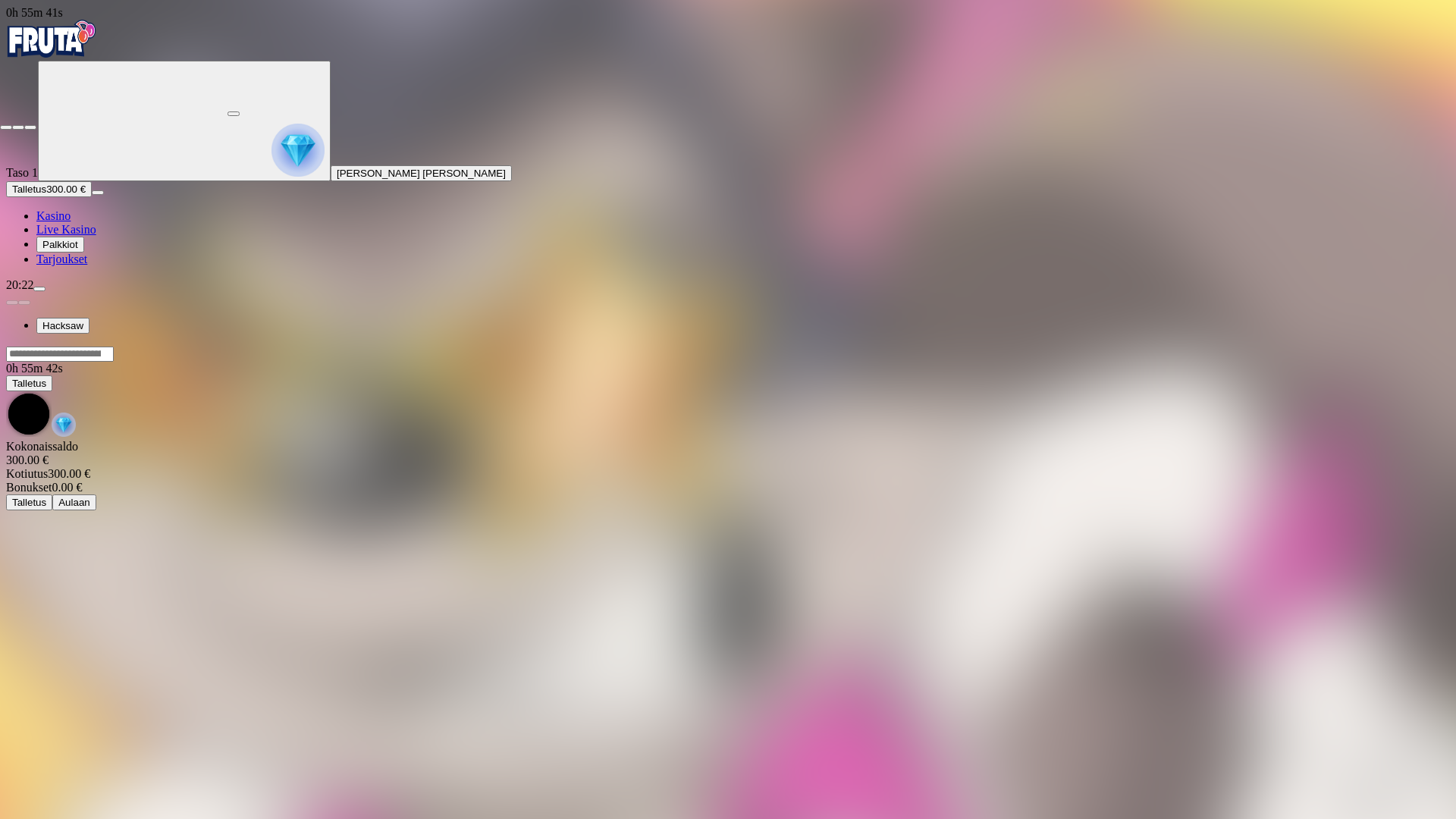
click at [6, 128] on span "close icon" at bounding box center [6, 128] width 0 height 0
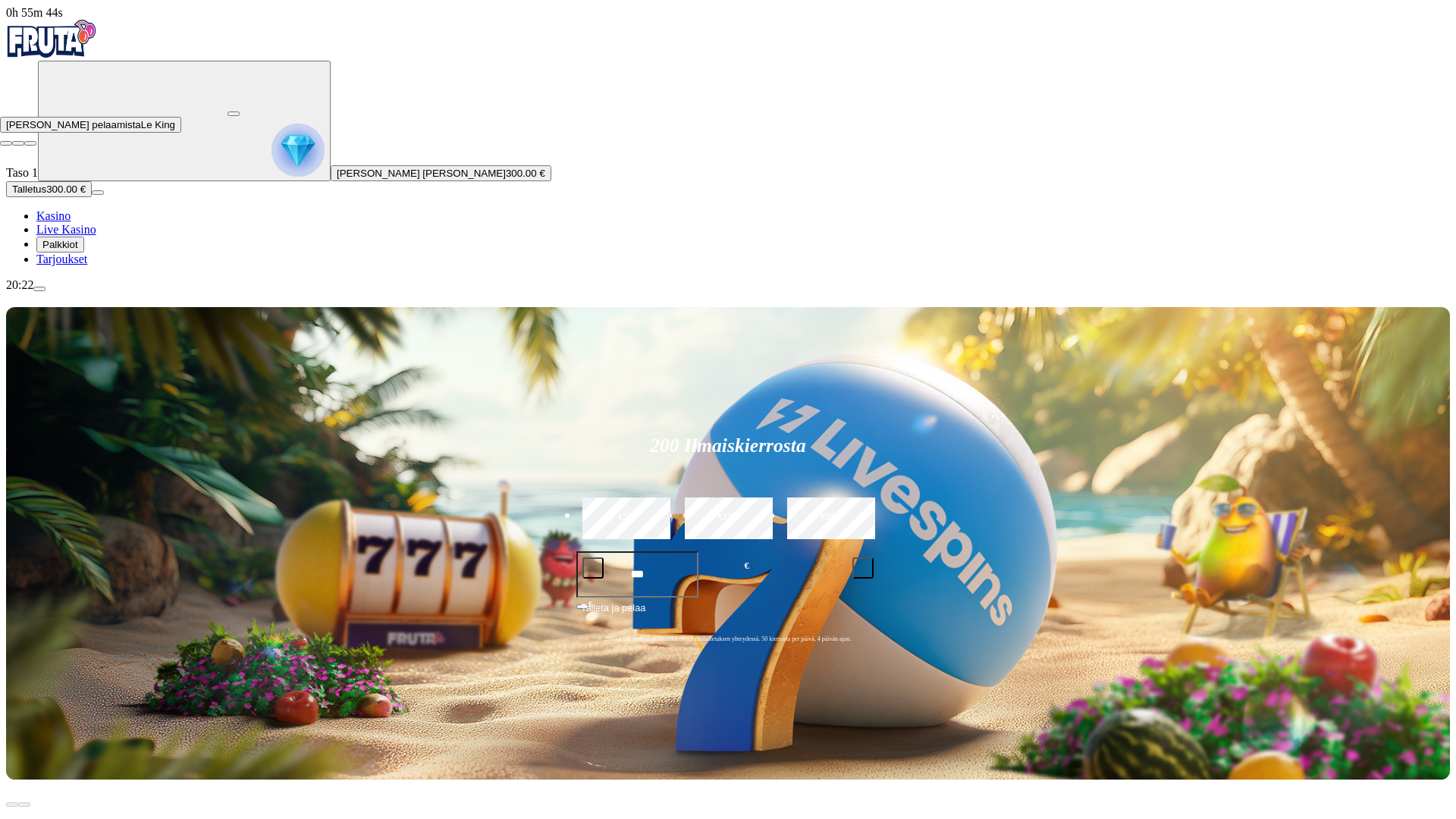
click at [240, 112] on button "button" at bounding box center [234, 114] width 12 height 5
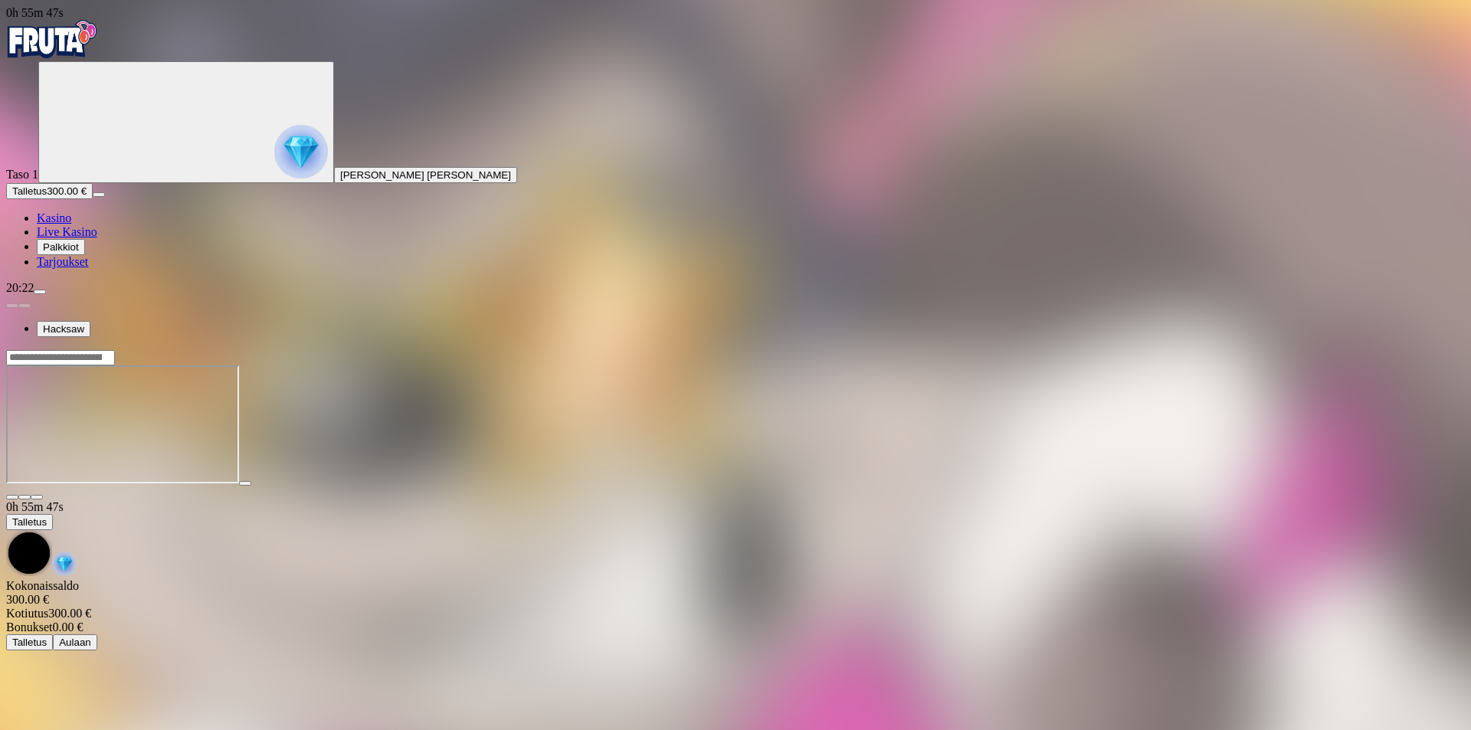
click at [12, 497] on span "close icon" at bounding box center [12, 497] width 0 height 0
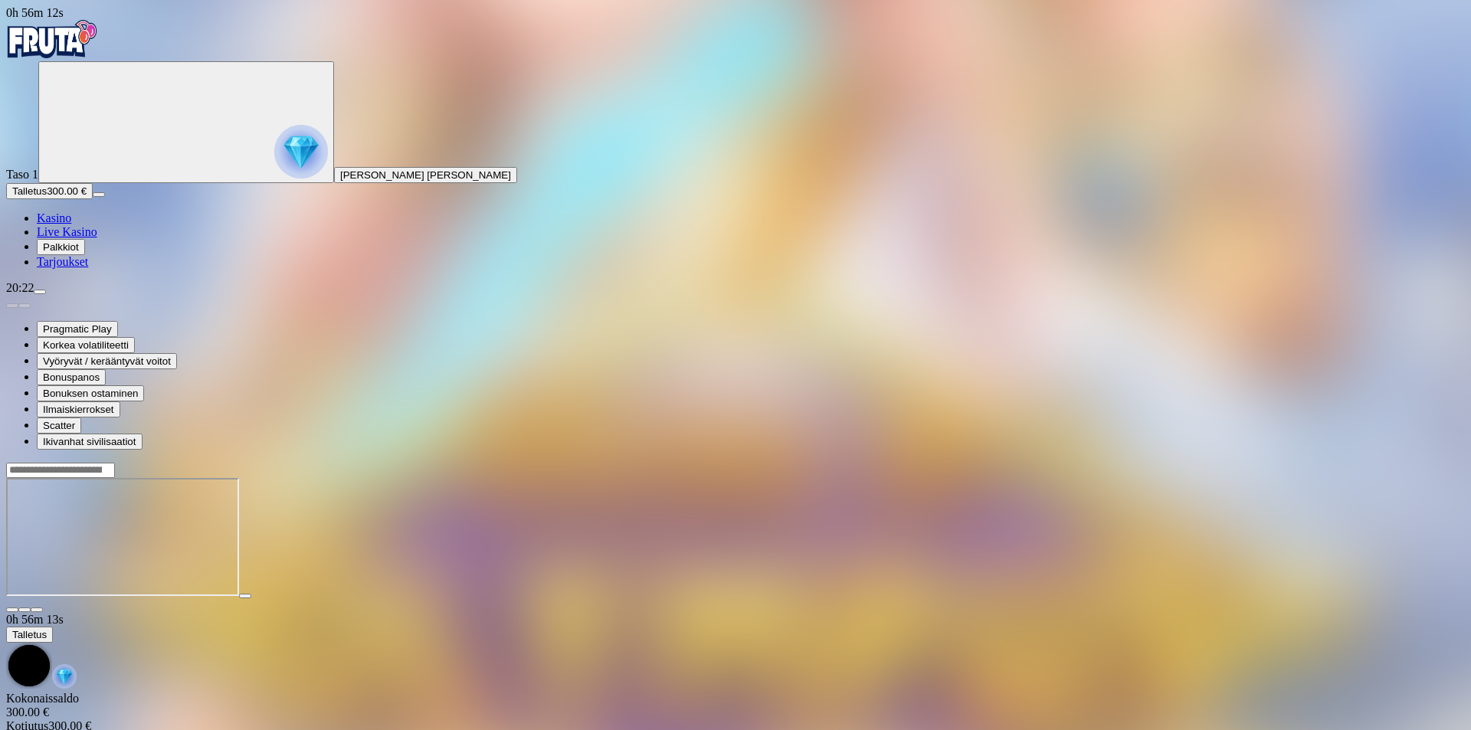
click at [37, 610] on span "fullscreen icon" at bounding box center [37, 610] width 0 height 0
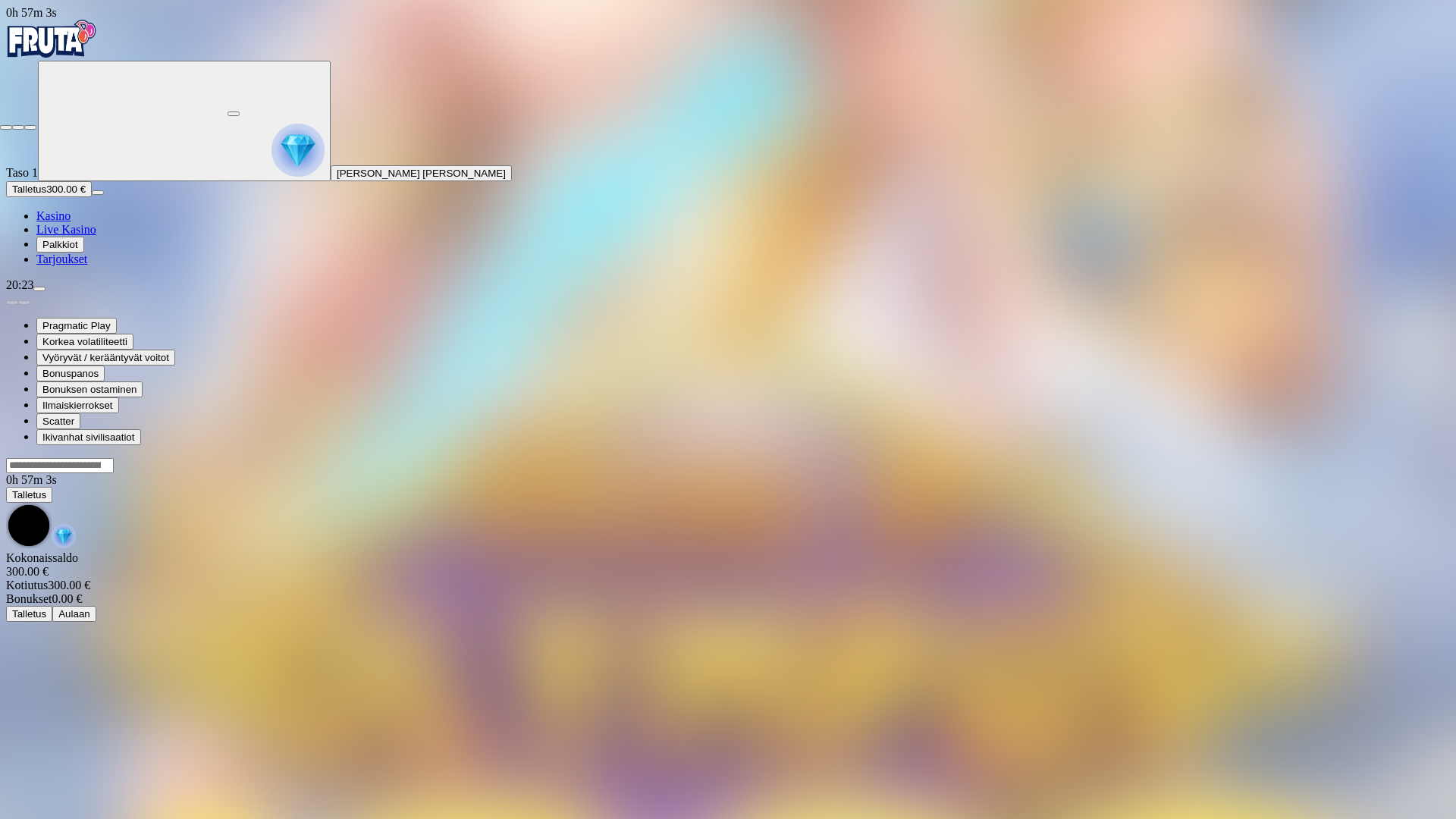
click at [6, 128] on span "close icon" at bounding box center [6, 128] width 0 height 0
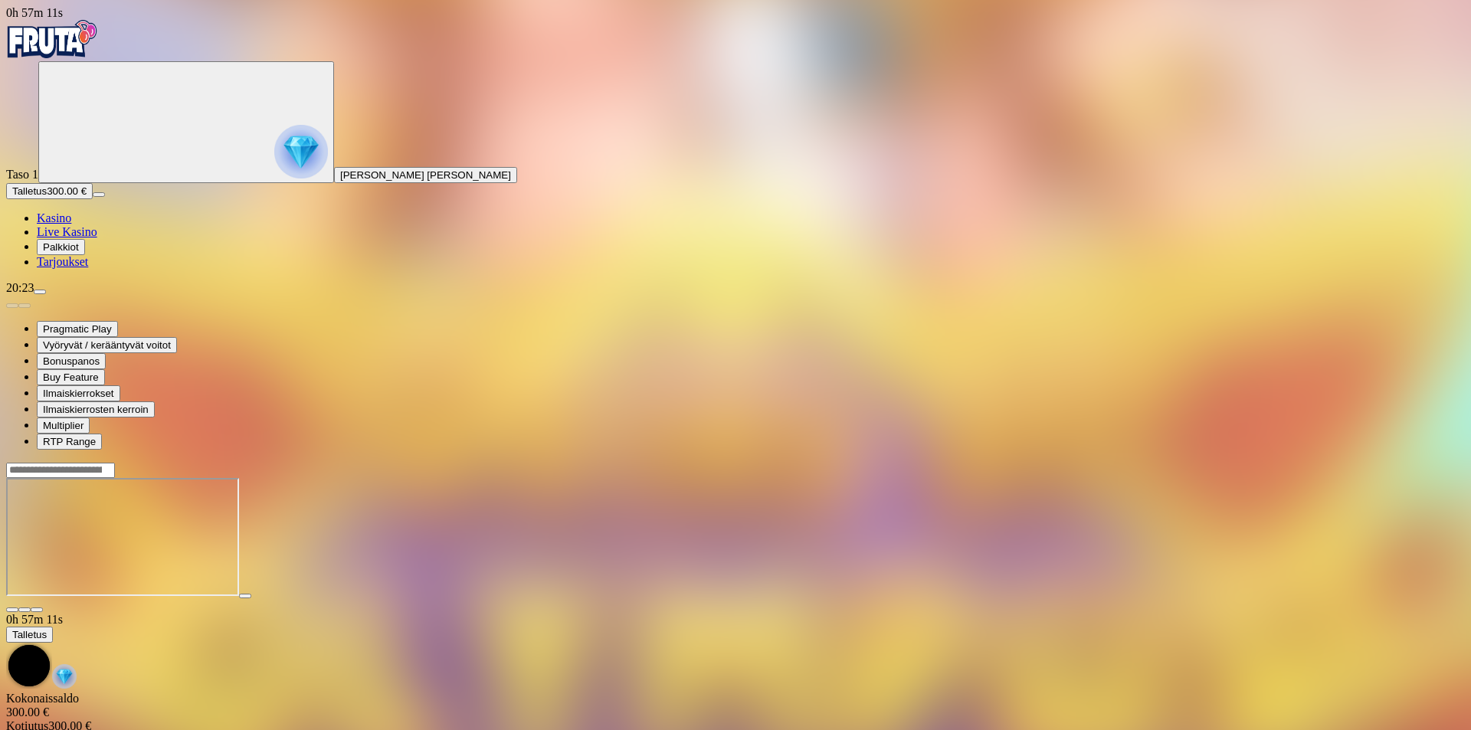
click at [37, 610] on span "fullscreen icon" at bounding box center [37, 610] width 0 height 0
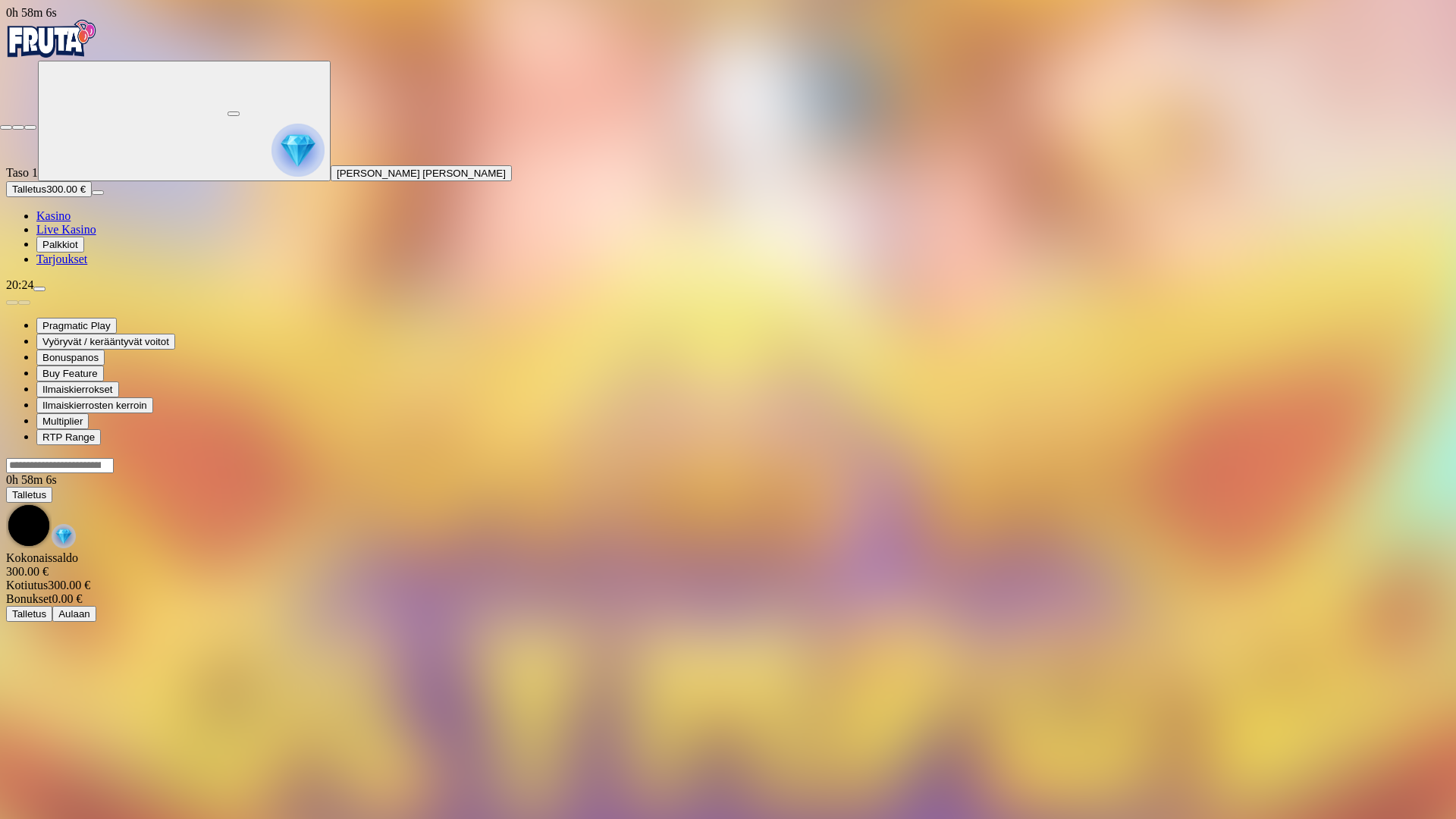
click at [6, 128] on span "close icon" at bounding box center [6, 128] width 0 height 0
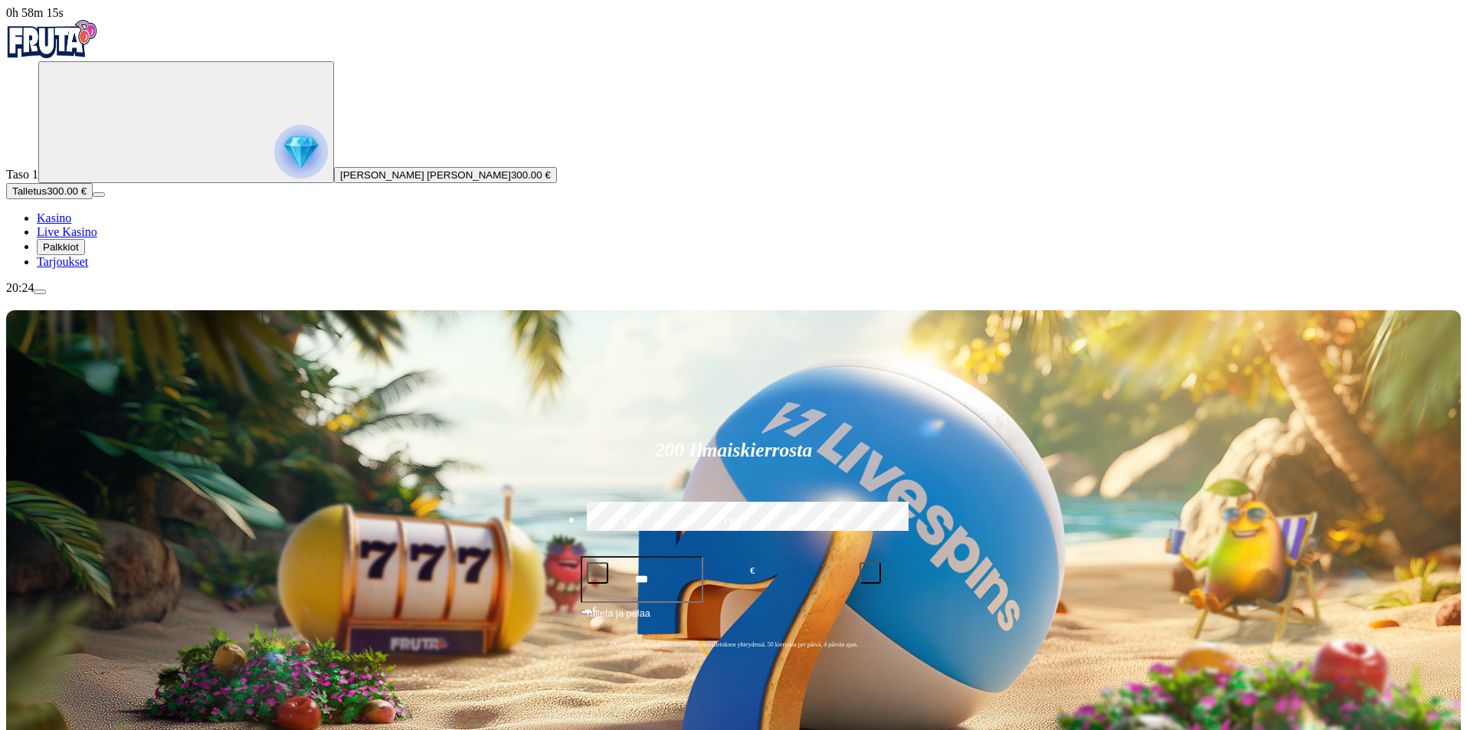
click at [340, 181] on span "[PERSON_NAME] [PERSON_NAME]" at bounding box center [425, 174] width 171 height 11
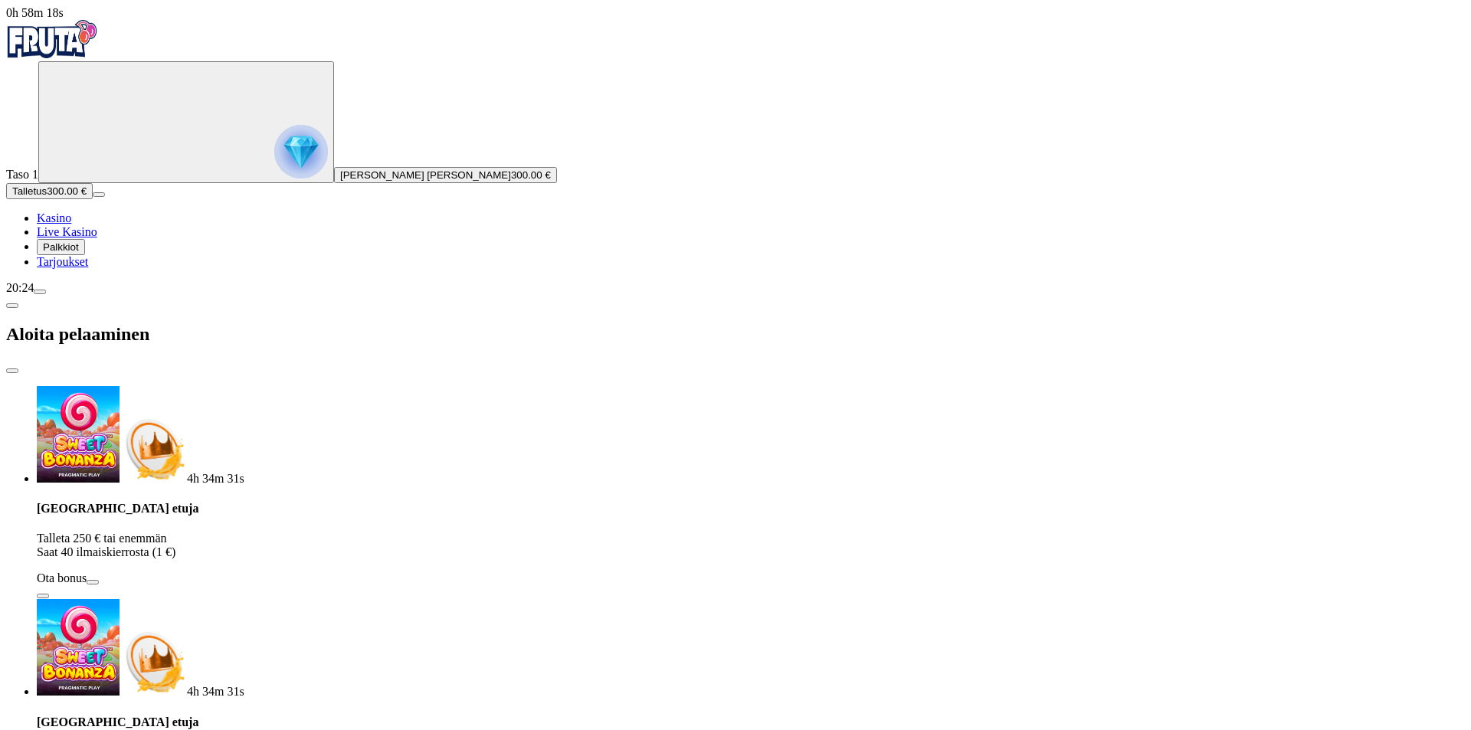
click at [12, 371] on span "close icon" at bounding box center [12, 371] width 0 height 0
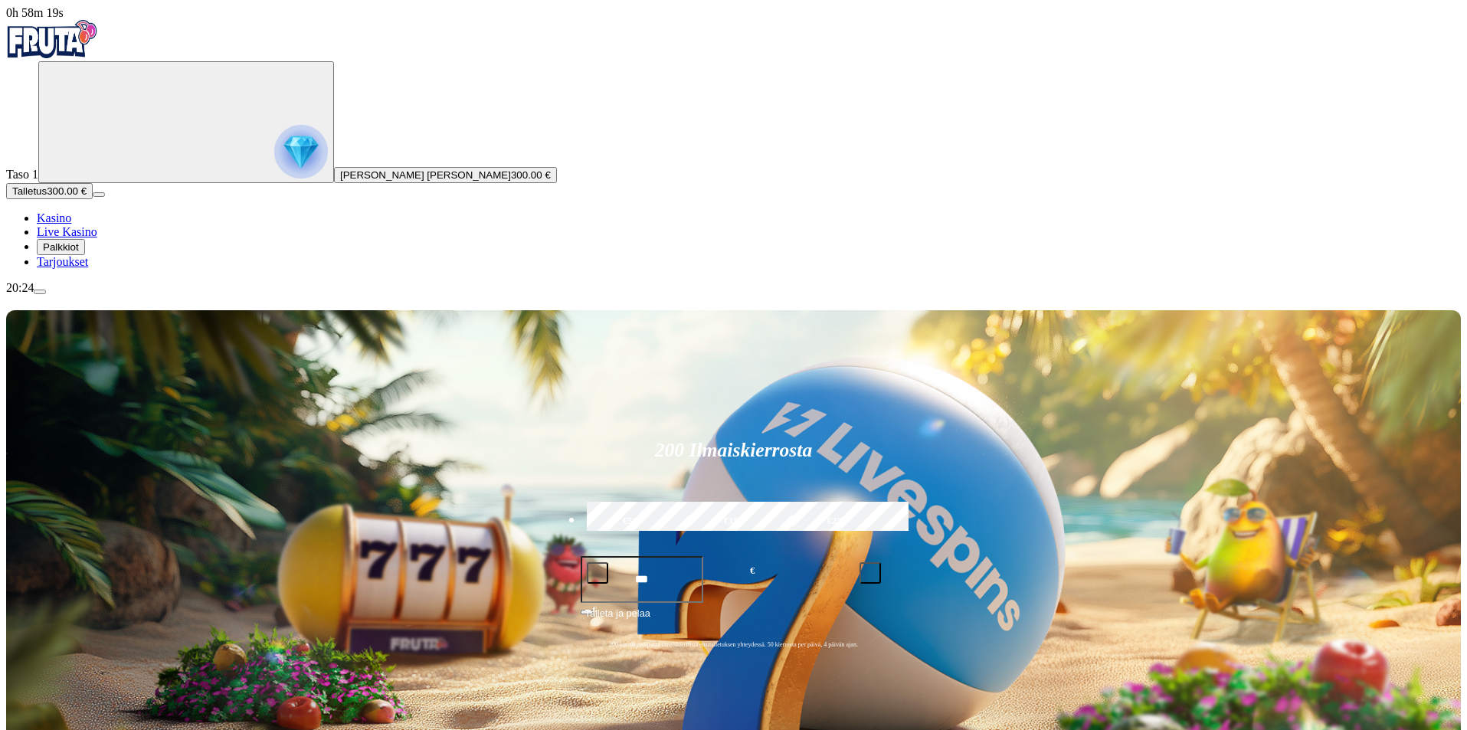
click at [40, 292] on span "menu icon" at bounding box center [40, 292] width 0 height 0
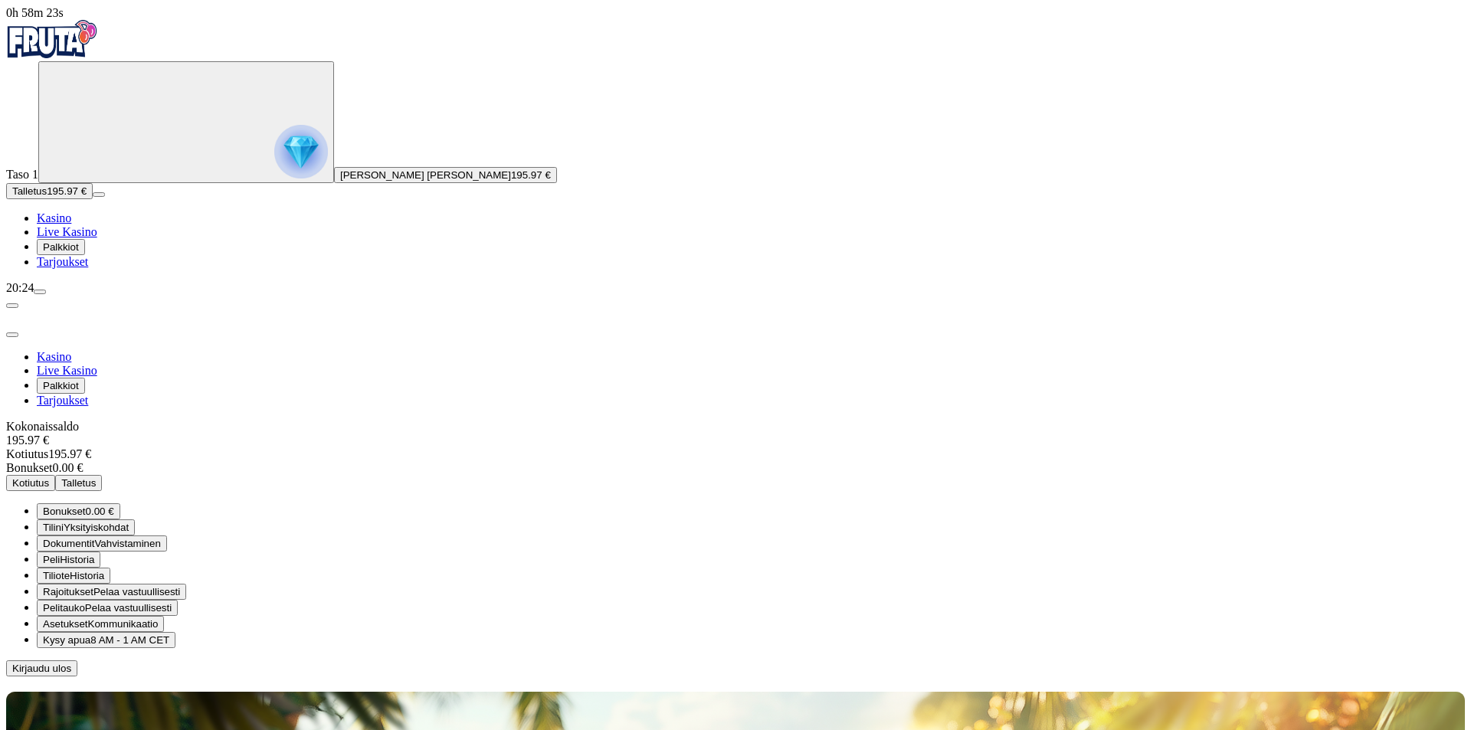
click at [547, 676] on div at bounding box center [735, 676] width 1458 height 0
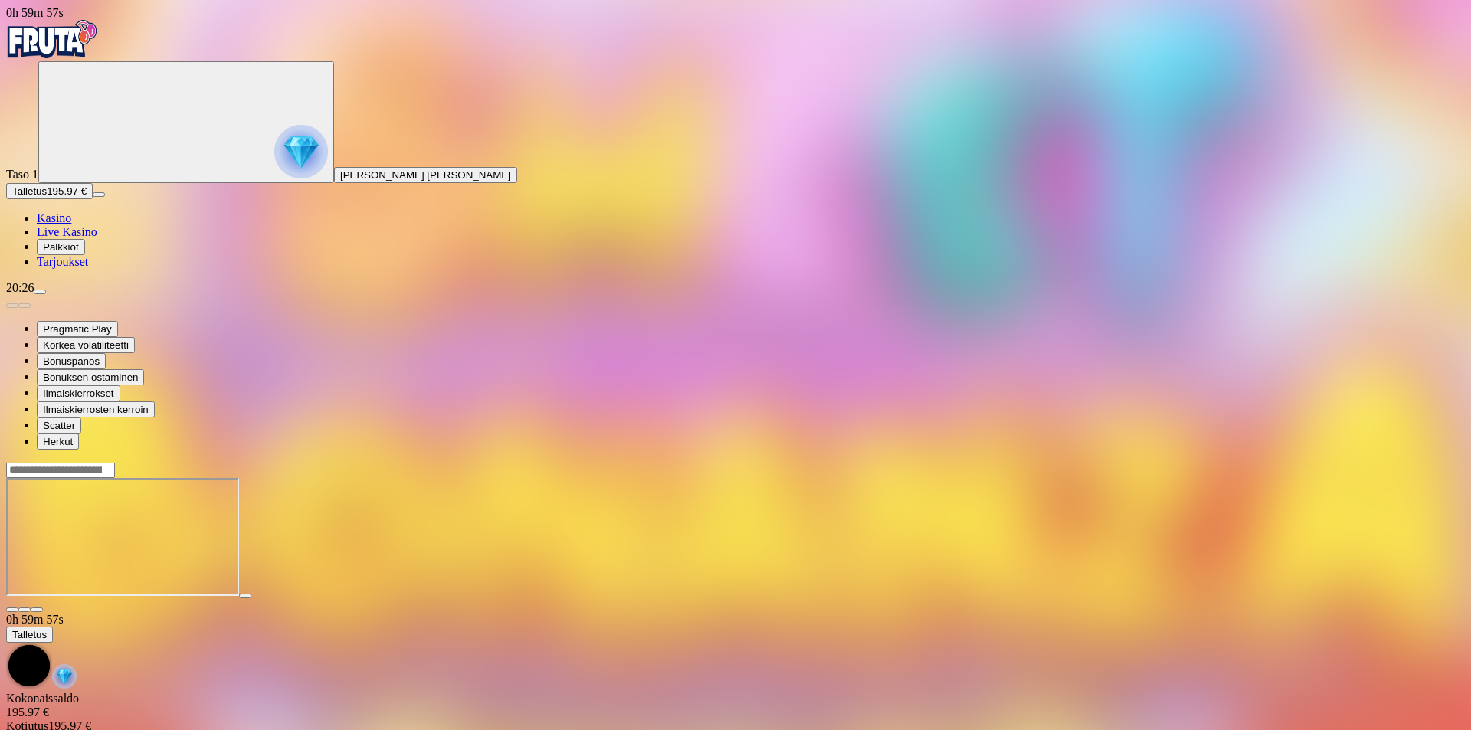
click at [40, 292] on span "menu icon" at bounding box center [40, 292] width 0 height 0
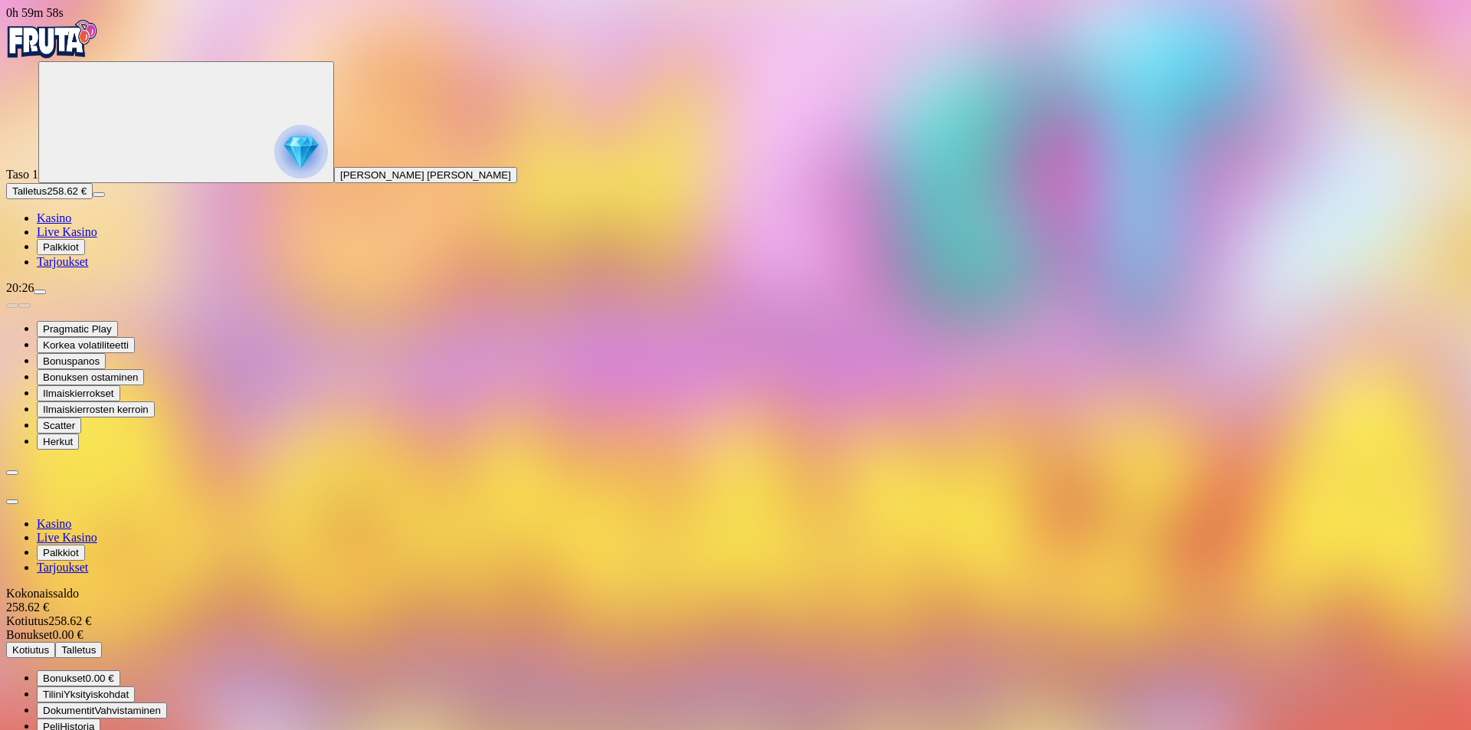
click at [49, 644] on span "Kotiutus" at bounding box center [30, 649] width 37 height 11
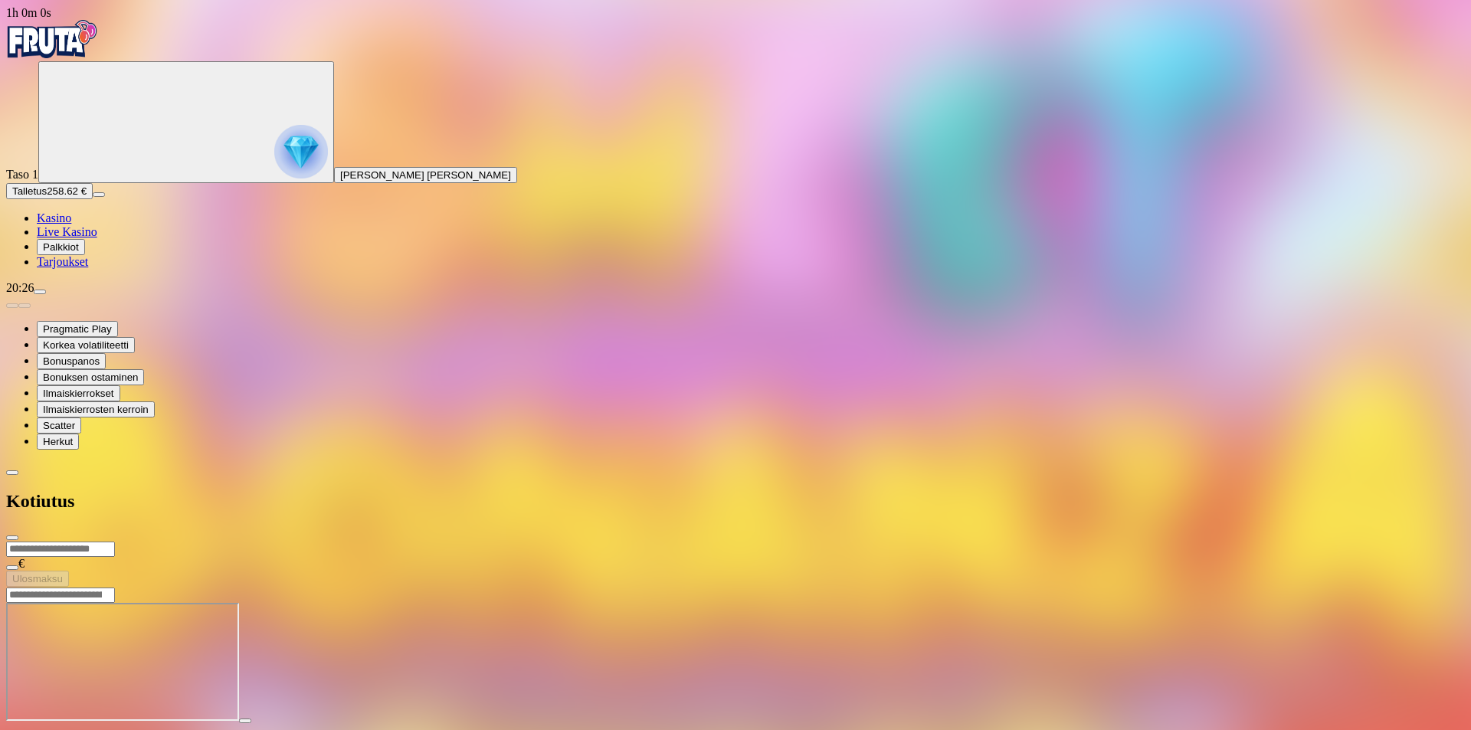
click at [292, 541] on form "€ Ulosmaksu" at bounding box center [735, 564] width 1458 height 46
click at [115, 542] on input "number" at bounding box center [60, 549] width 109 height 15
type input "***"
type input "*****"
click at [63, 573] on span "Ulosmaksu" at bounding box center [37, 578] width 51 height 11
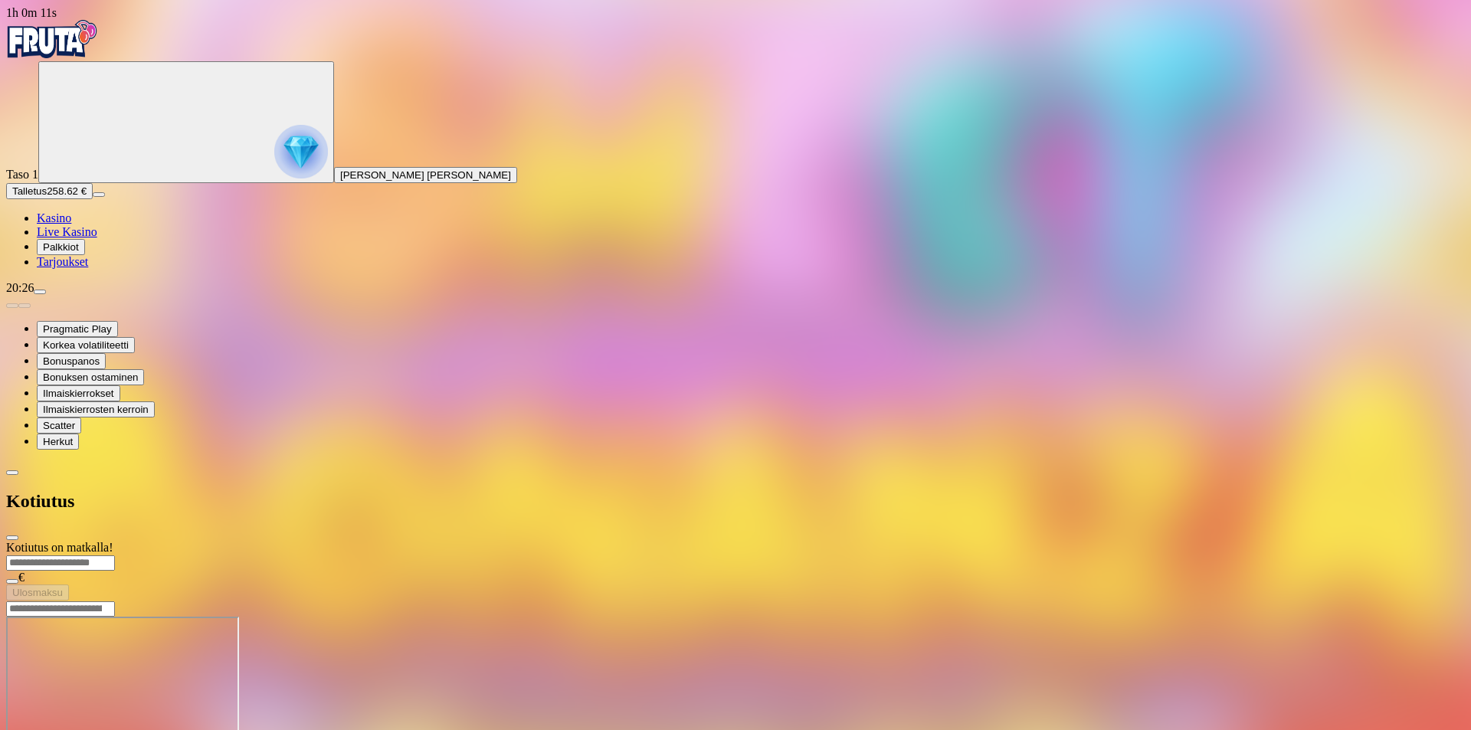
click at [12, 538] on span "close icon" at bounding box center [12, 538] width 0 height 0
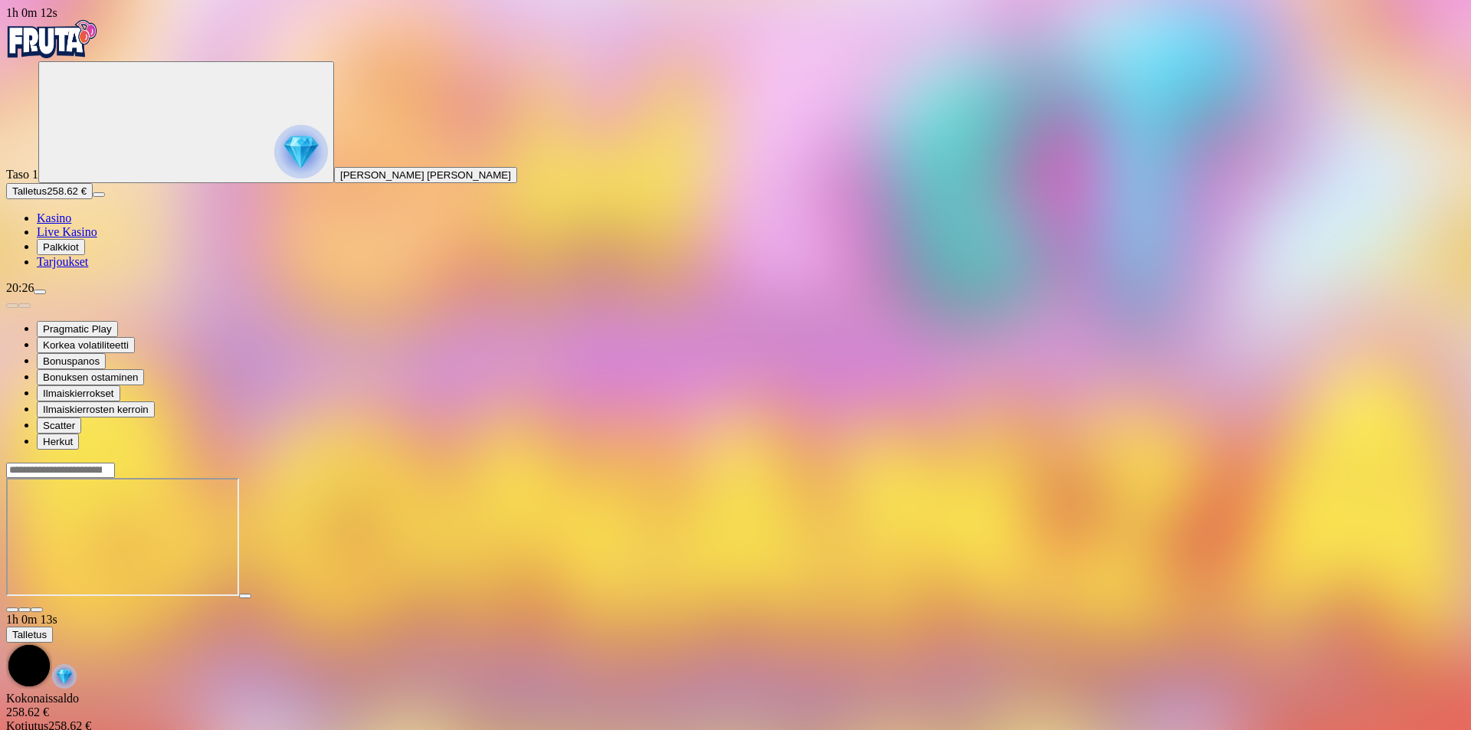
click at [116, 61] on div "Primary" at bounding box center [735, 40] width 1458 height 41
click at [98, 53] on img "Primary" at bounding box center [52, 39] width 92 height 38
